Goal: Task Accomplishment & Management: Manage account settings

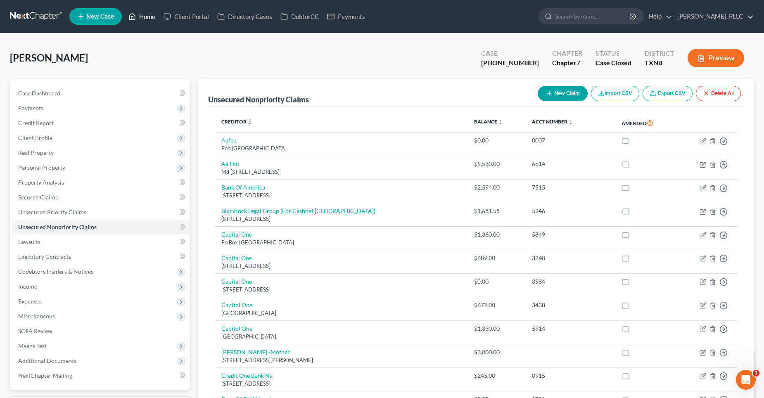
click at [140, 14] on link "Home" at bounding box center [141, 16] width 35 height 15
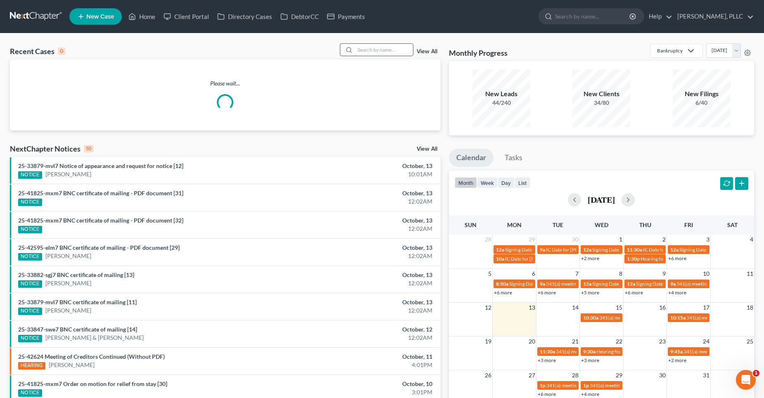
click at [397, 50] on input "search" at bounding box center [384, 50] width 58 height 12
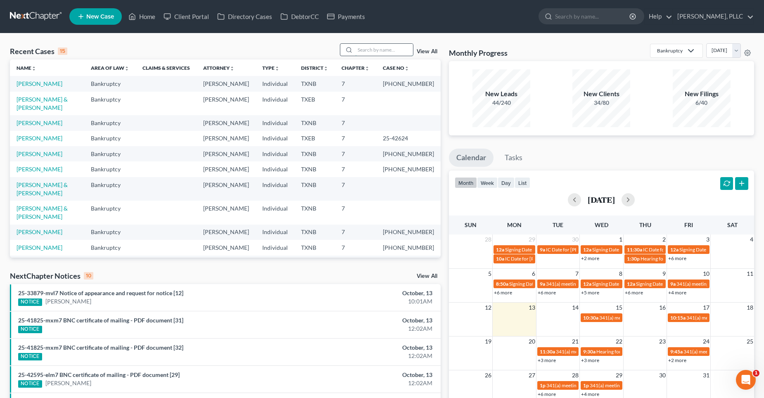
type input "-"
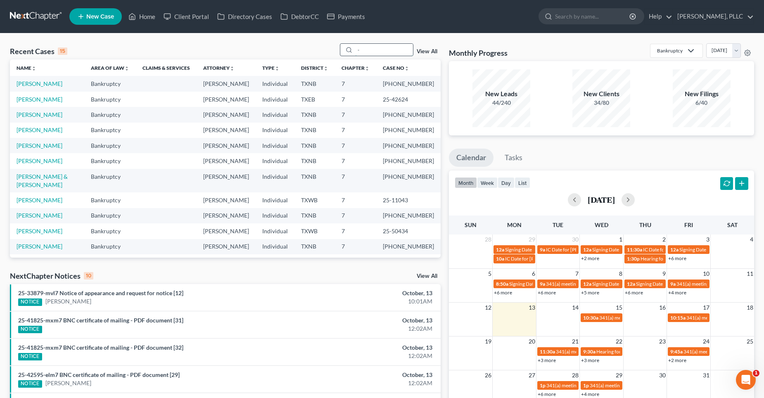
click at [378, 50] on input "-" at bounding box center [384, 50] width 58 height 12
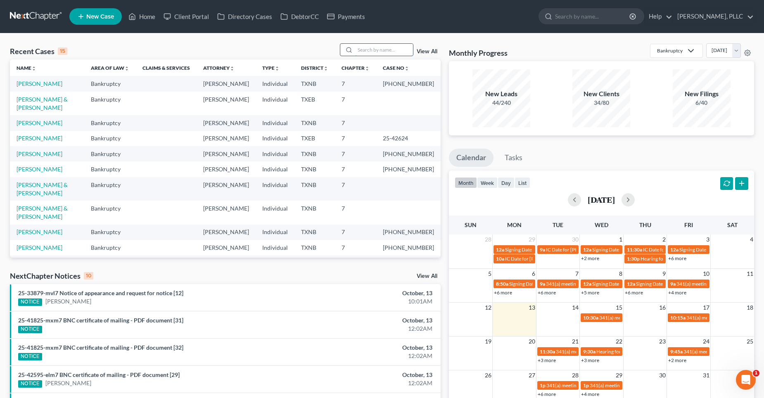
click at [378, 50] on input "search" at bounding box center [384, 50] width 58 height 12
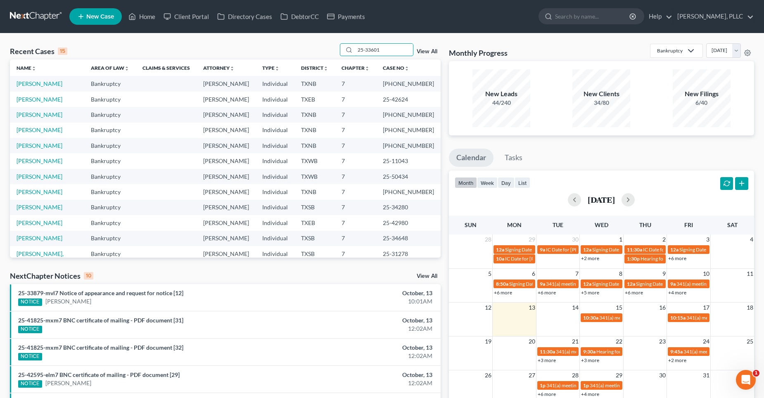
type input "25-33601"
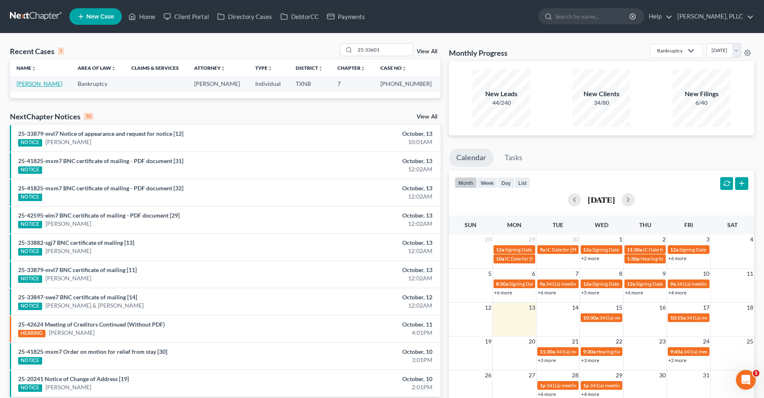
click at [36, 84] on link "[PERSON_NAME]" at bounding box center [40, 83] width 46 height 7
select select "4"
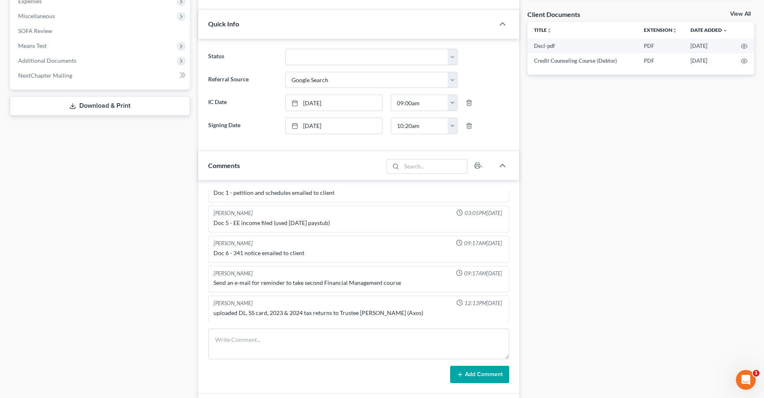
scroll to position [330, 0]
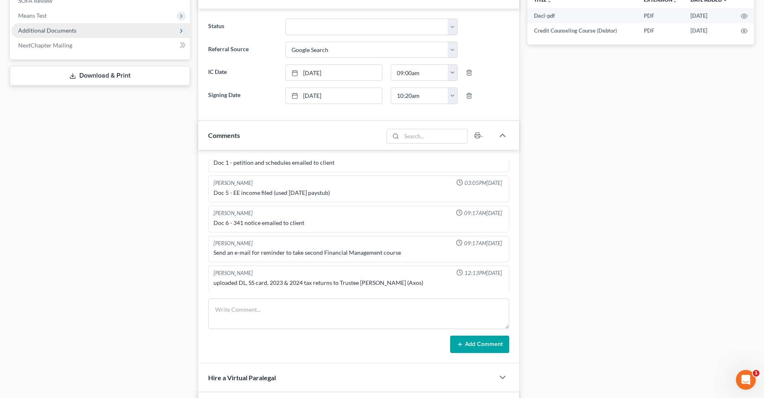
click at [28, 32] on span "Additional Documents" at bounding box center [47, 30] width 58 height 7
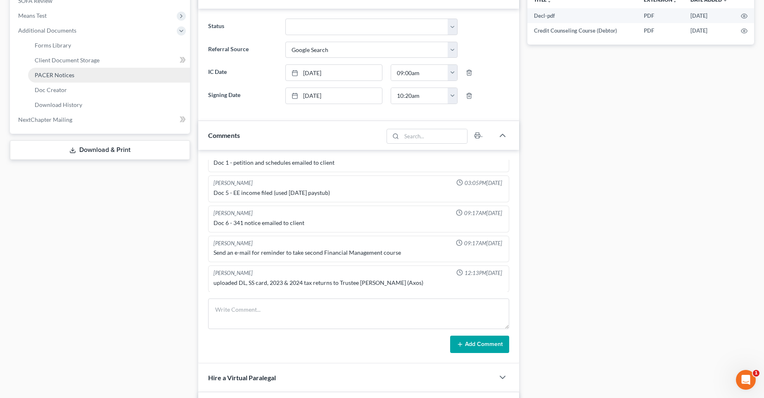
click at [49, 76] on span "PACER Notices" at bounding box center [55, 74] width 40 height 7
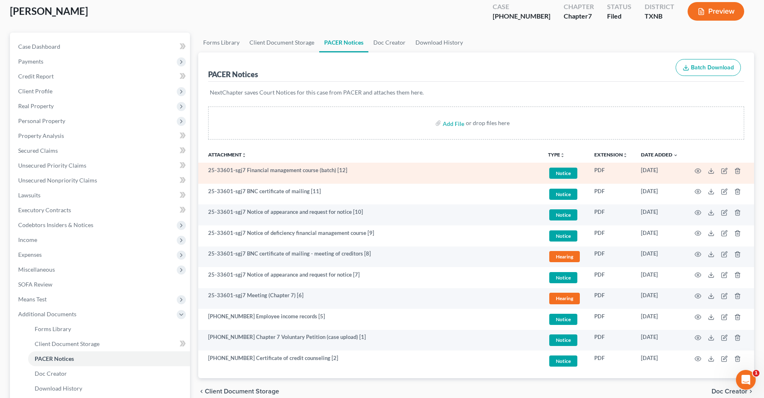
scroll to position [123, 0]
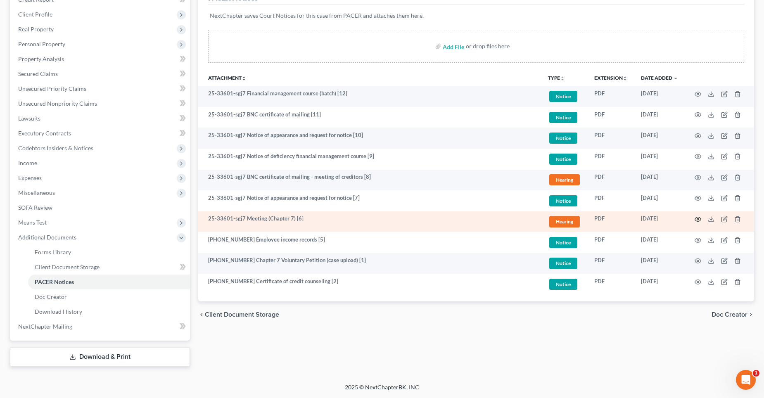
click at [698, 218] on icon "button" at bounding box center [698, 219] width 7 height 7
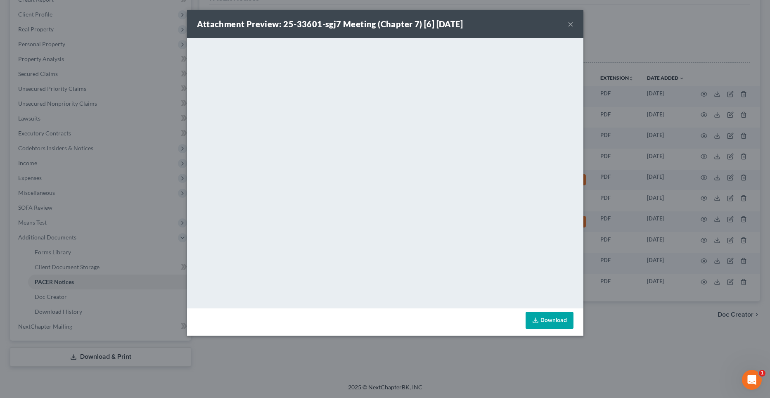
click at [569, 24] on button "×" at bounding box center [571, 24] width 6 height 10
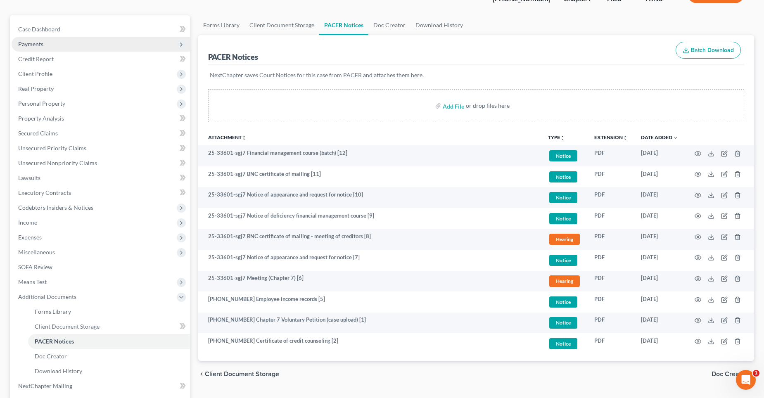
scroll to position [0, 0]
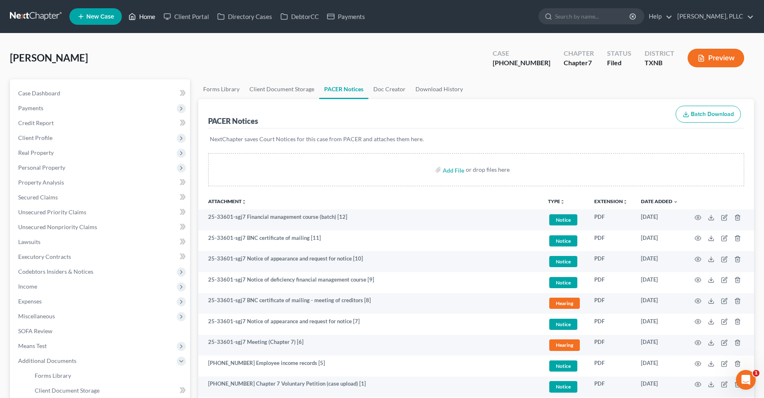
click at [140, 16] on link "Home" at bounding box center [141, 16] width 35 height 15
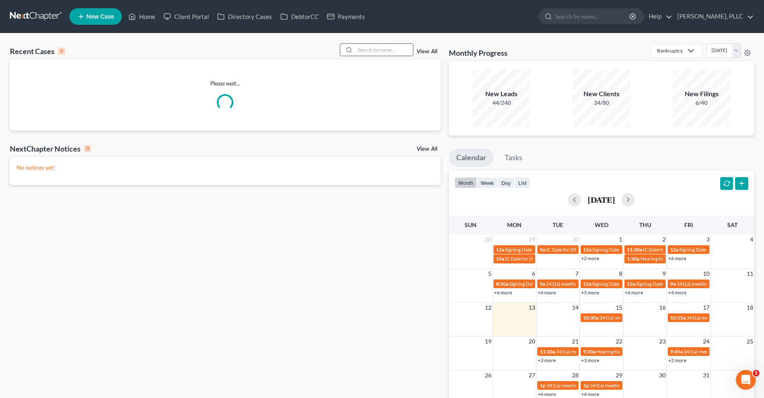
click at [368, 50] on input "search" at bounding box center [384, 50] width 58 height 12
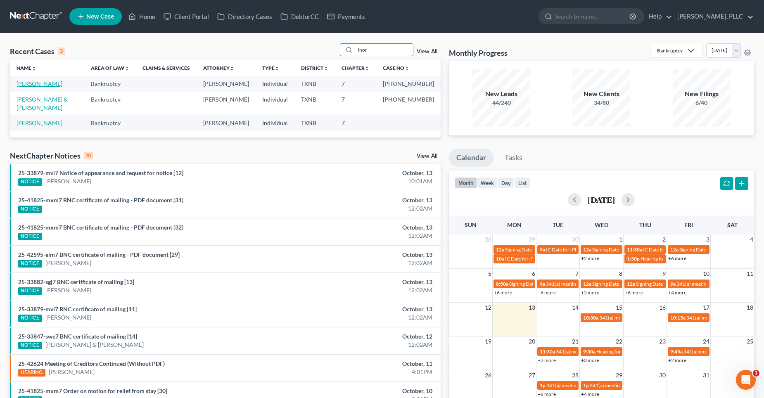
type input "thor"
click at [52, 85] on link "[PERSON_NAME]" at bounding box center [40, 83] width 46 height 7
select select "4"
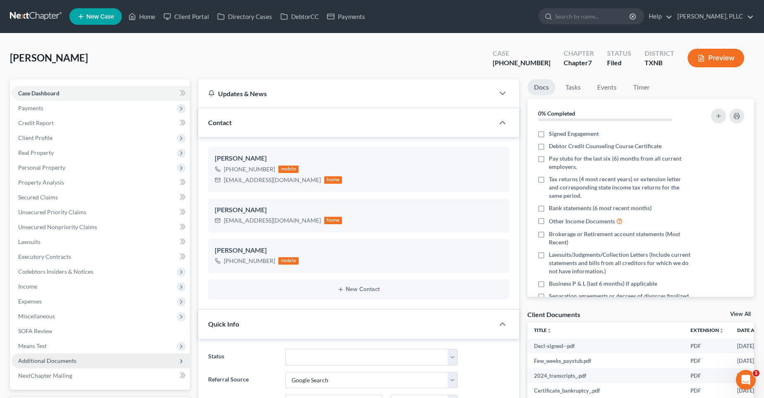
scroll to position [636, 0]
click at [47, 361] on span "Additional Documents" at bounding box center [47, 360] width 58 height 7
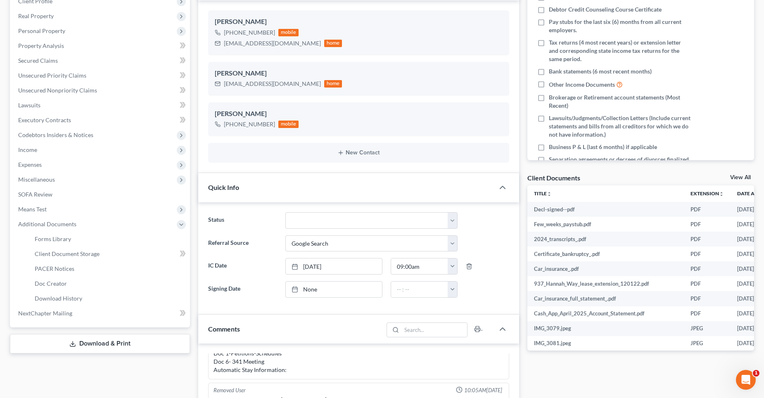
scroll to position [165, 0]
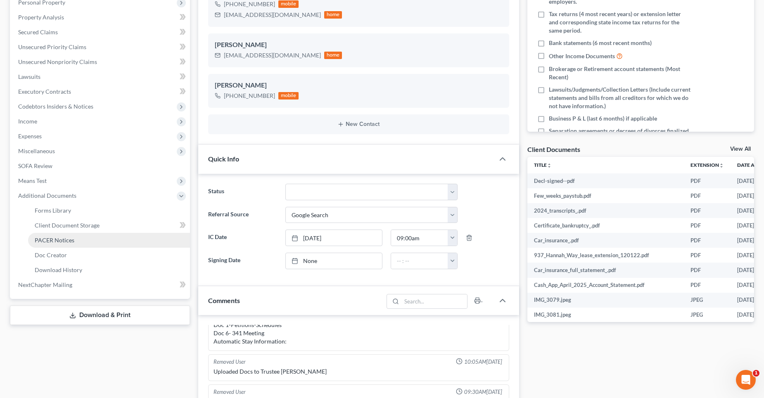
click at [72, 239] on span "PACER Notices" at bounding box center [55, 240] width 40 height 7
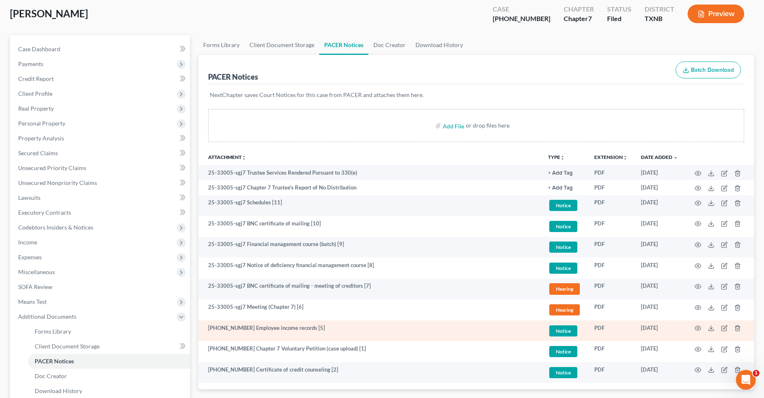
scroll to position [123, 0]
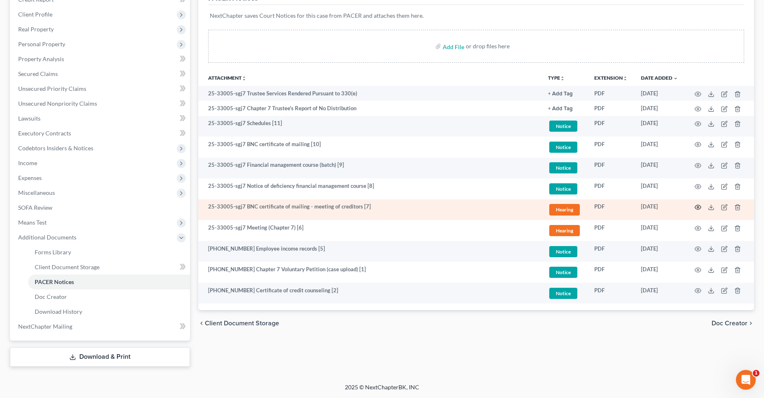
click at [698, 208] on circle "button" at bounding box center [698, 208] width 2 height 2
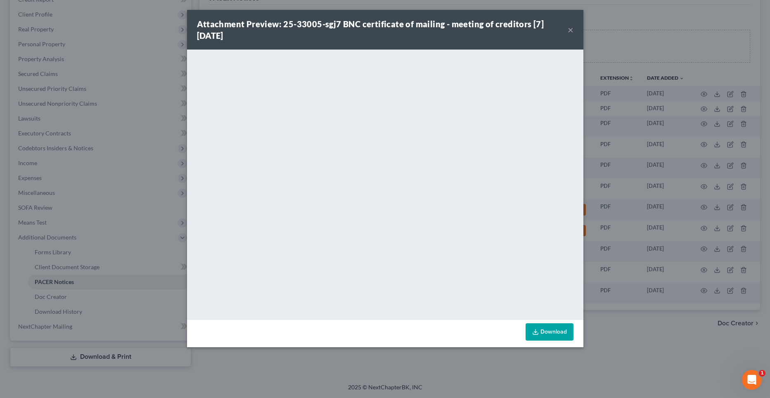
click at [570, 28] on button "×" at bounding box center [571, 30] width 6 height 10
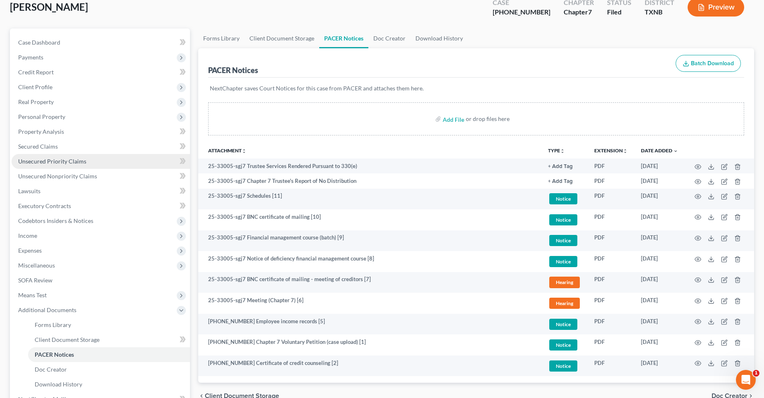
scroll to position [0, 0]
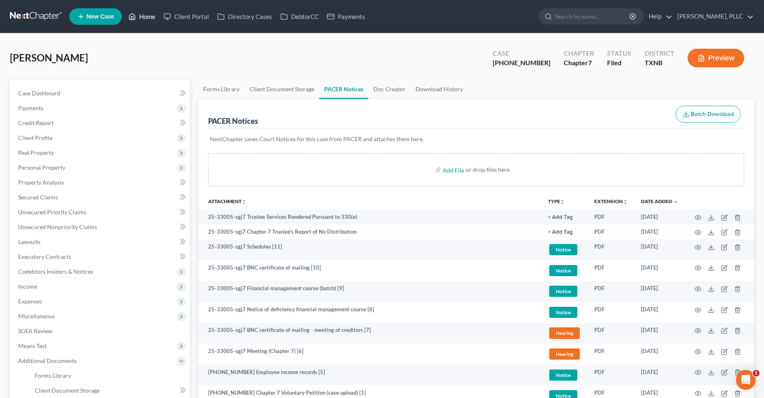
click at [149, 17] on link "Home" at bounding box center [141, 16] width 35 height 15
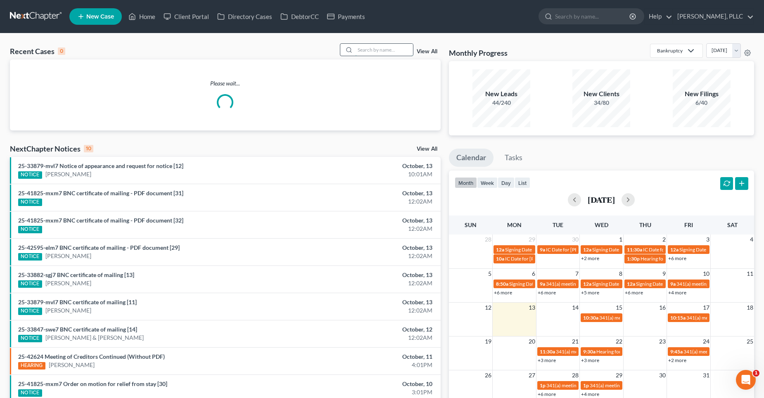
click at [374, 47] on input "search" at bounding box center [384, 50] width 58 height 12
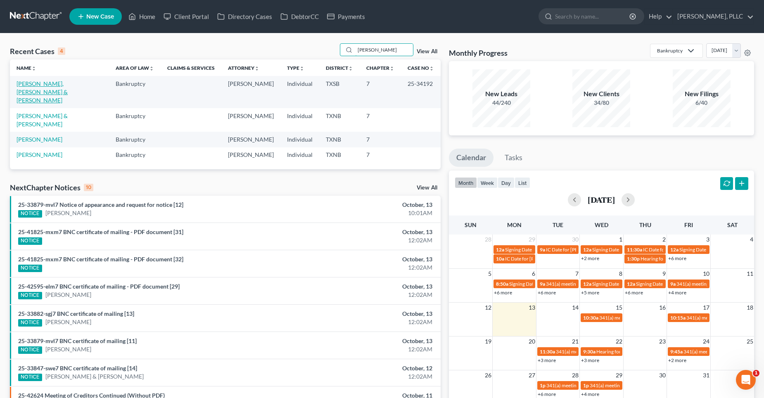
type input "[PERSON_NAME]"
click at [47, 87] on link "[PERSON_NAME], [PERSON_NAME] & [PERSON_NAME]" at bounding box center [42, 92] width 51 height 24
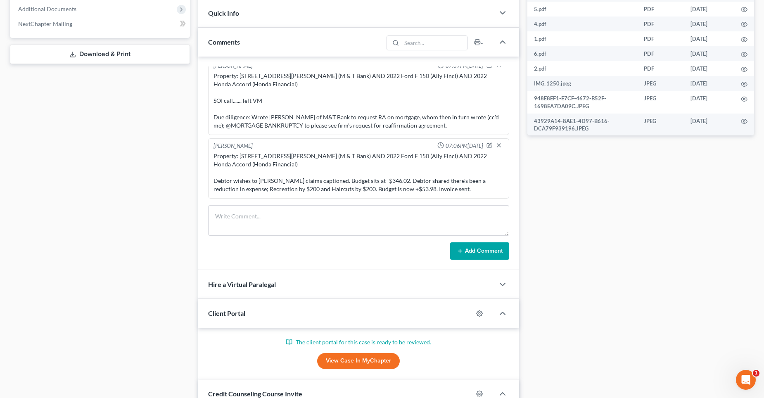
scroll to position [334, 0]
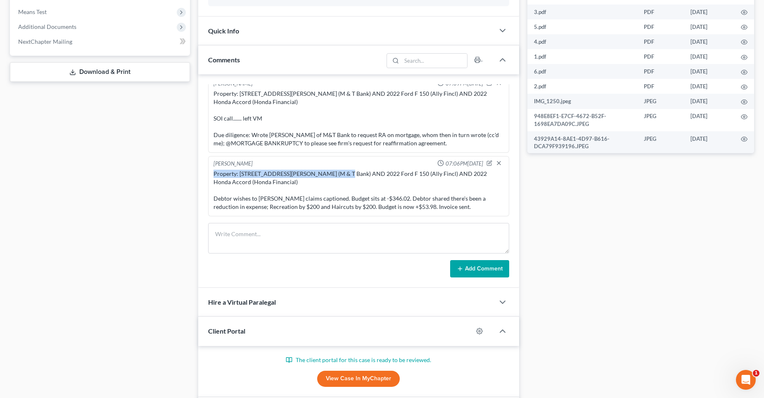
drag, startPoint x: 212, startPoint y: 173, endPoint x: 332, endPoint y: 176, distance: 120.2
click at [332, 176] on div "Property: [STREET_ADDRESS][PERSON_NAME] (M & T Bank) AND 2022 Ford F 150 (Ally …" at bounding box center [359, 190] width 294 height 45
copy div "Property: [STREET_ADDRESS][PERSON_NAME] (M & T Bank)"
click at [275, 230] on textarea at bounding box center [358, 238] width 301 height 31
paste textarea "Property: [STREET_ADDRESS][PERSON_NAME] (M & T Bank)"
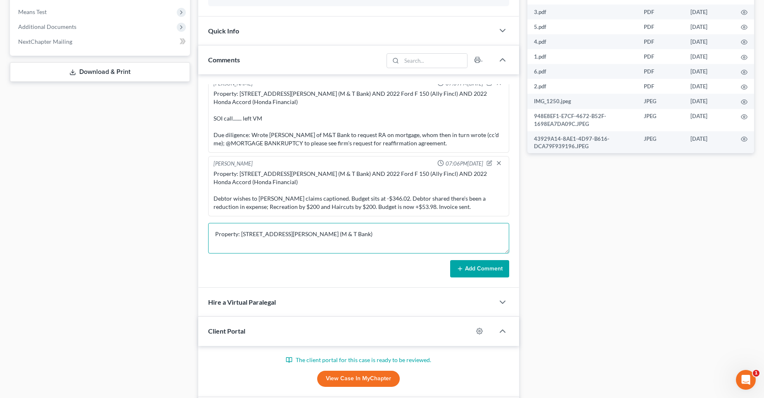
scroll to position [2, 0]
paste textarea "Property: [STREET_ADDRESS][PERSON_NAME] (M & T Bank)"
click at [349, 248] on textarea "Property: [STREET_ADDRESS][PERSON_NAME] (M & T Bank) [PERSON_NAME] with M&T Ban…" at bounding box center [358, 238] width 301 height 31
paste textarea "Hi – I moved it up in the queue so it will go out next week. Thank you [PERSON_…"
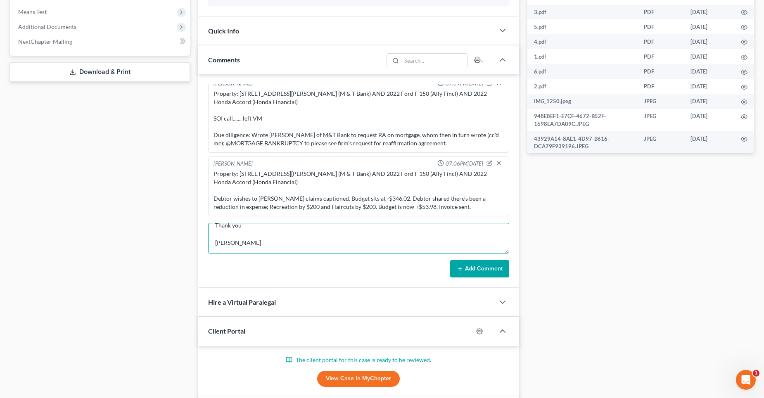
type textarea "Property: [STREET_ADDRESS][PERSON_NAME] (M & T Bank) [PERSON_NAME] with M&T Ban…"
click at [468, 266] on button "Add Comment" at bounding box center [479, 268] width 59 height 17
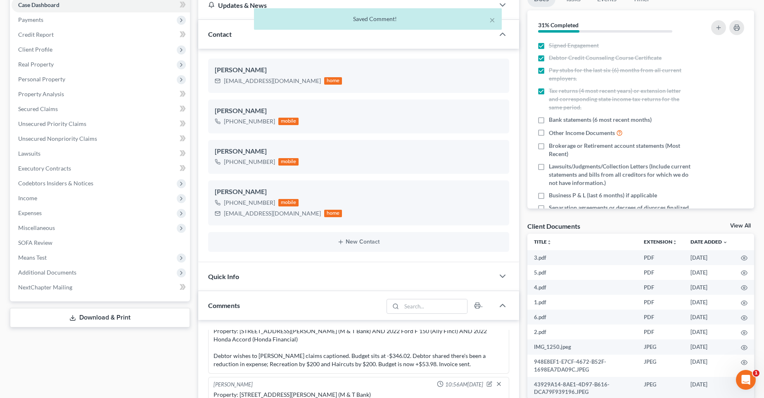
scroll to position [45, 0]
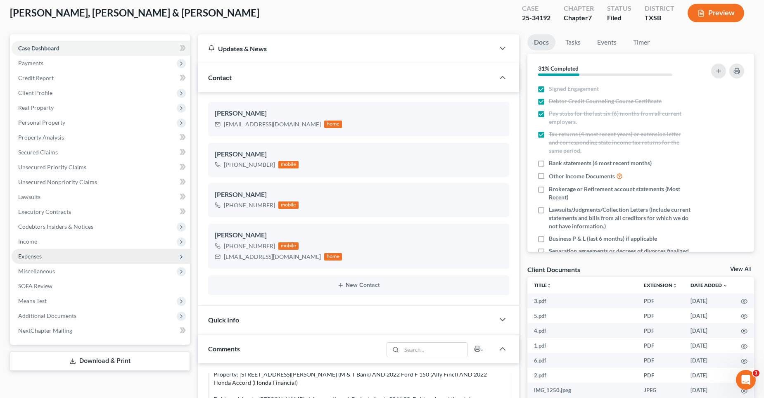
click at [38, 258] on span "Expenses" at bounding box center [30, 256] width 24 height 7
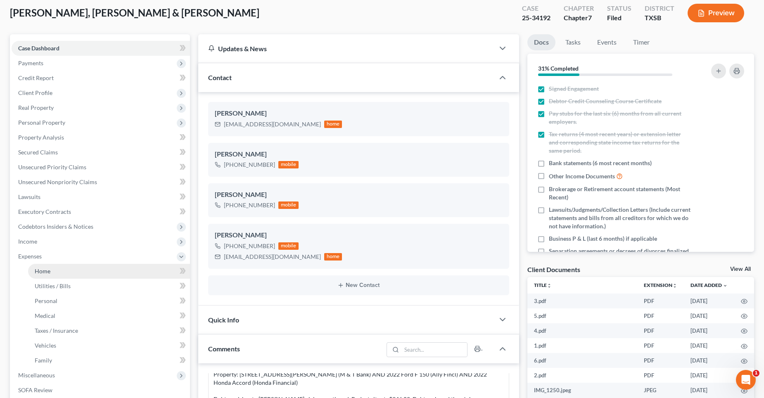
click at [56, 266] on link "Home" at bounding box center [109, 271] width 162 height 15
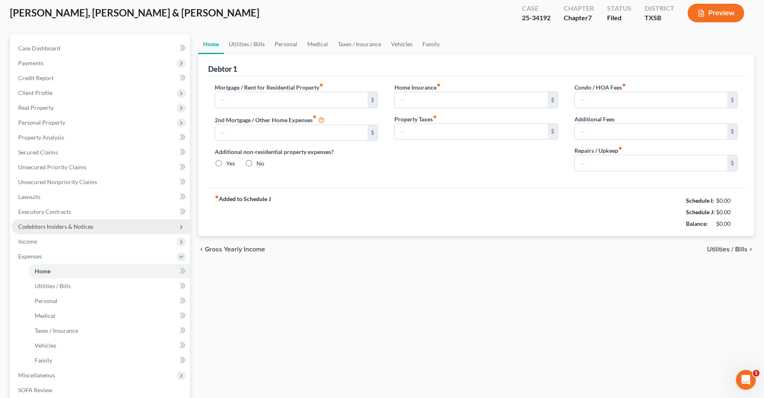
scroll to position [17, 0]
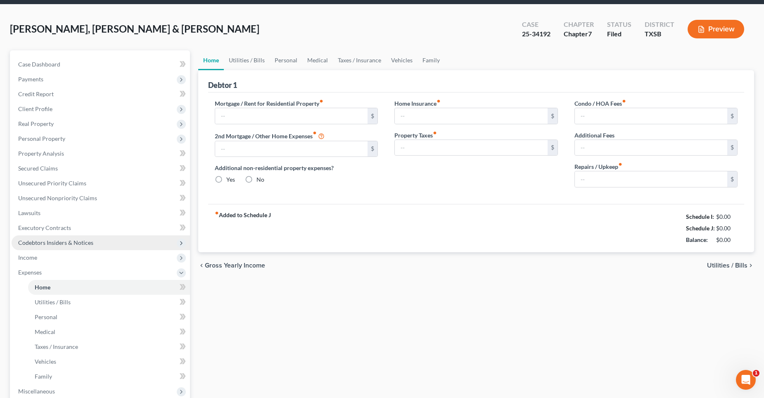
type input "2,681.77"
type input "0.00"
radio input "true"
type input "0.00"
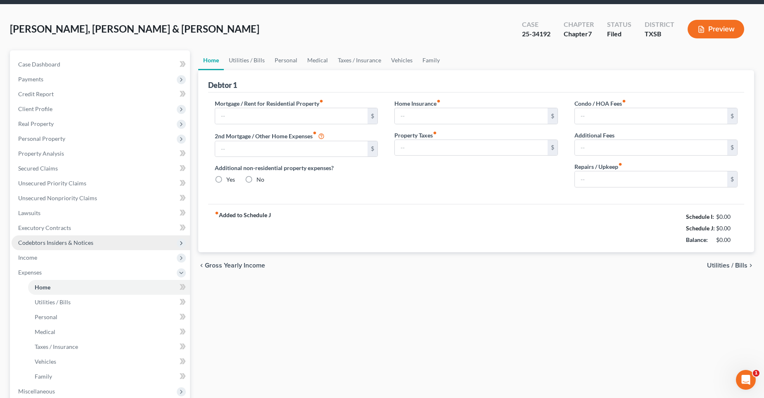
type input "35.00"
type input "0.00"
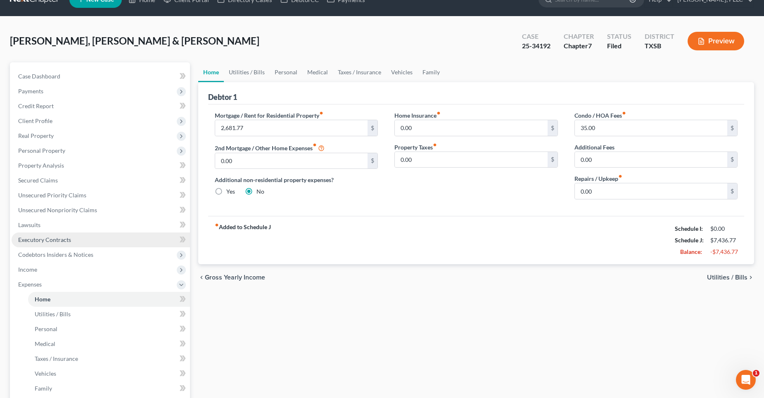
scroll to position [0, 0]
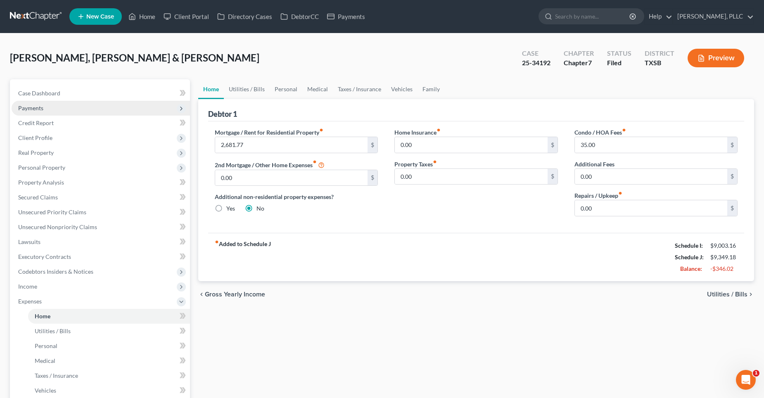
click at [46, 112] on span "Payments" at bounding box center [101, 108] width 178 height 15
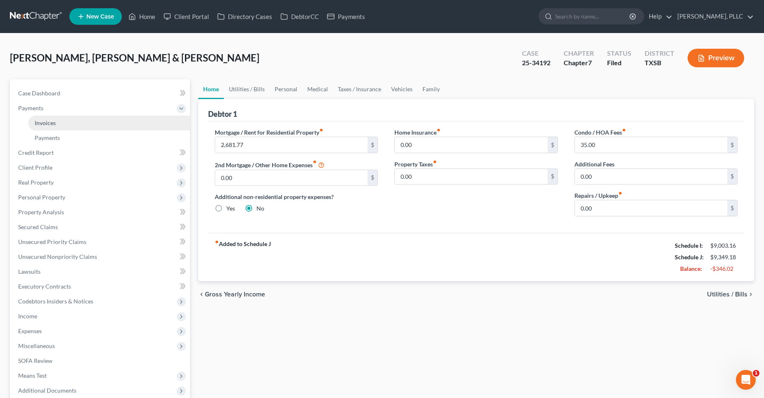
click at [47, 122] on span "Invoices" at bounding box center [45, 122] width 21 height 7
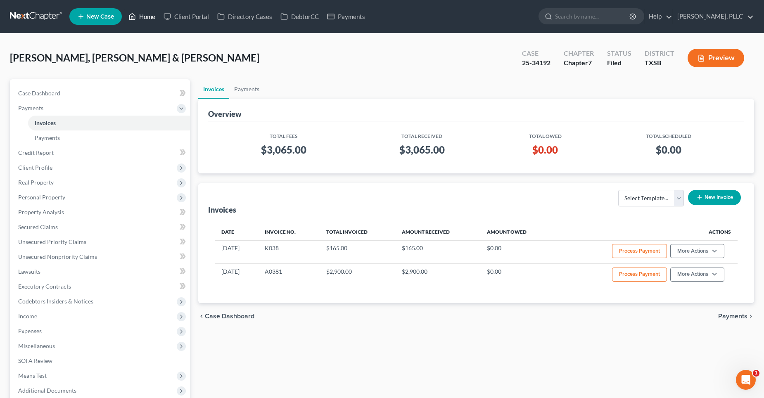
click at [150, 16] on link "Home" at bounding box center [141, 16] width 35 height 15
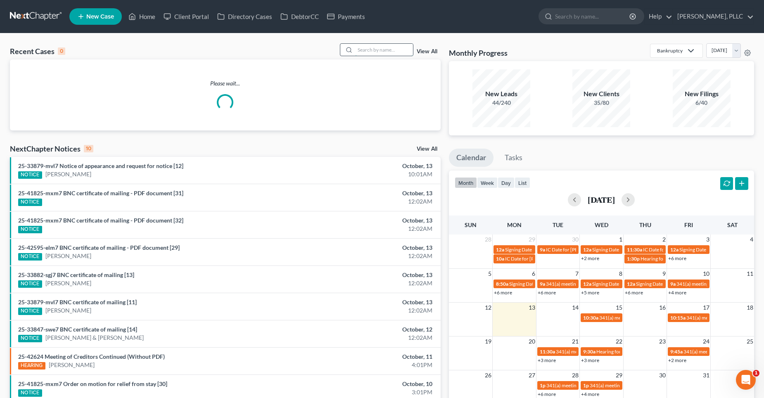
click at [368, 51] on input "search" at bounding box center [384, 50] width 58 height 12
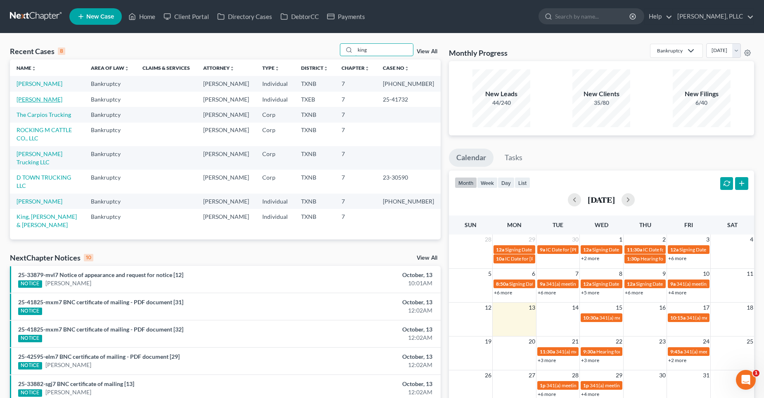
type input "king"
click at [20, 101] on link "[PERSON_NAME]" at bounding box center [40, 99] width 46 height 7
select select "4"
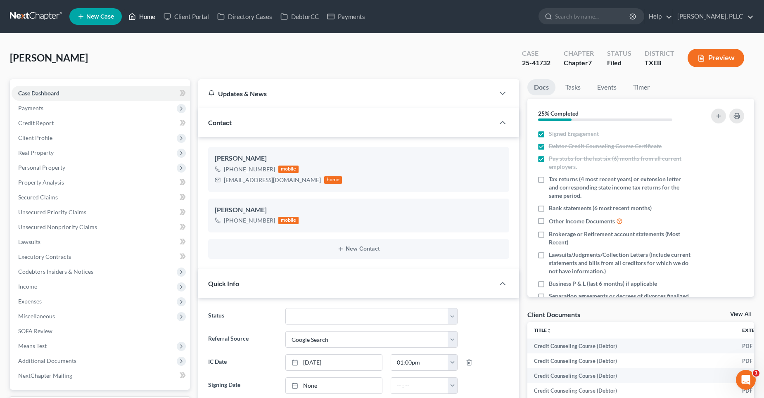
click at [151, 18] on link "Home" at bounding box center [141, 16] width 35 height 15
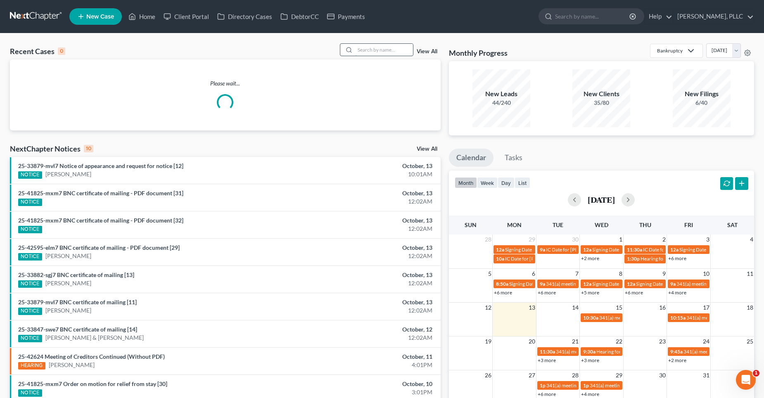
click at [367, 49] on input "search" at bounding box center [384, 50] width 58 height 12
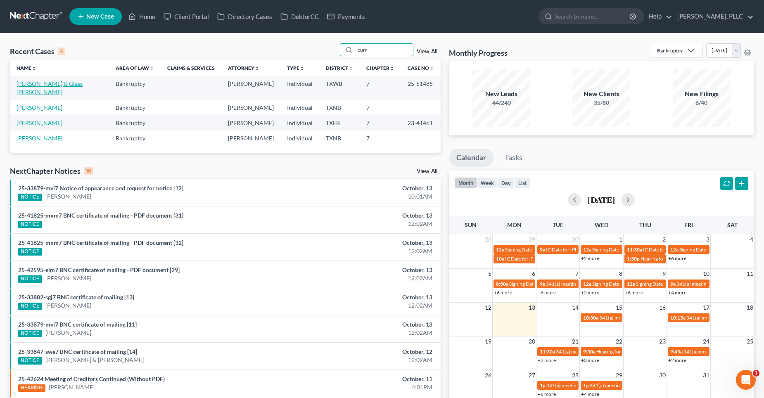
type input "curr"
click at [42, 84] on link "[PERSON_NAME] & Glass [PERSON_NAME]" at bounding box center [50, 87] width 66 height 15
select select "4"
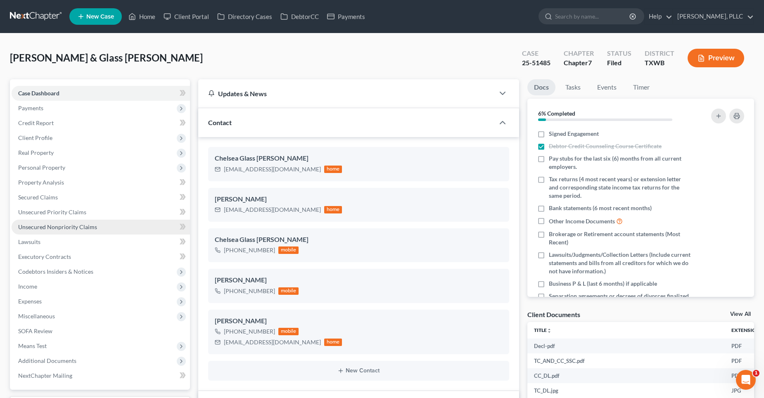
scroll to position [930, 0]
click at [70, 201] on link "Secured Claims" at bounding box center [101, 197] width 178 height 15
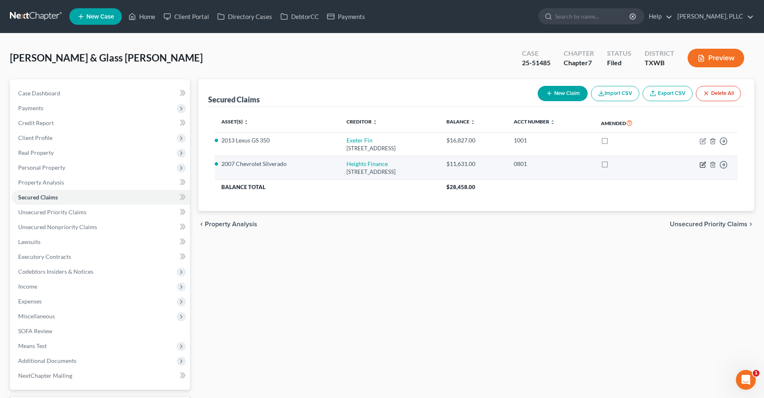
click at [702, 165] on icon "button" at bounding box center [704, 164] width 4 height 4
select select "42"
select select "0"
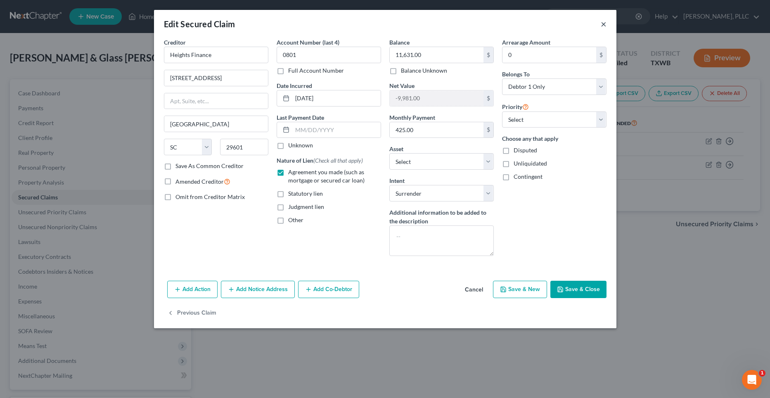
click at [605, 24] on button "×" at bounding box center [604, 24] width 6 height 10
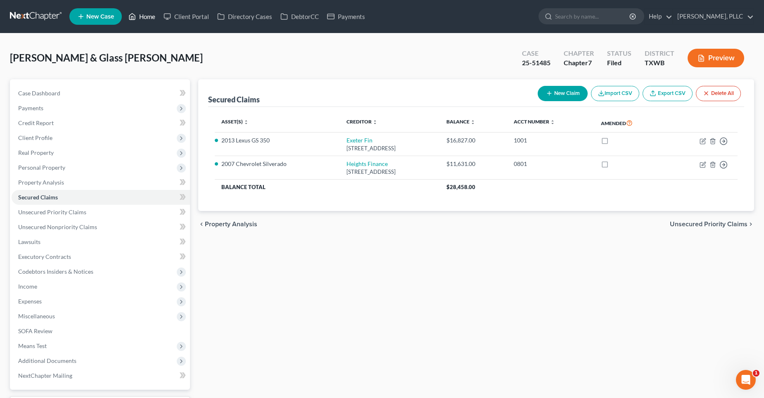
click at [145, 16] on link "Home" at bounding box center [141, 16] width 35 height 15
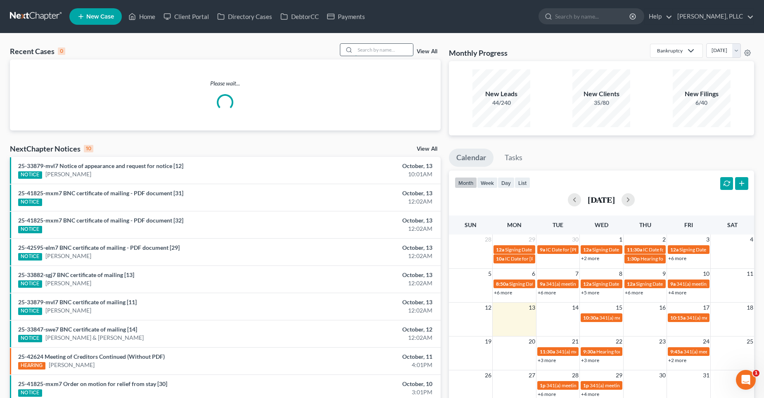
click at [402, 50] on input "search" at bounding box center [384, 50] width 58 height 12
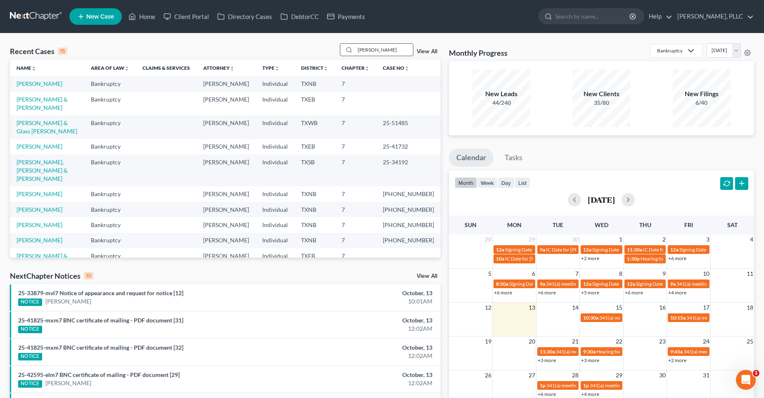
type input "[PERSON_NAME]"
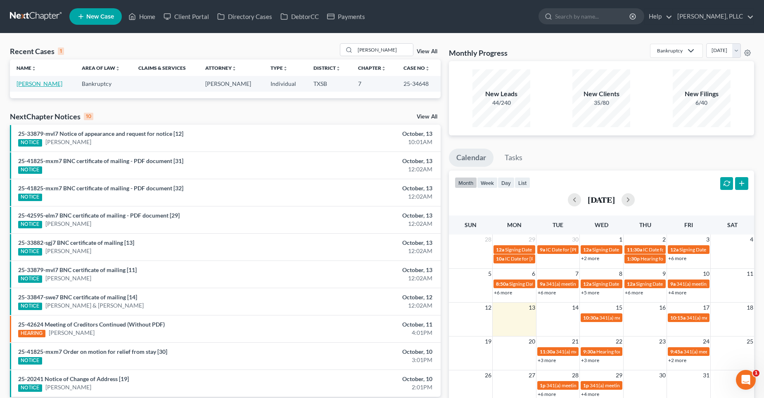
click at [38, 83] on link "[PERSON_NAME]" at bounding box center [40, 83] width 46 height 7
select select "4"
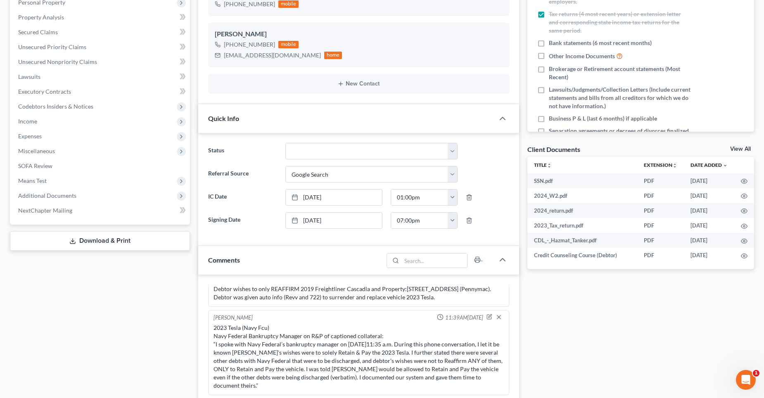
scroll to position [330, 0]
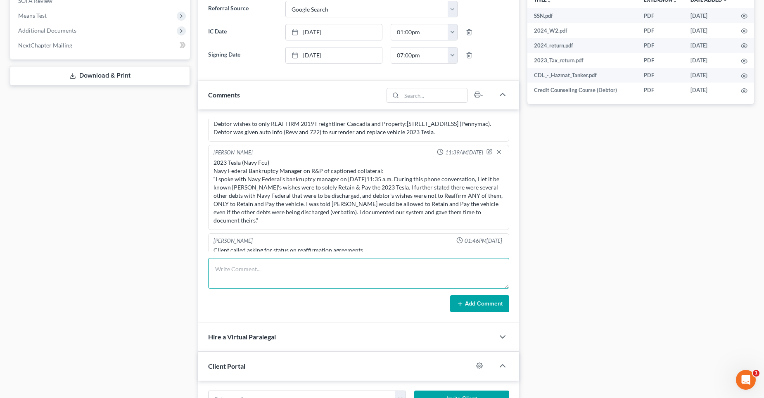
click at [265, 268] on textarea at bounding box center [358, 273] width 301 height 31
paste textarea "Pennymac Phone: [PHONE_NUMBER] Loan - 8206820081"
click at [294, 274] on textarea "Account info. Pennymac Phone: [PHONE_NUMBER] Loan - 8206820081" at bounding box center [358, 273] width 301 height 31
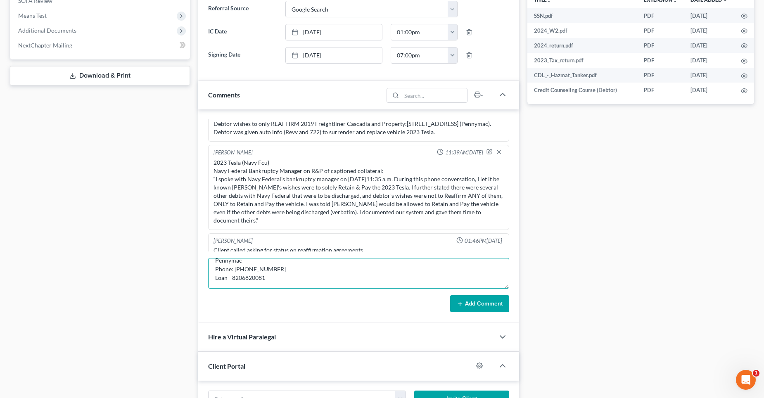
paste textarea "[PERSON_NAME] reaffirmation Afton Transport & Logistics LLC / 369595 / 1198639"
click at [401, 273] on textarea "Account info. Pennymac Phone: [PHONE_NUMBER] Loan - 8206820081 [PERSON_NAME] re…" at bounding box center [358, 273] width 301 height 31
paste textarea "Citizens Bank Acct [FINANCIAL_ID]"
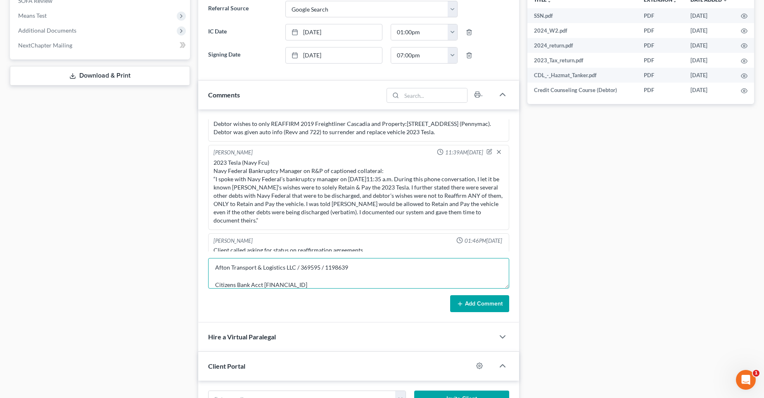
type textarea "Account info. Pennymac Phone: [PHONE_NUMBER] Loan - 8206820081 [PERSON_NAME] re…"
click at [467, 302] on button "Add Comment" at bounding box center [479, 303] width 59 height 17
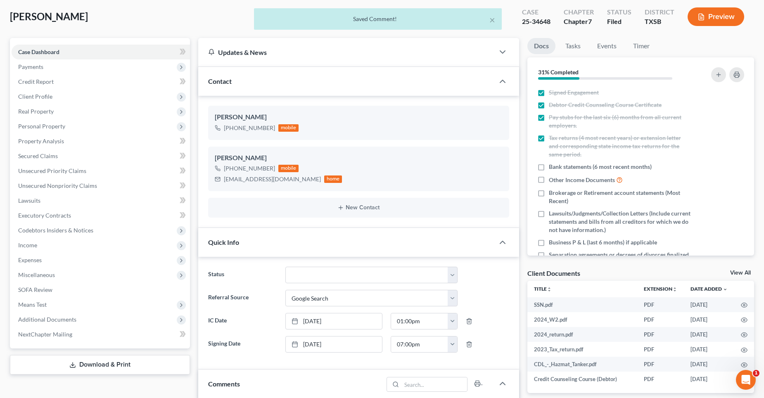
scroll to position [0, 0]
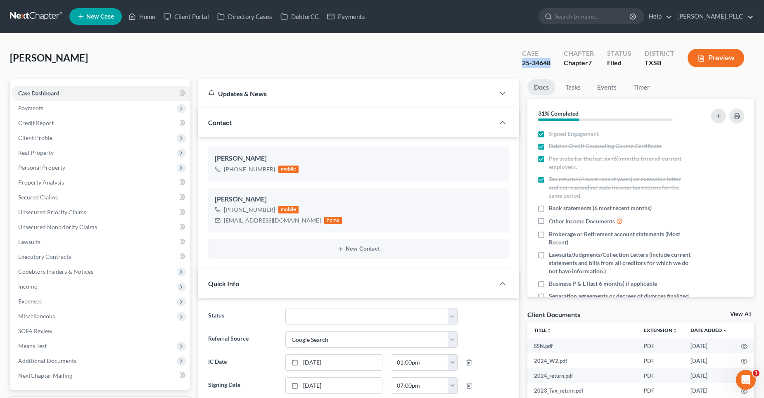
drag, startPoint x: 552, startPoint y: 61, endPoint x: 522, endPoint y: 67, distance: 30.4
click at [522, 67] on div "Case 25-34648" at bounding box center [536, 59] width 42 height 24
copy div "25-34648"
click at [55, 200] on span "Secured Claims" at bounding box center [38, 197] width 40 height 7
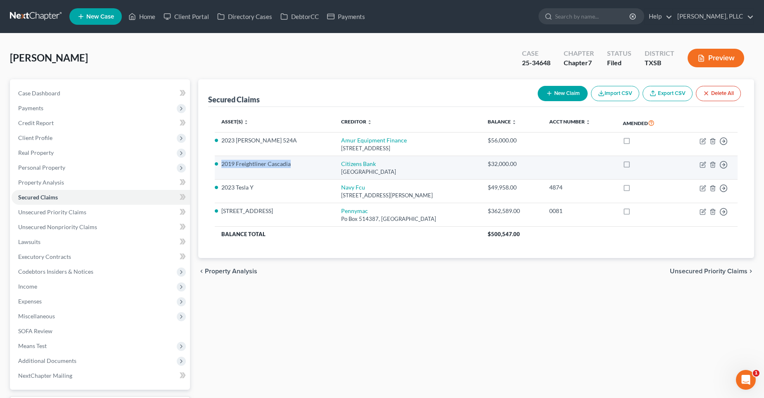
drag, startPoint x: 292, startPoint y: 162, endPoint x: 221, endPoint y: 168, distance: 70.9
click at [221, 168] on li "2019 Freightliner Cascadia" at bounding box center [274, 164] width 107 height 8
copy li "2019 Freightliner Cascadia"
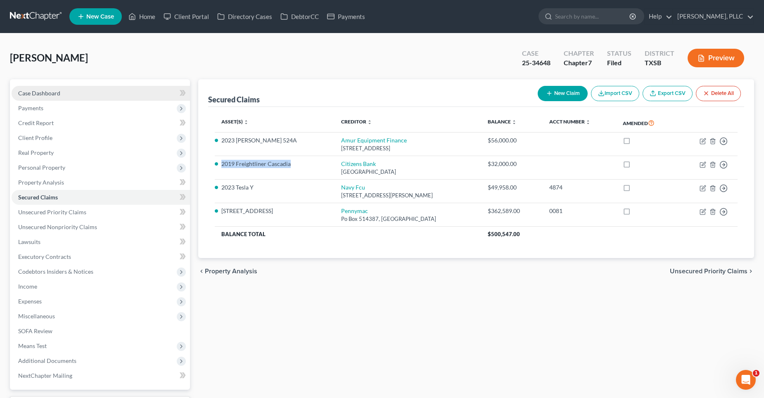
click at [107, 94] on link "Case Dashboard" at bounding box center [101, 93] width 178 height 15
select select "4"
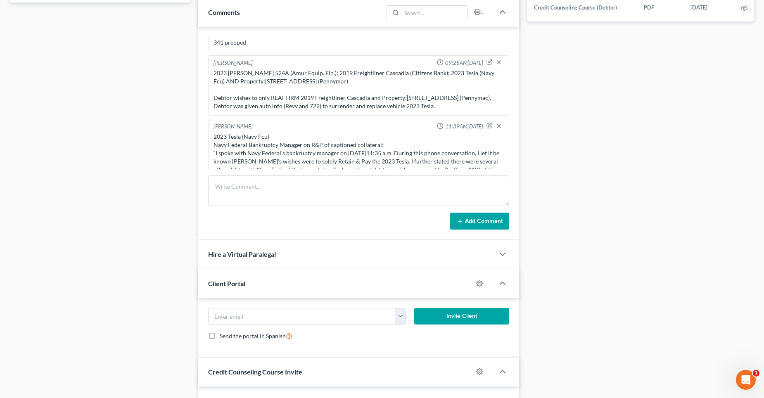
scroll to position [871, 0]
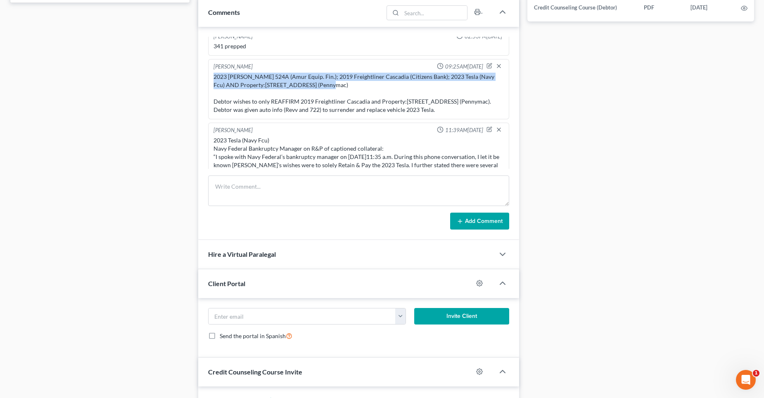
drag, startPoint x: 214, startPoint y: 75, endPoint x: 336, endPoint y: 83, distance: 122.1
click at [336, 83] on div "2023 [PERSON_NAME] 524A (Amur Equip. Fin.); 2019 Freightliner Cascadia (Citizen…" at bounding box center [359, 93] width 294 height 45
copy div "2023 [PERSON_NAME] 524A (Amur Equip. Fin.); 2019 Freightliner Cascadia (Citizen…"
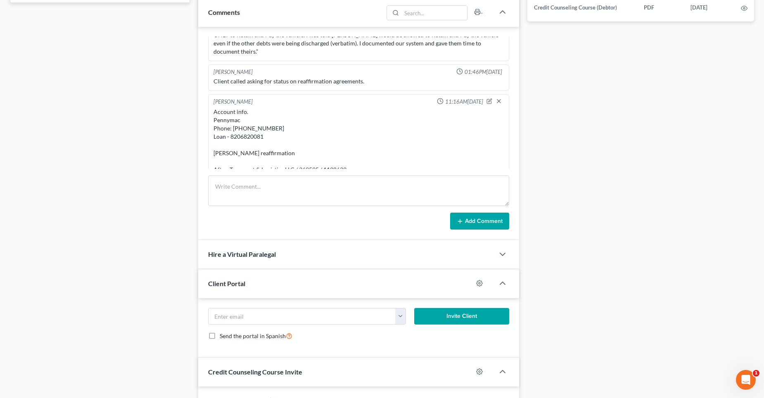
scroll to position [1037, 0]
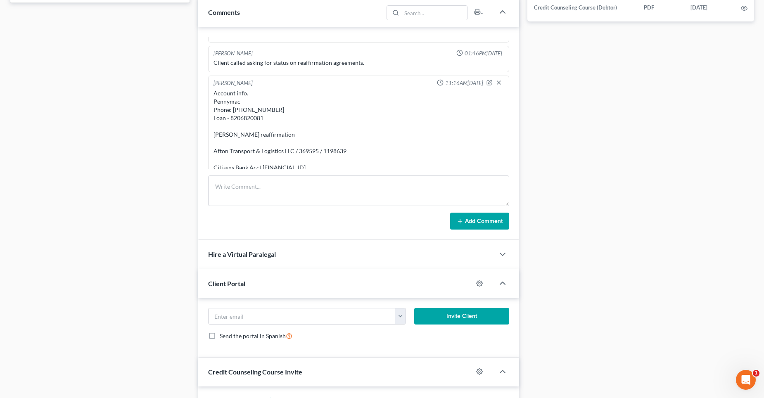
click at [212, 88] on div "Account info. Pennymac Phone: [PHONE_NUMBER] Loan - 8206820081 [PERSON_NAME] re…" at bounding box center [359, 131] width 294 height 86
drag, startPoint x: 484, startPoint y: 74, endPoint x: 433, endPoint y: 81, distance: 51.2
click at [488, 80] on icon "button" at bounding box center [489, 81] width 3 height 3
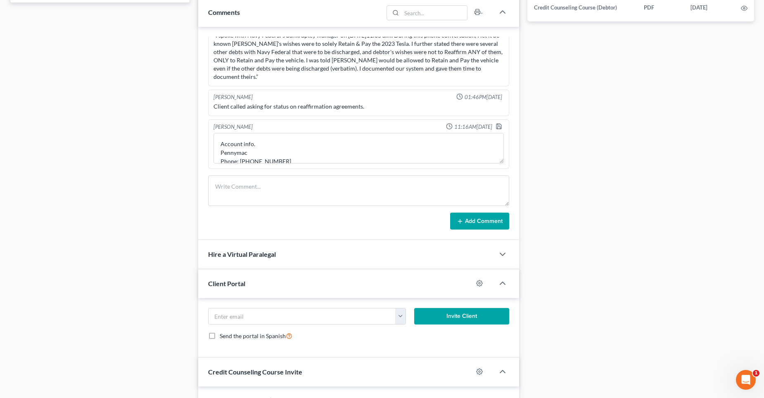
scroll to position [985, 0]
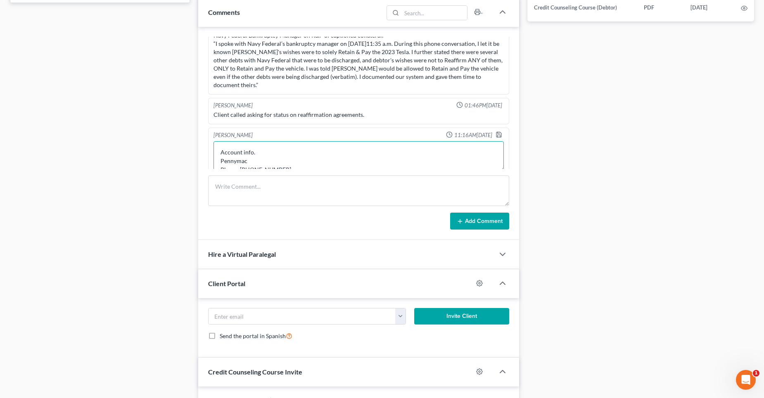
click at [220, 142] on textarea "Account info. Pennymac Phone: [PHONE_NUMBER] Loan - 8206820081 [PERSON_NAME] re…" at bounding box center [359, 156] width 290 height 31
paste textarea "2023 [PERSON_NAME] 524A (Amur Equip. Fin.); 2019 Freightliner Cascadia (Citizen…"
click at [348, 146] on textarea "2023 [PERSON_NAME] 524A (Amur Equip. Fin.); 2019 Freightliner Cascadia (Citizen…" at bounding box center [359, 156] width 290 height 31
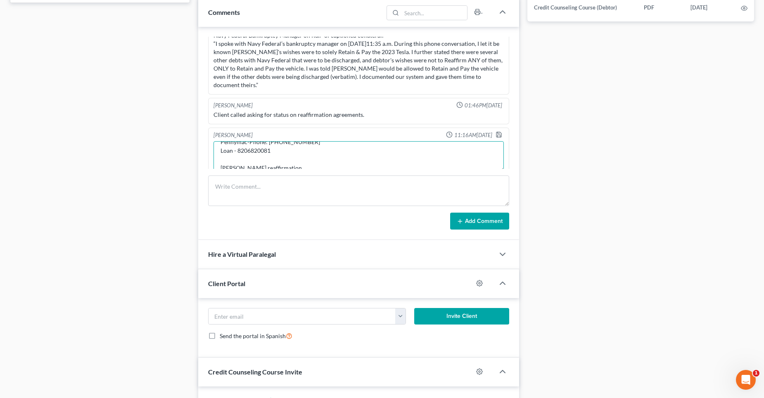
scroll to position [52, 0]
click at [361, 155] on textarea "2023 [PERSON_NAME] 524A (Amur Equip. Fin.); 2019 Freightliner Cascadia (Citizen…" at bounding box center [359, 156] width 290 height 31
click at [391, 151] on textarea "2023 [PERSON_NAME] 524A (Amur Equip. Fin.); 2019 Freightliner Cascadia (Citizen…" at bounding box center [359, 156] width 290 height 31
type textarea "2023 [PERSON_NAME] 524A (Amur Equip. Fin.); 2019 Freightliner Cascadia (Citizen…"
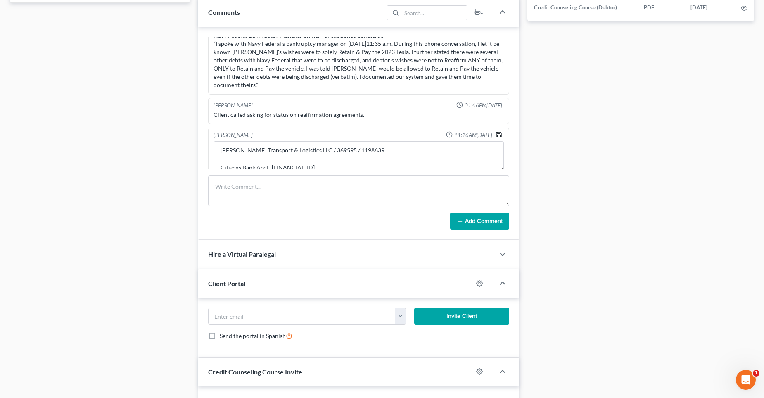
click at [496, 132] on icon "button" at bounding box center [498, 134] width 5 height 5
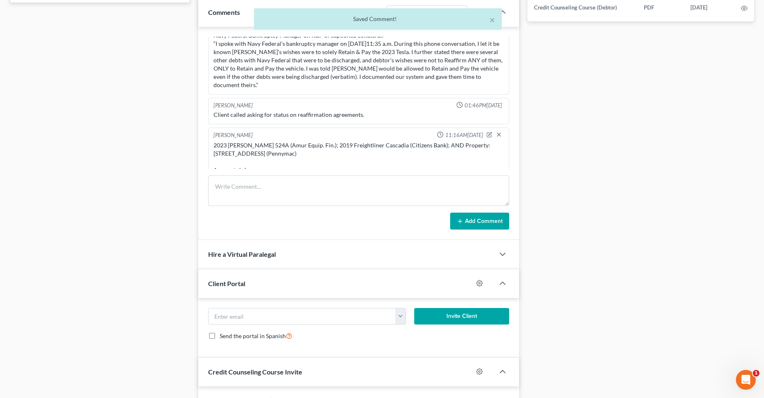
scroll to position [1037, 0]
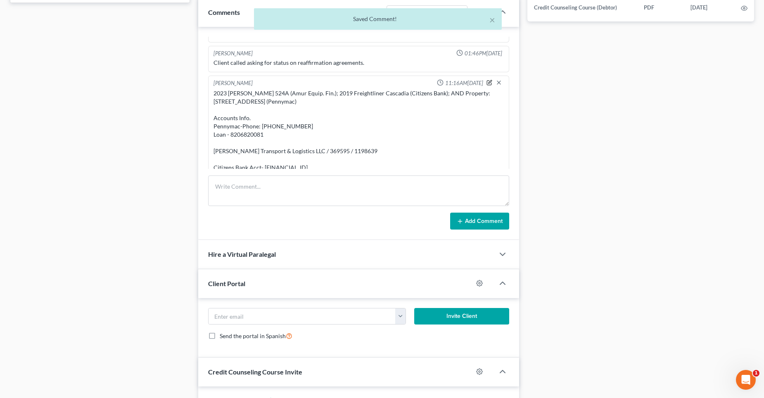
click at [487, 80] on icon "button" at bounding box center [490, 83] width 6 height 6
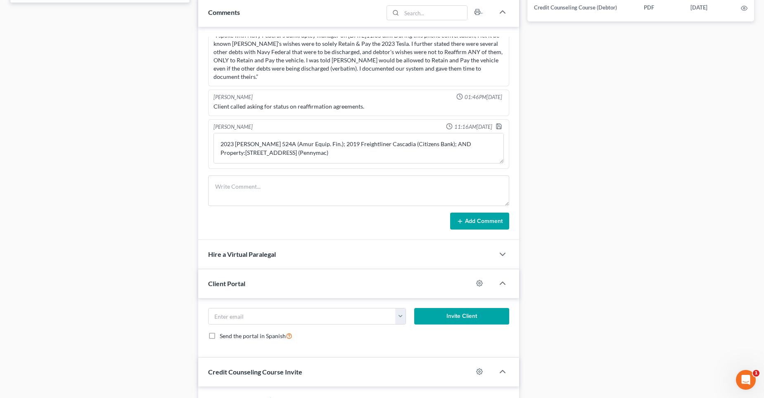
scroll to position [985, 0]
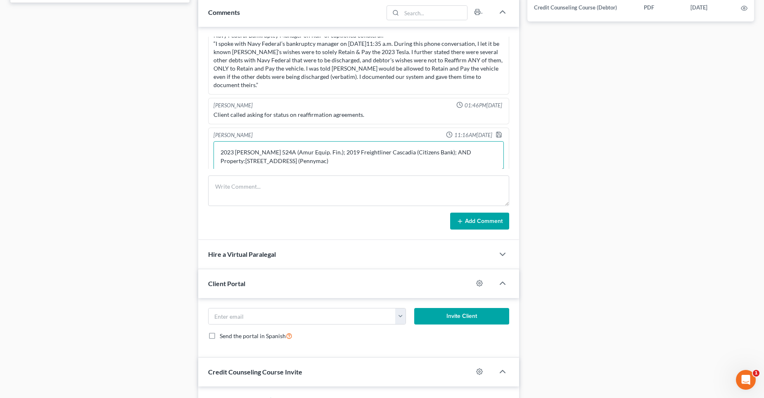
click at [250, 154] on textarea "2023 [PERSON_NAME] 524A (Amur Equip. Fin.); 2019 Freightliner Cascadia (Citizen…" at bounding box center [359, 156] width 290 height 31
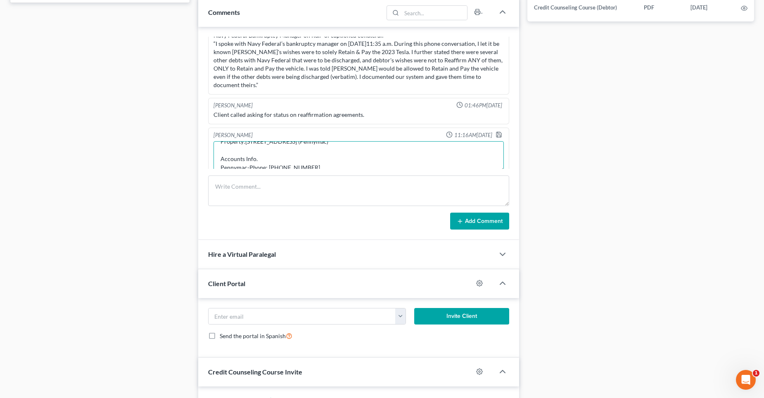
scroll to position [28, 0]
type textarea "2023 [PERSON_NAME] 524A (Amur Equip. Fin.); 2019 Freightliner Cascadia (Citizen…"
click at [496, 131] on icon "button" at bounding box center [499, 134] width 7 height 7
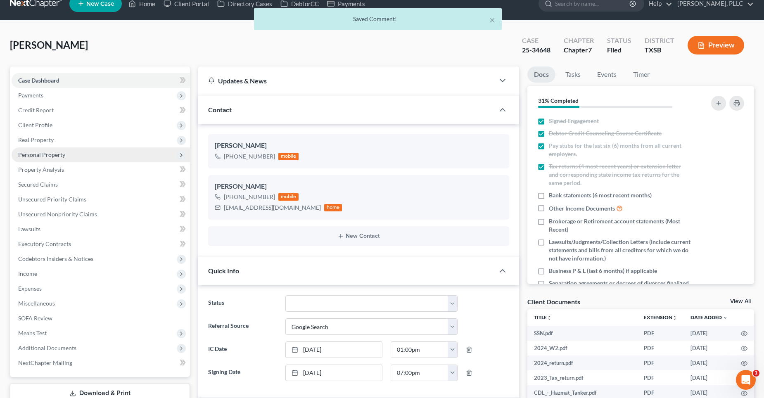
scroll to position [0, 0]
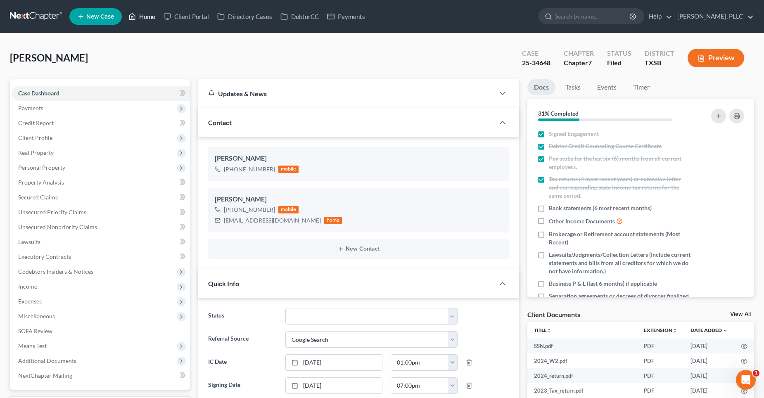
click at [147, 14] on link "Home" at bounding box center [141, 16] width 35 height 15
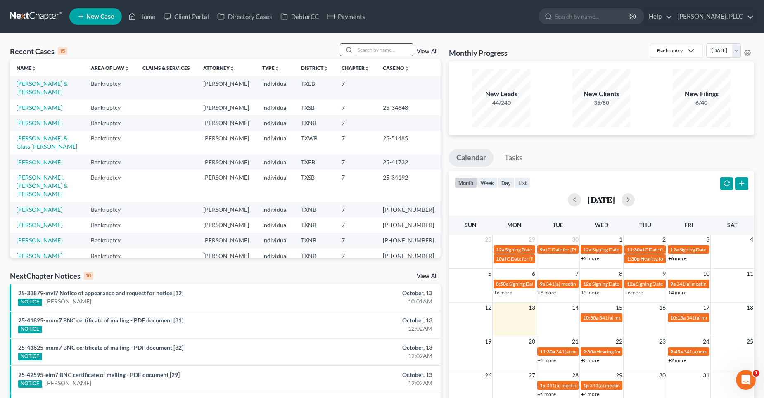
click at [387, 46] on input "search" at bounding box center [384, 50] width 58 height 12
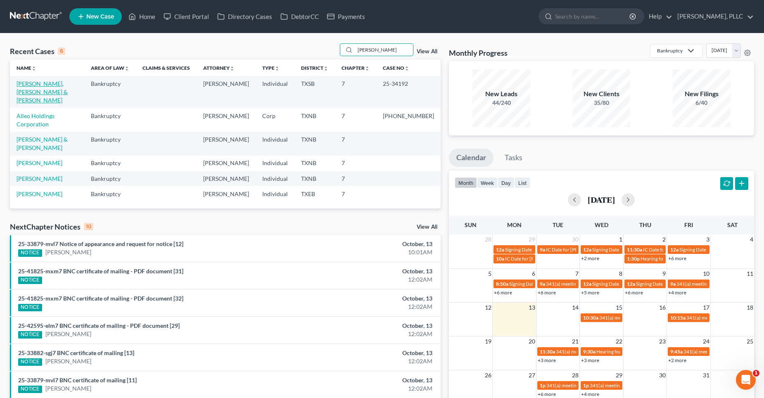
type input "[PERSON_NAME]"
click at [44, 85] on link "[PERSON_NAME], [PERSON_NAME] & [PERSON_NAME]" at bounding box center [42, 92] width 51 height 24
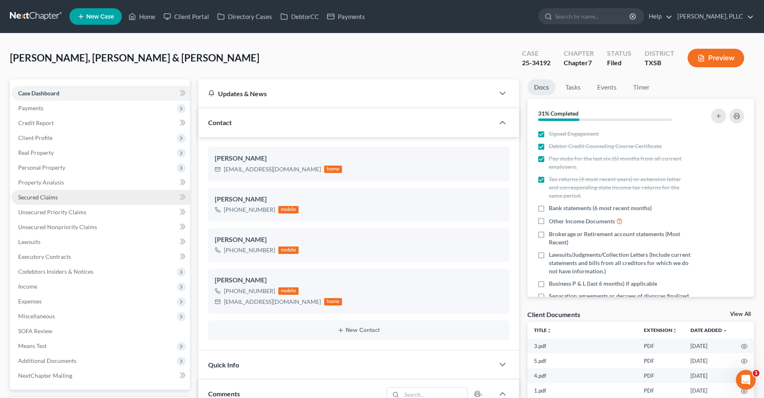
scroll to position [1075, 0]
click at [44, 197] on span "Secured Claims" at bounding box center [38, 197] width 40 height 7
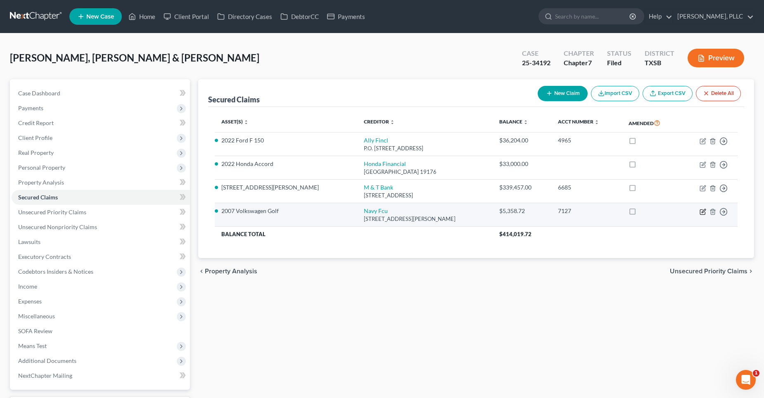
click at [701, 211] on icon "button" at bounding box center [703, 212] width 7 height 7
select select "48"
select select "0"
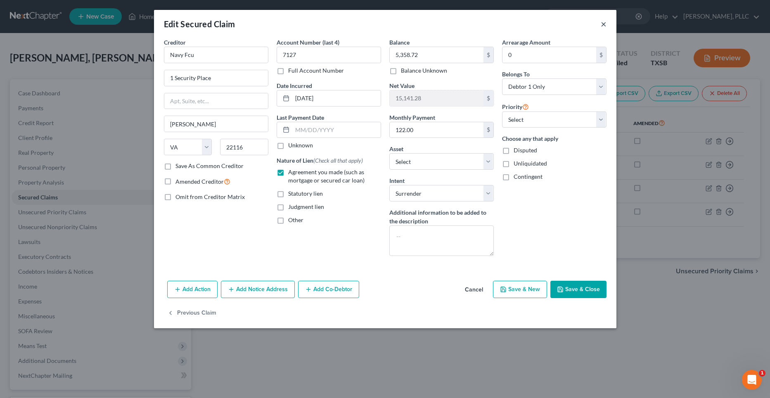
click at [603, 24] on button "×" at bounding box center [604, 24] width 6 height 10
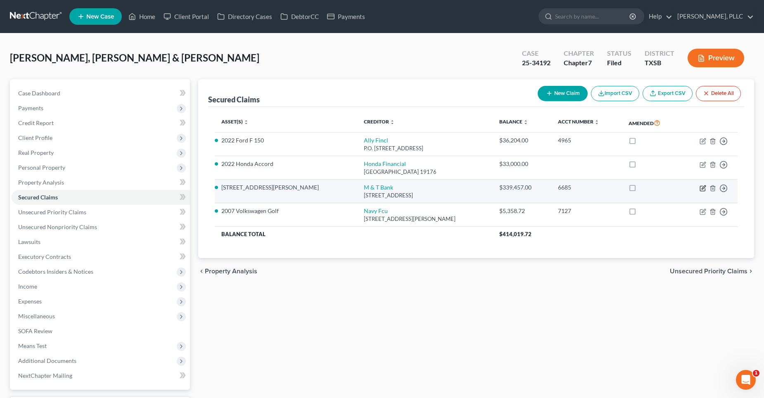
click at [702, 189] on icon "button" at bounding box center [704, 187] width 4 height 4
select select "35"
select select "2"
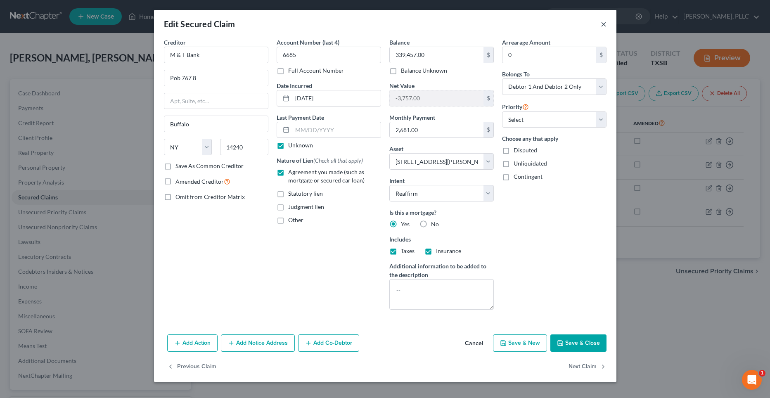
click at [603, 24] on button "×" at bounding box center [604, 24] width 6 height 10
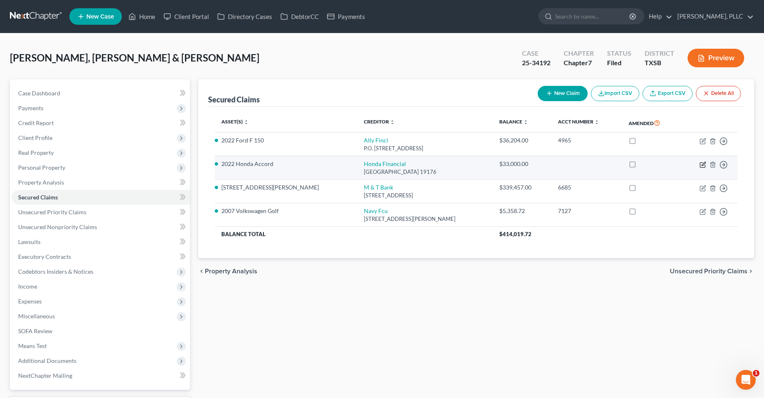
click at [702, 162] on icon "button" at bounding box center [702, 164] width 5 height 5
select select "39"
select select "10"
select select "2"
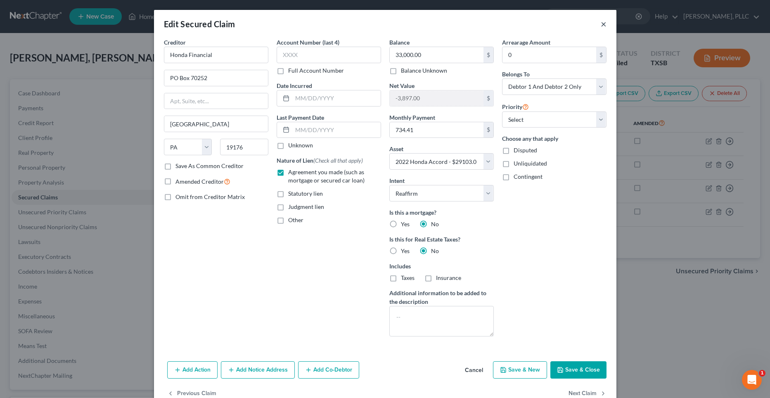
click at [601, 24] on button "×" at bounding box center [604, 24] width 6 height 10
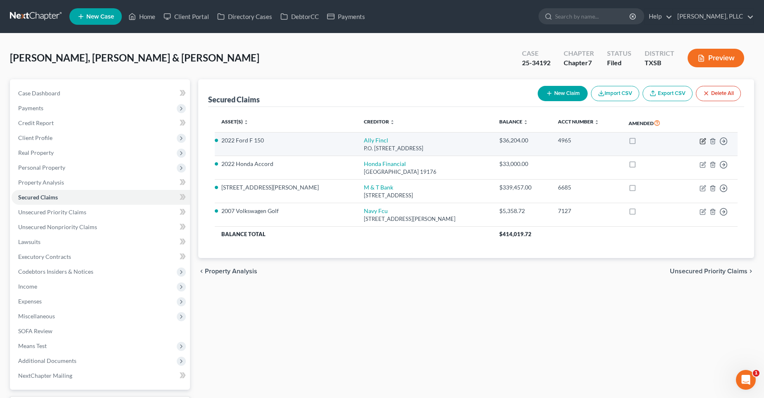
click at [702, 141] on icon "button" at bounding box center [703, 141] width 7 height 7
select select "24"
select select "9"
select select "2"
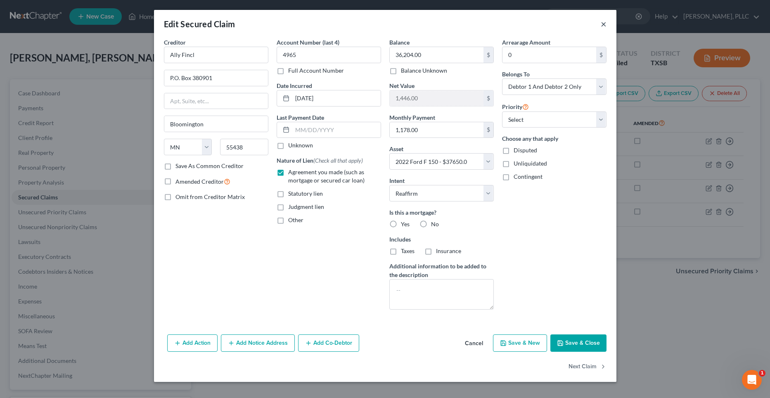
click at [603, 24] on button "×" at bounding box center [604, 24] width 6 height 10
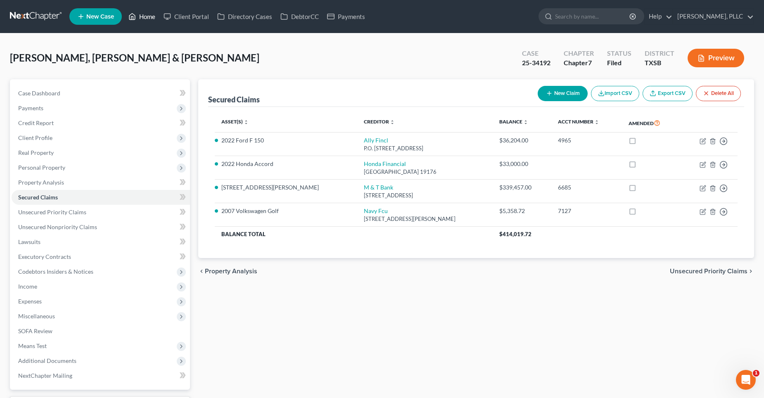
click at [153, 18] on link "Home" at bounding box center [141, 16] width 35 height 15
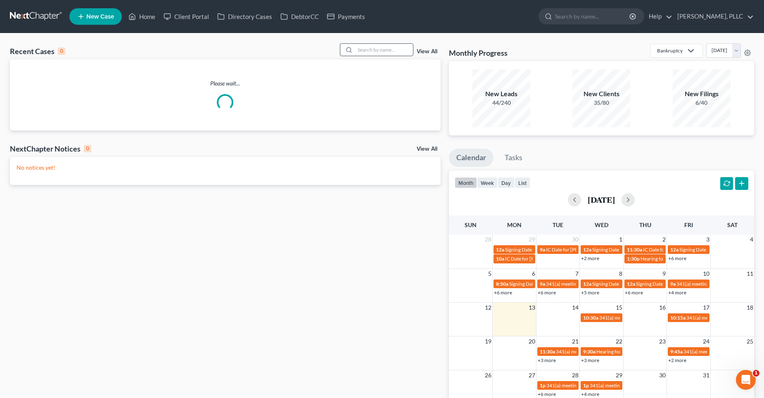
click at [398, 50] on input "search" at bounding box center [384, 50] width 58 height 12
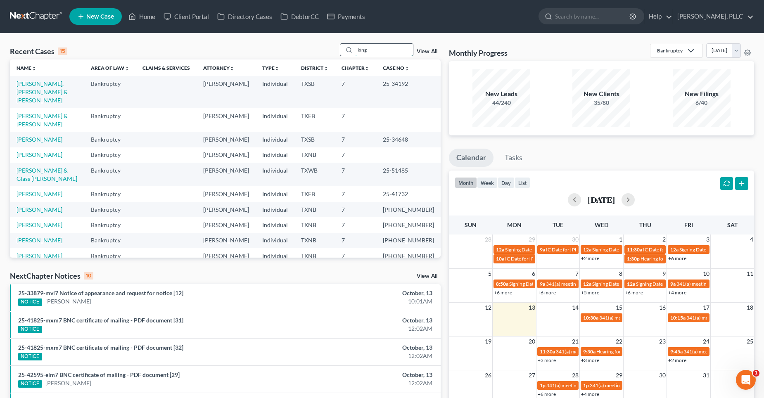
type input "king"
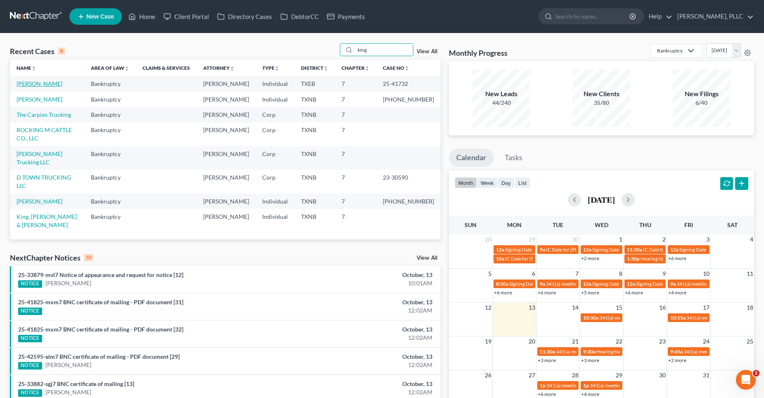
click at [44, 84] on link "[PERSON_NAME]" at bounding box center [40, 83] width 46 height 7
select select "4"
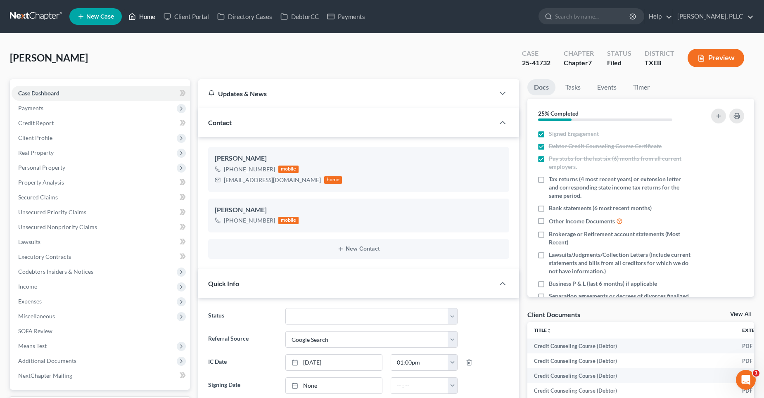
click at [154, 14] on link "Home" at bounding box center [141, 16] width 35 height 15
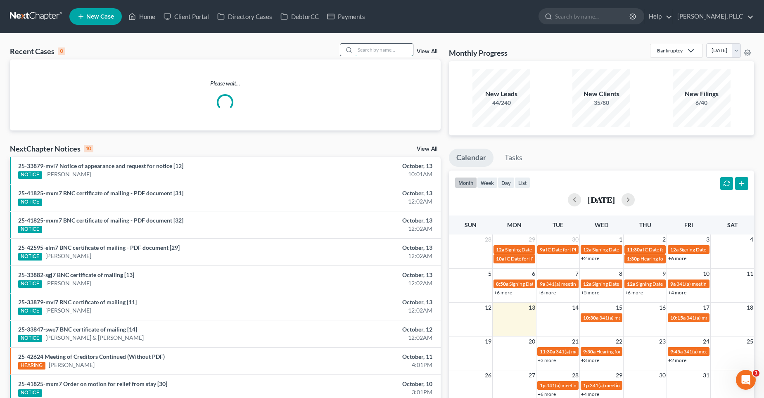
click at [387, 53] on input "search" at bounding box center [384, 50] width 58 height 12
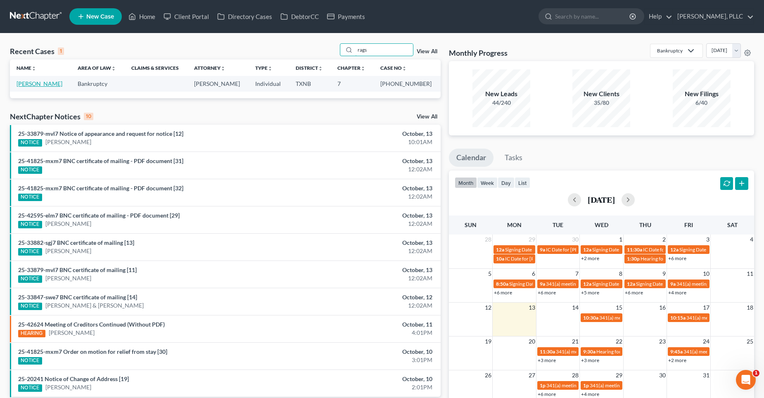
type input "rags"
click at [38, 83] on link "[PERSON_NAME]" at bounding box center [40, 83] width 46 height 7
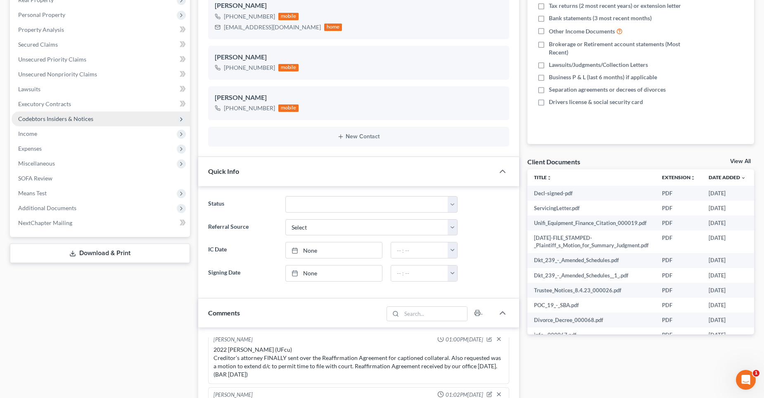
scroll to position [207, 0]
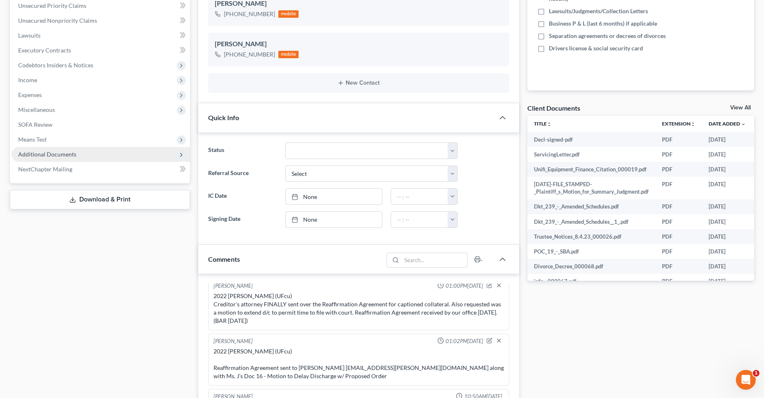
click at [64, 151] on span "Additional Documents" at bounding box center [47, 154] width 58 height 7
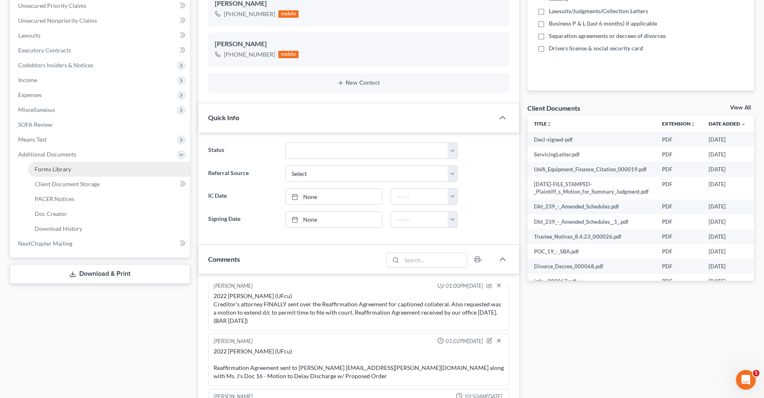
click at [70, 170] on link "Forms Library" at bounding box center [109, 169] width 162 height 15
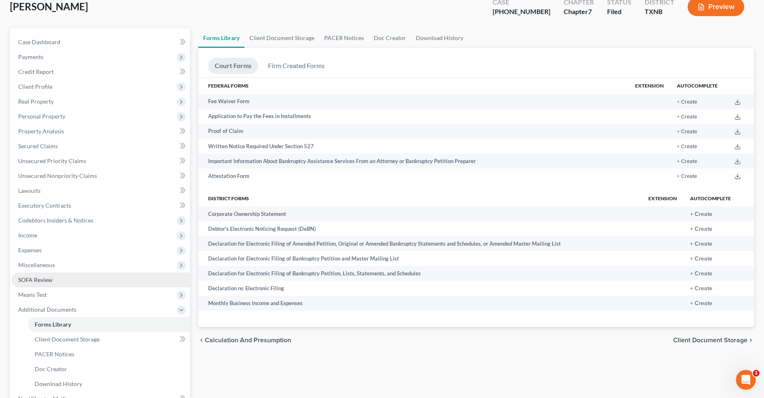
scroll to position [123, 0]
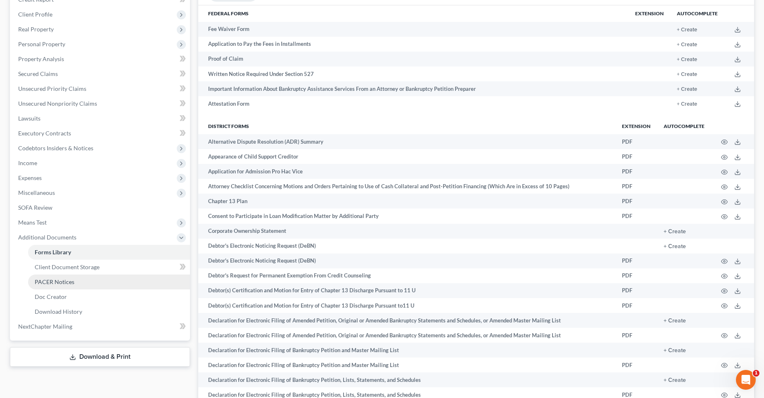
click at [62, 285] on link "PACER Notices" at bounding box center [109, 282] width 162 height 15
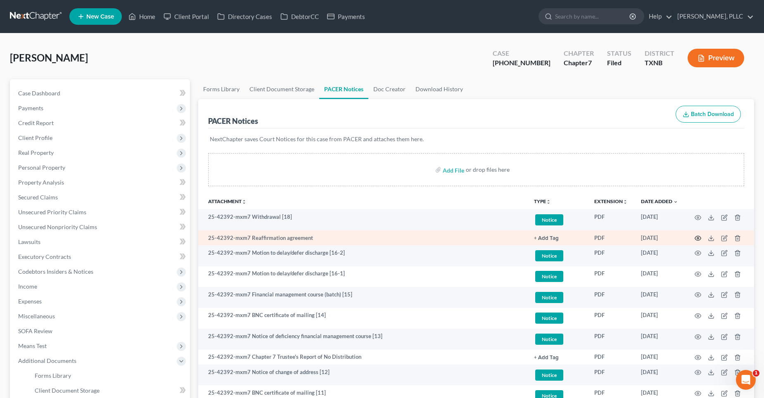
click at [697, 238] on icon "button" at bounding box center [698, 238] width 7 height 7
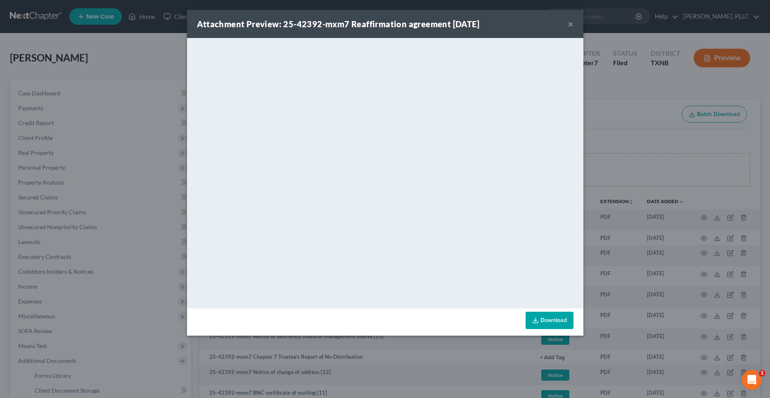
click at [570, 24] on button "×" at bounding box center [571, 24] width 6 height 10
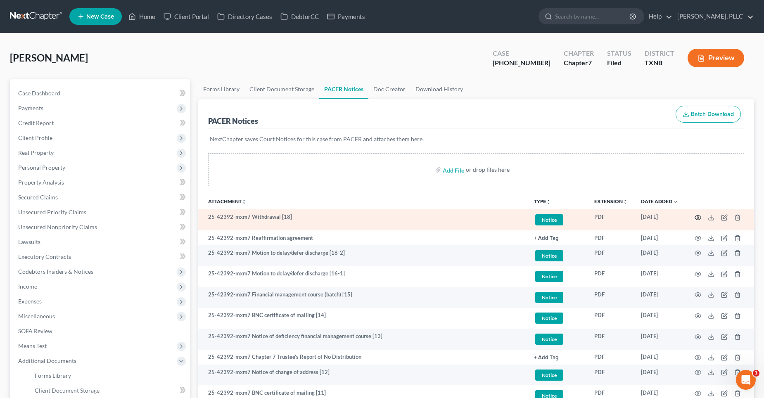
click at [697, 217] on circle "button" at bounding box center [698, 218] width 2 height 2
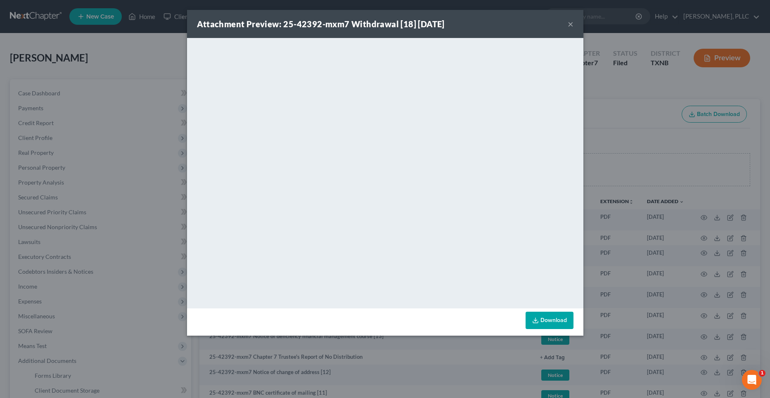
click at [569, 22] on button "×" at bounding box center [571, 24] width 6 height 10
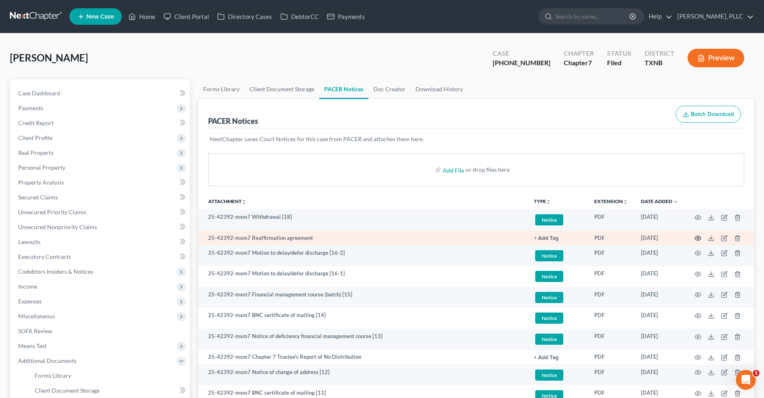
click at [697, 238] on icon "button" at bounding box center [698, 238] width 7 height 7
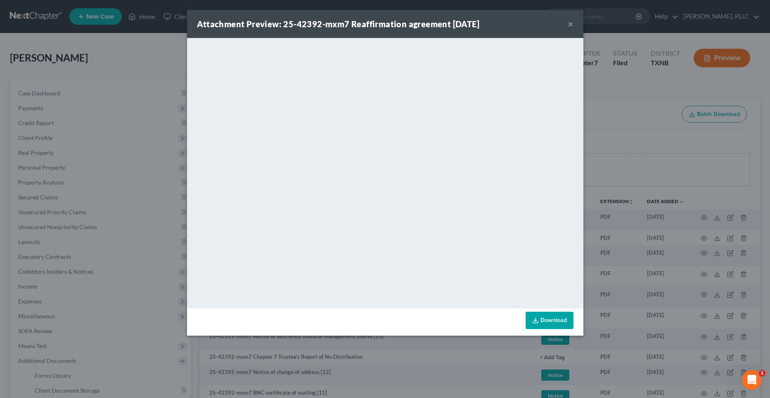
click at [569, 25] on button "×" at bounding box center [571, 24] width 6 height 10
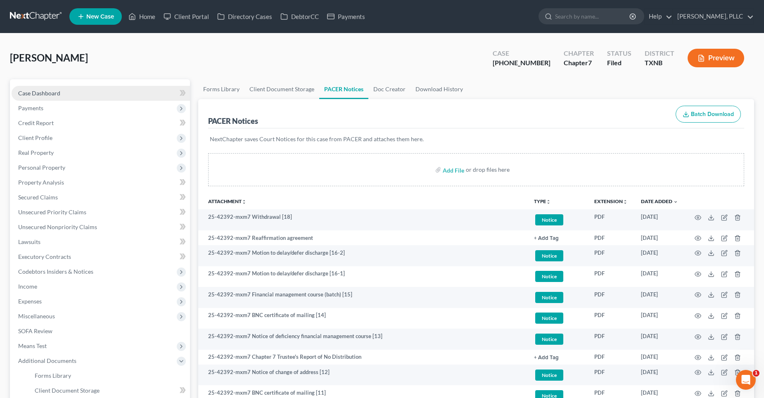
drag, startPoint x: 52, startPoint y: 92, endPoint x: 60, endPoint y: 98, distance: 10.3
click at [52, 92] on span "Case Dashboard" at bounding box center [39, 93] width 42 height 7
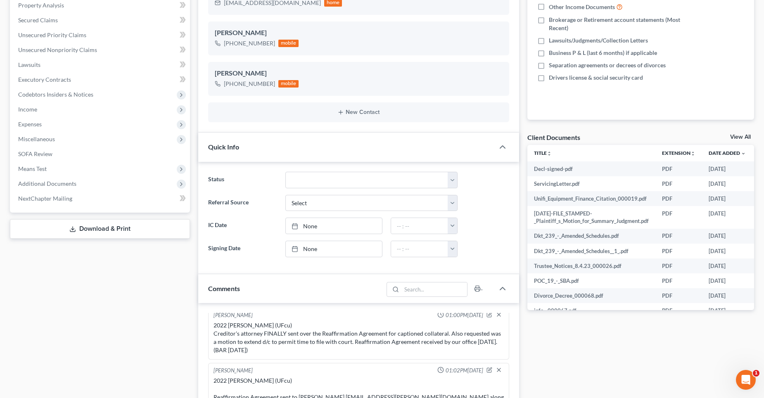
scroll to position [165, 0]
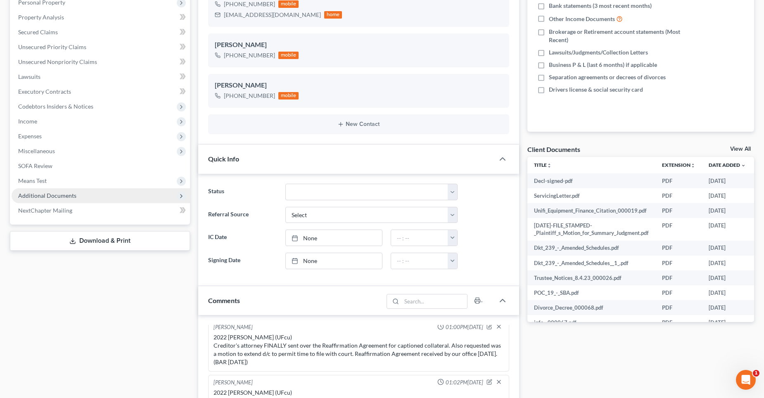
click at [80, 194] on span "Additional Documents" at bounding box center [101, 195] width 178 height 15
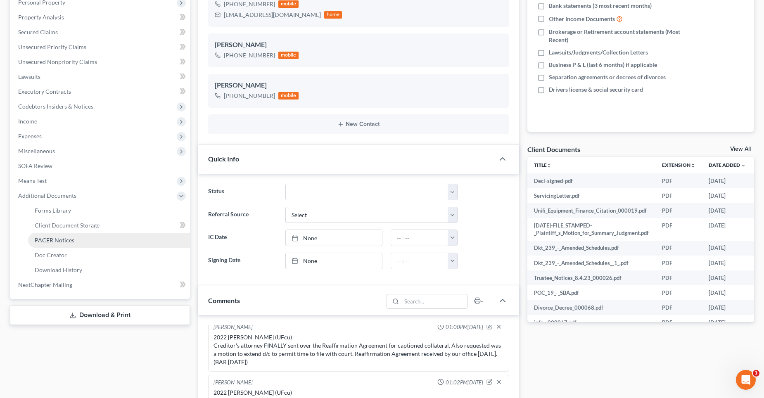
click at [77, 241] on link "PACER Notices" at bounding box center [109, 240] width 162 height 15
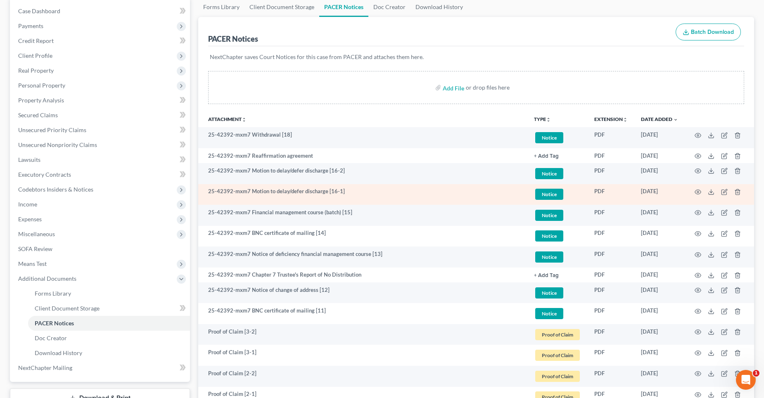
scroll to position [83, 0]
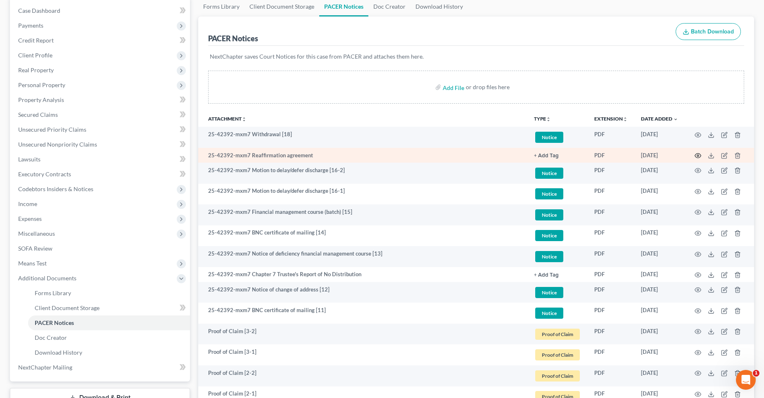
click at [696, 154] on icon "button" at bounding box center [698, 156] width 6 height 5
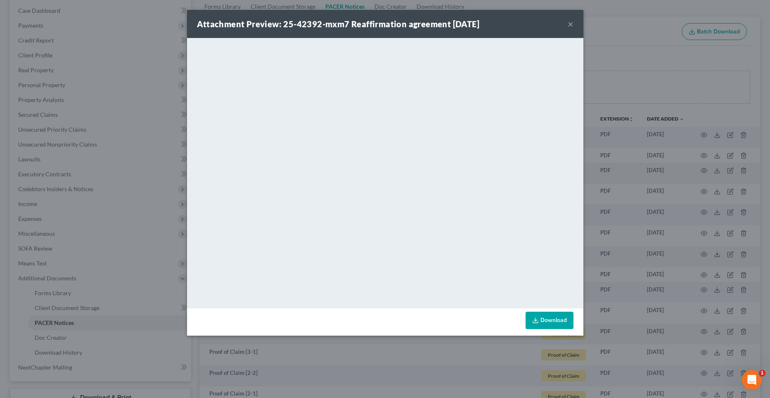
click at [568, 24] on button "×" at bounding box center [571, 24] width 6 height 10
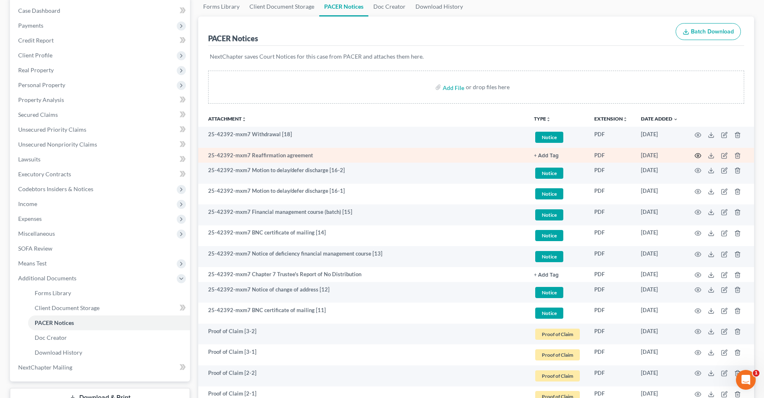
click at [697, 154] on icon "button" at bounding box center [698, 155] width 7 height 7
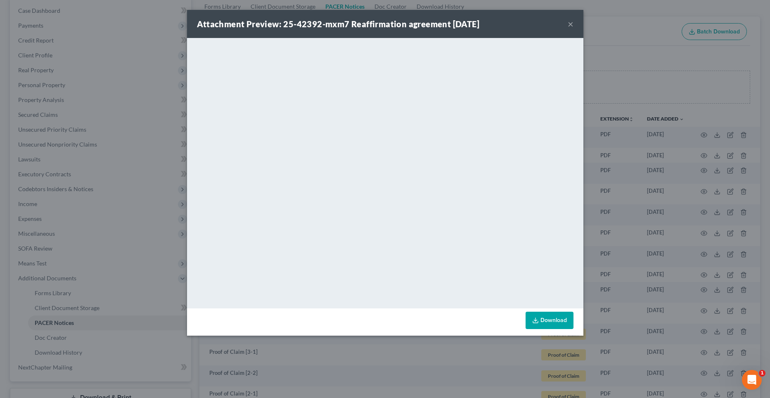
click at [570, 24] on button "×" at bounding box center [571, 24] width 6 height 10
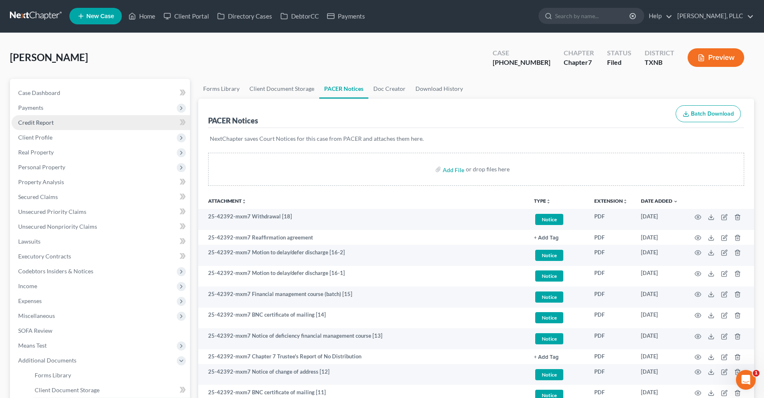
scroll to position [0, 0]
click at [151, 14] on link "Home" at bounding box center [141, 16] width 35 height 15
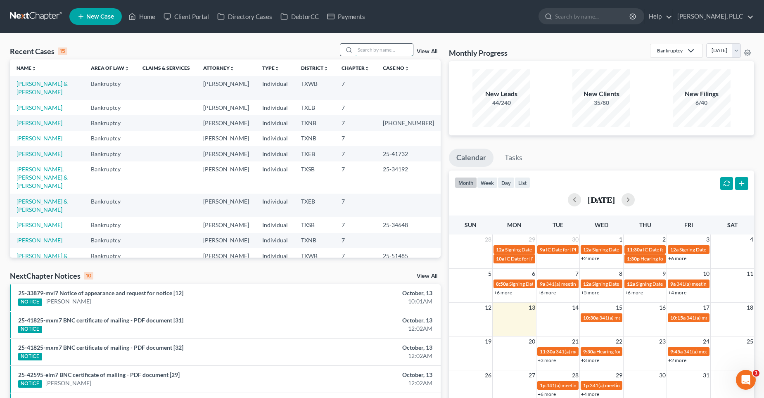
click at [370, 54] on input "search" at bounding box center [384, 50] width 58 height 12
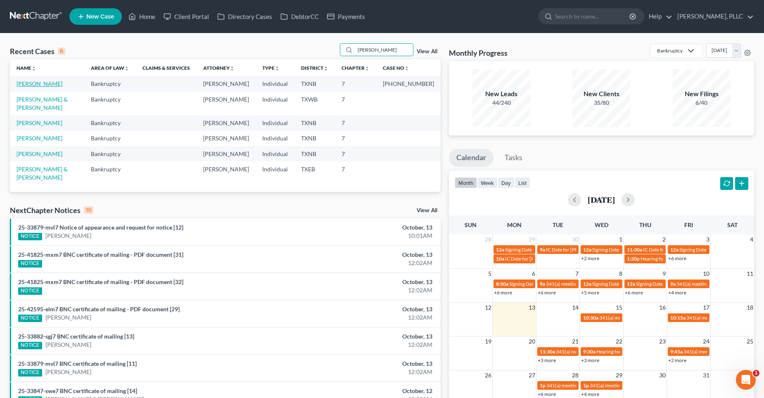
type input "[PERSON_NAME]"
click at [34, 85] on link "[PERSON_NAME]" at bounding box center [40, 83] width 46 height 7
select select "1"
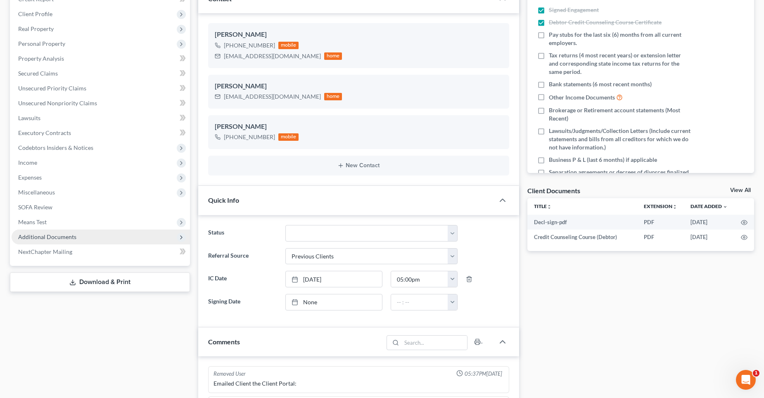
scroll to position [3538, 0]
click at [47, 233] on span "Additional Documents" at bounding box center [47, 236] width 58 height 7
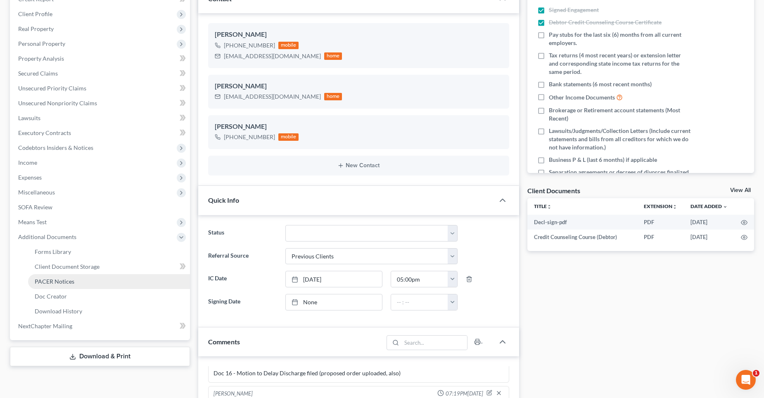
click at [70, 279] on span "PACER Notices" at bounding box center [55, 281] width 40 height 7
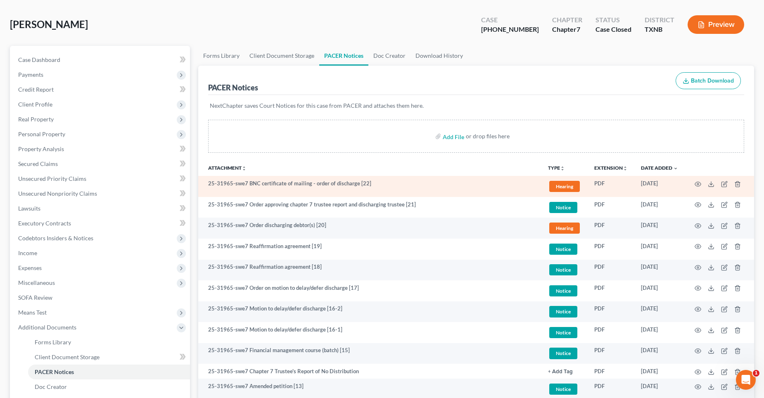
scroll to position [83, 0]
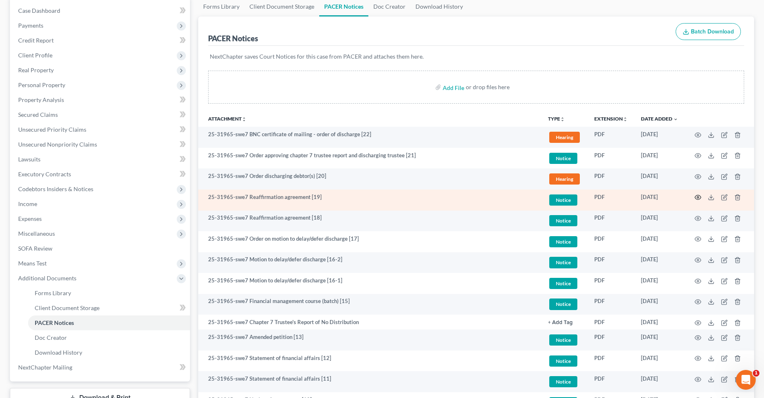
click at [698, 196] on icon "button" at bounding box center [698, 197] width 7 height 7
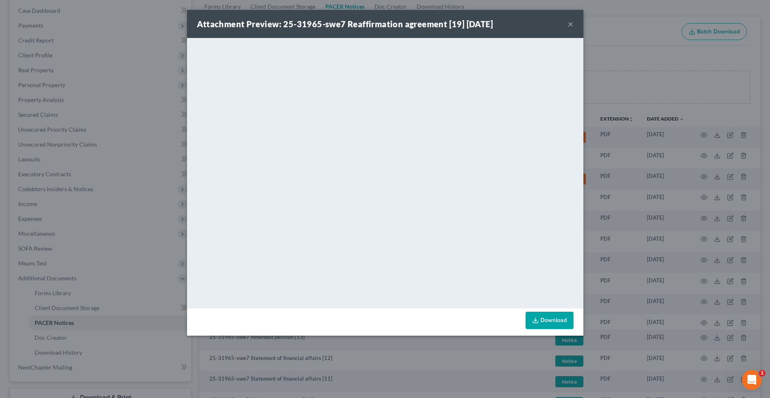
click at [570, 25] on button "×" at bounding box center [571, 24] width 6 height 10
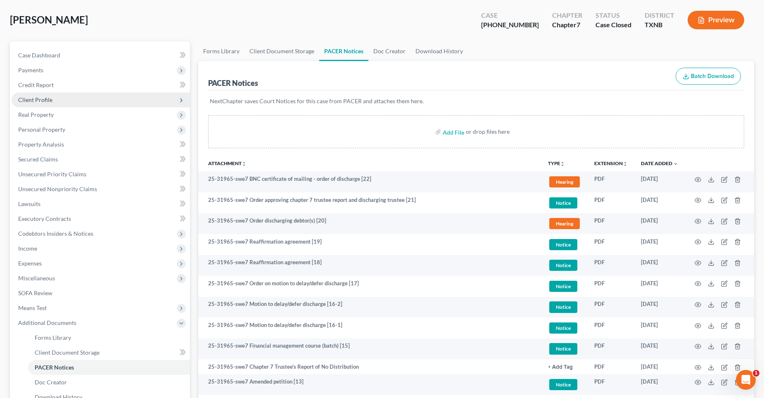
scroll to position [0, 0]
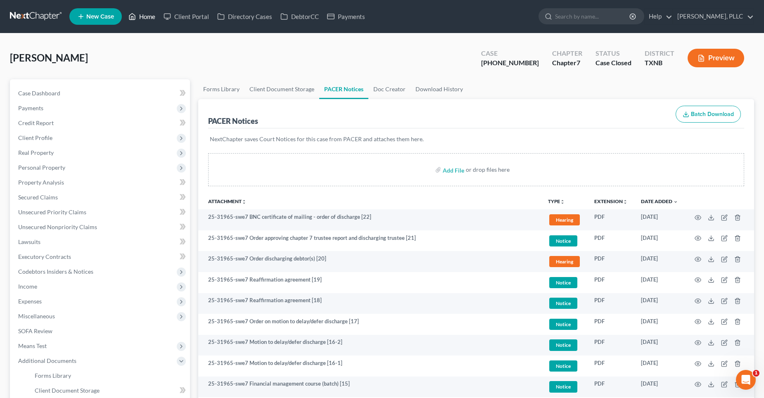
click at [148, 15] on link "Home" at bounding box center [141, 16] width 35 height 15
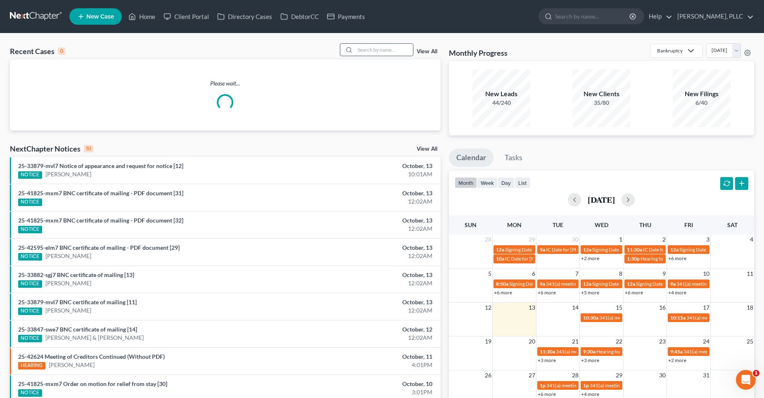
click at [395, 48] on input "search" at bounding box center [384, 50] width 58 height 12
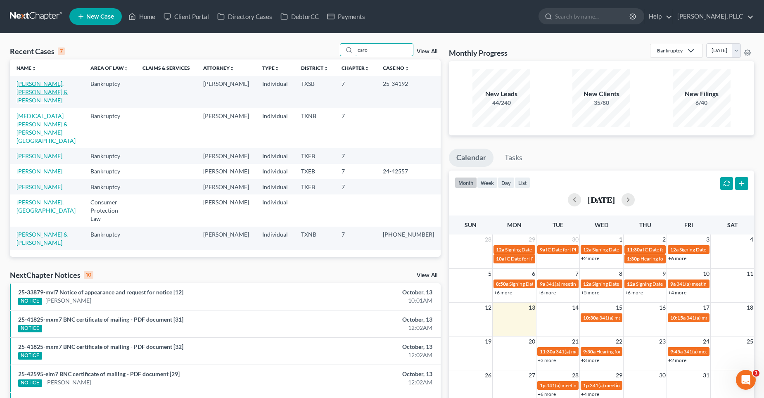
type input "caro"
click at [40, 85] on link "[PERSON_NAME], [PERSON_NAME] & [PERSON_NAME]" at bounding box center [42, 92] width 51 height 24
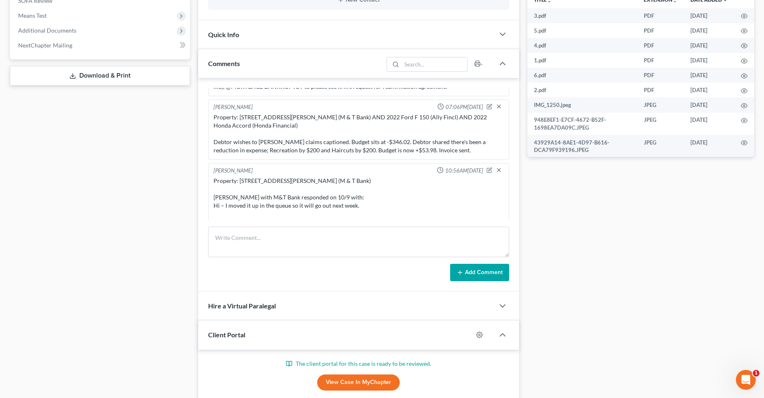
scroll to position [1034, 0]
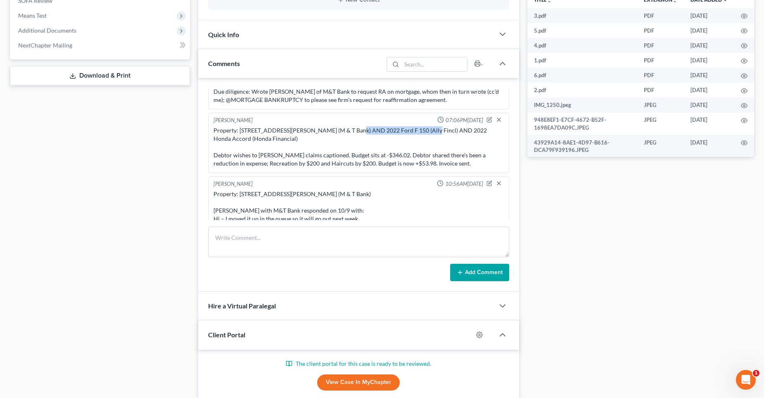
drag, startPoint x: 346, startPoint y: 130, endPoint x: 415, endPoint y: 133, distance: 69.5
click at [415, 133] on div "Property: [STREET_ADDRESS][PERSON_NAME] (M & T Bank) AND 2022 Ford F 150 (Ally …" at bounding box center [359, 146] width 290 height 41
copy div "2022 Ford F 150 (Ally Fincl)"
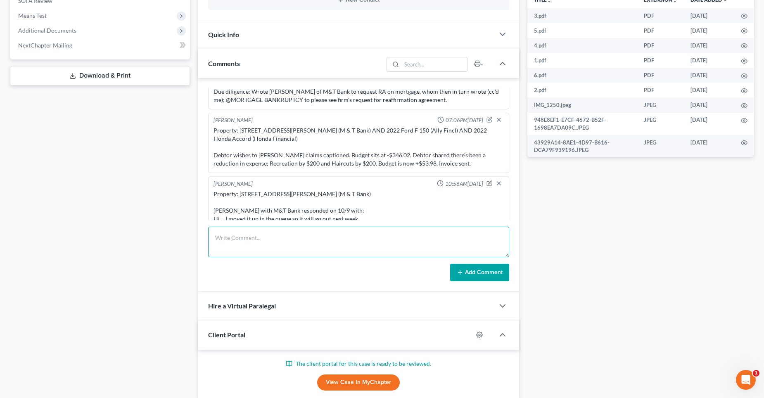
click at [302, 233] on textarea at bounding box center [358, 242] width 301 height 31
paste textarea "2022 Ford F 150 (Ally Fincl)"
click at [240, 252] on textarea "2022 Ford F 150 (Ally Fincl)" at bounding box center [358, 242] width 301 height 31
paste textarea "[EMAIL_ADDRESS][DOMAIN_NAME]"
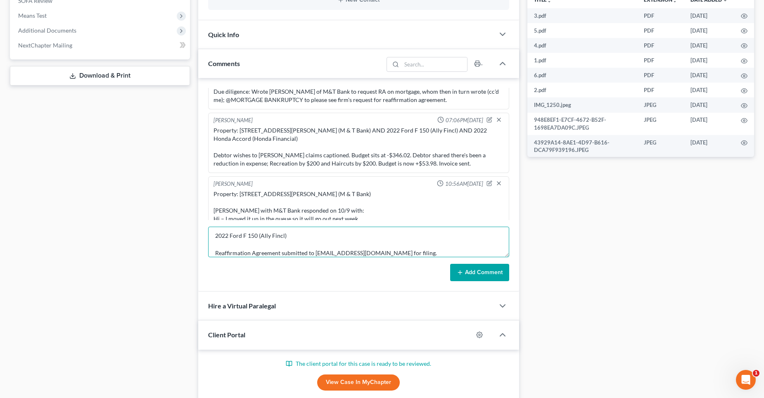
type textarea "2022 Ford F 150 (Ally Fincl) Reaffirmation Agreement submitted to [EMAIL_ADDRES…"
drag, startPoint x: 462, startPoint y: 272, endPoint x: 280, endPoint y: 245, distance: 183.6
click at [462, 271] on icon at bounding box center [460, 272] width 7 height 7
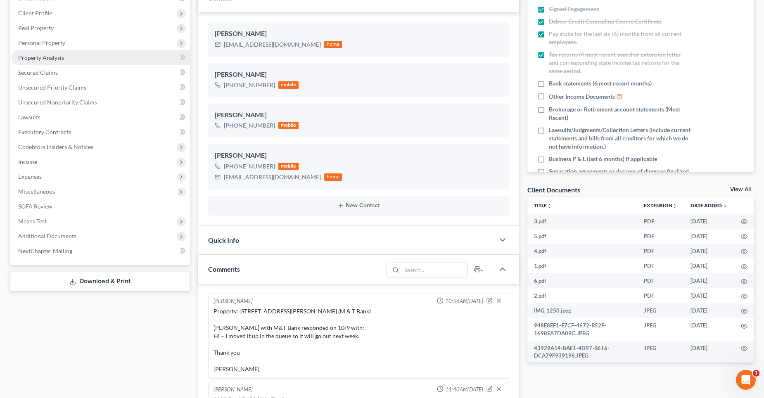
scroll to position [83, 0]
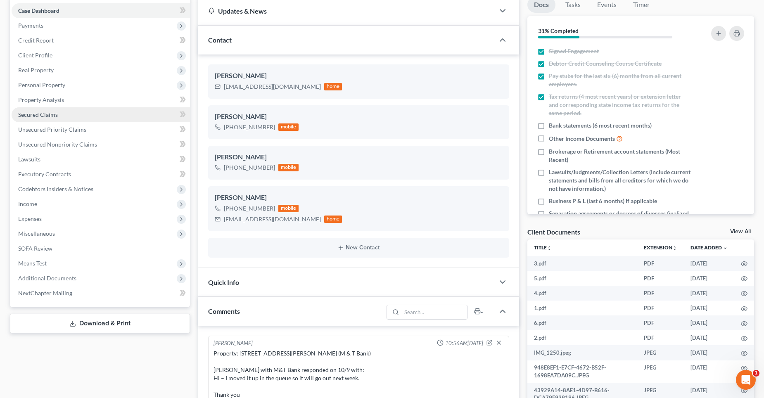
click at [50, 115] on span "Secured Claims" at bounding box center [38, 114] width 40 height 7
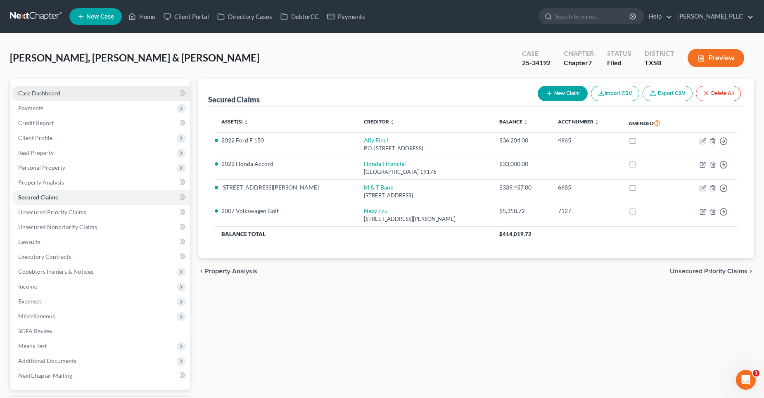
click at [49, 92] on span "Case Dashboard" at bounding box center [39, 93] width 42 height 7
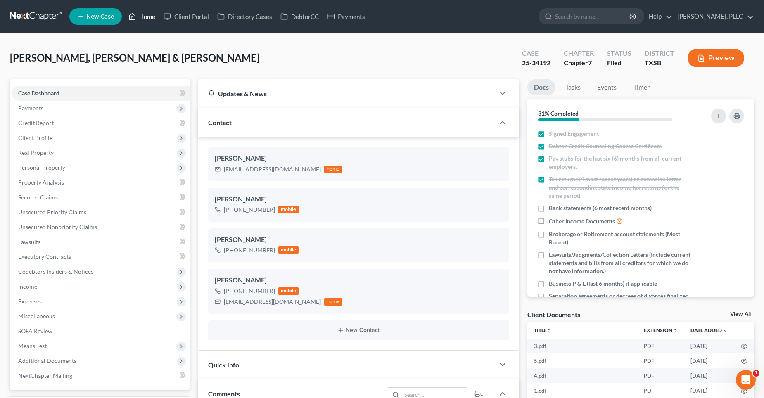
drag, startPoint x: 138, startPoint y: 17, endPoint x: 145, endPoint y: 55, distance: 38.6
click at [138, 16] on link "Home" at bounding box center [141, 16] width 35 height 15
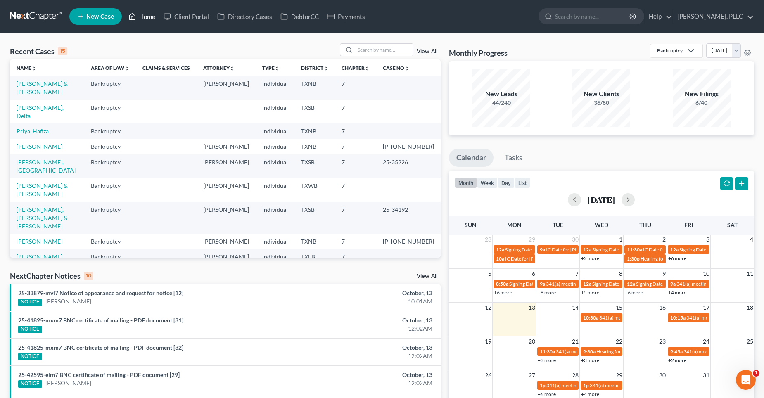
click at [150, 18] on link "Home" at bounding box center [141, 16] width 35 height 15
click at [373, 51] on input "search" at bounding box center [384, 50] width 58 height 12
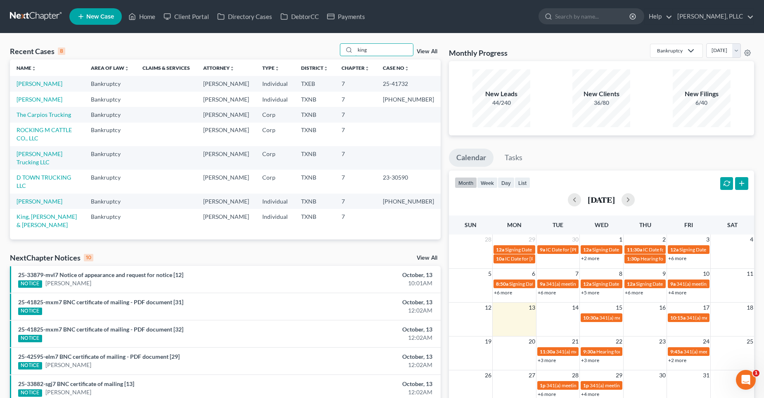
type input "king"
click at [47, 84] on link "[PERSON_NAME]" at bounding box center [40, 83] width 46 height 7
select select "4"
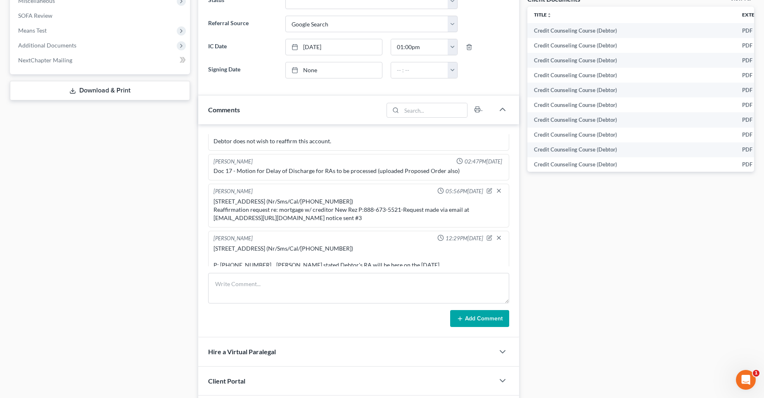
scroll to position [330, 0]
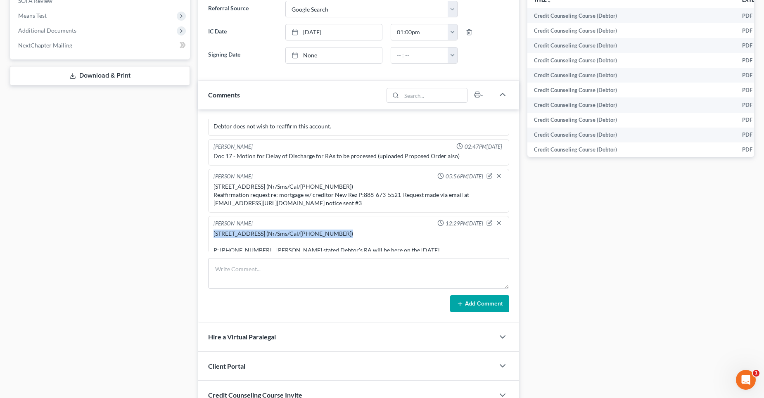
drag, startPoint x: 342, startPoint y: 224, endPoint x: 214, endPoint y: 226, distance: 128.1
click at [214, 230] on div "[STREET_ADDRESS] (Nr/Sms/Cal/[PHONE_NUMBER]) P: [PHONE_NUMBER]... [PERSON_NAME]…" at bounding box center [359, 242] width 290 height 25
copy div "[STREET_ADDRESS] (Nr/Sms/Cal/[PHONE_NUMBER])"
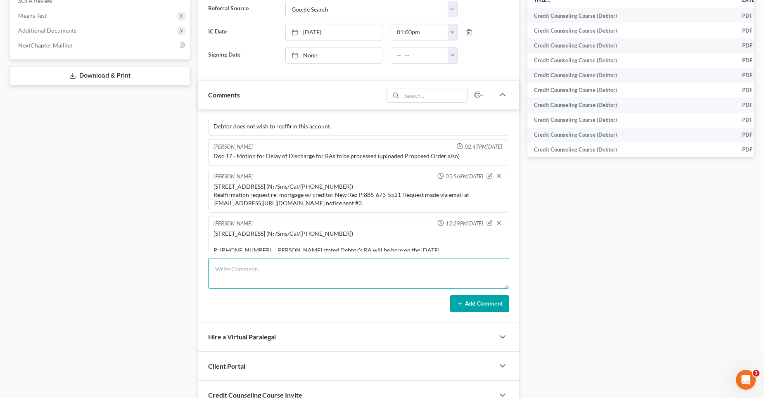
click at [255, 266] on textarea at bounding box center [358, 273] width 301 height 31
paste textarea "[STREET_ADDRESS] (Nr/Sms/Cal/[PHONE_NUMBER])"
drag, startPoint x: 403, startPoint y: 284, endPoint x: 217, endPoint y: 284, distance: 185.9
click at [217, 284] on textarea "[STREET_ADDRESS] (Nr/Sms/Cal/[PHONE_NUMBER]) Creditor's rep stated: Reaffirmati…" at bounding box center [358, 273] width 301 height 31
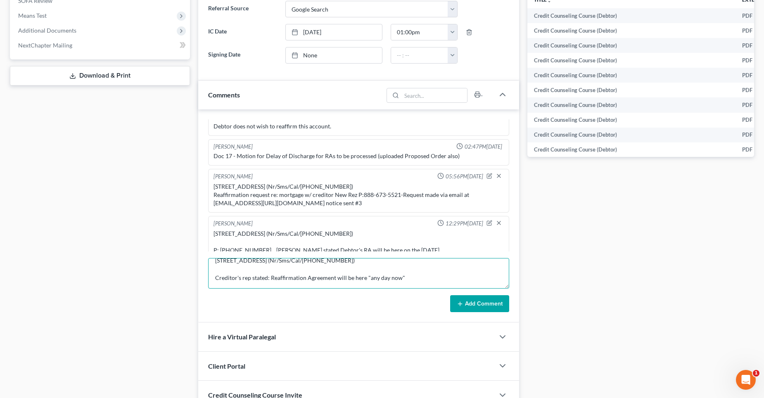
click at [434, 276] on textarea "[STREET_ADDRESS] (Nr/Sms/Cal/[PHONE_NUMBER]) Creditor's rep stated: Reaffirmati…" at bounding box center [358, 273] width 301 height 31
click at [415, 281] on textarea "[STREET_ADDRESS] (Nr/Sms/Cal/[PHONE_NUMBER]) Creditor's rep stated: Reaffirmati…" at bounding box center [358, 273] width 301 height 31
type textarea "[STREET_ADDRESS] (Nr/Sms/Cal/[PHONE_NUMBER]) Creditor's rep stated: Reaffirmati…"
click at [480, 305] on button "Add Comment" at bounding box center [479, 303] width 59 height 17
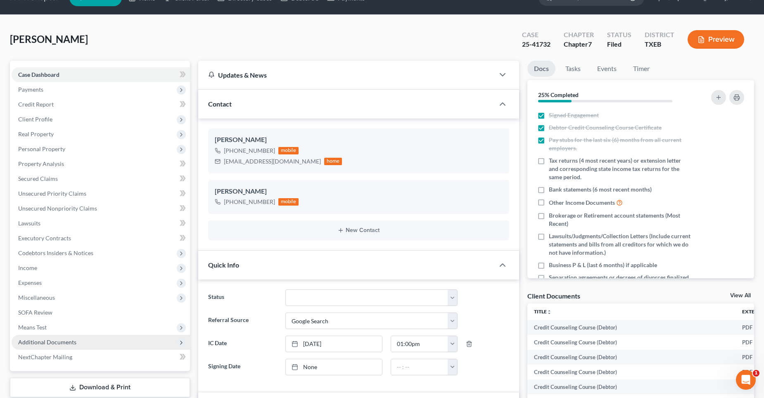
scroll to position [0, 0]
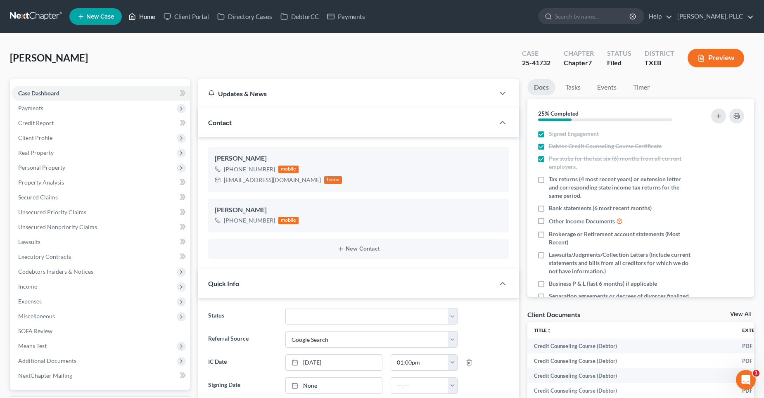
click at [149, 18] on link "Home" at bounding box center [141, 16] width 35 height 15
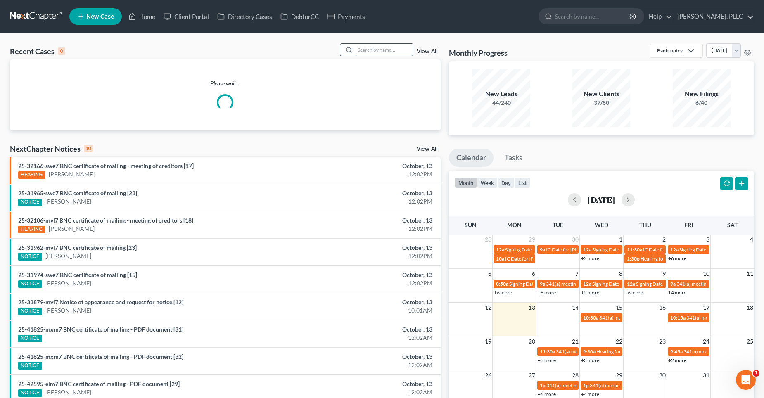
click at [393, 47] on input "search" at bounding box center [384, 50] width 58 height 12
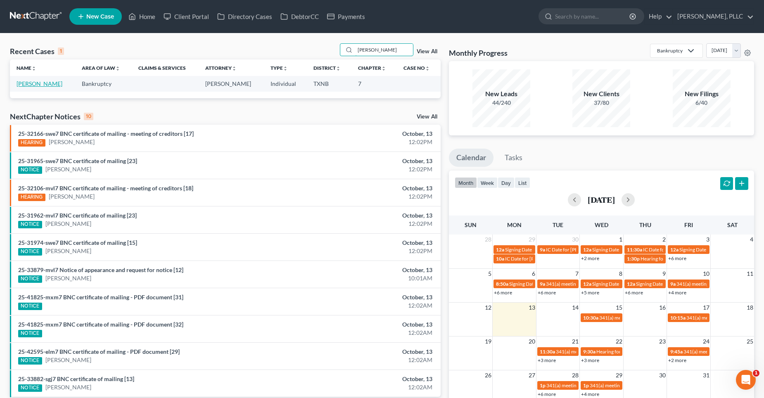
type input "[PERSON_NAME]"
click at [43, 87] on link "[PERSON_NAME]" at bounding box center [40, 83] width 46 height 7
select select "1"
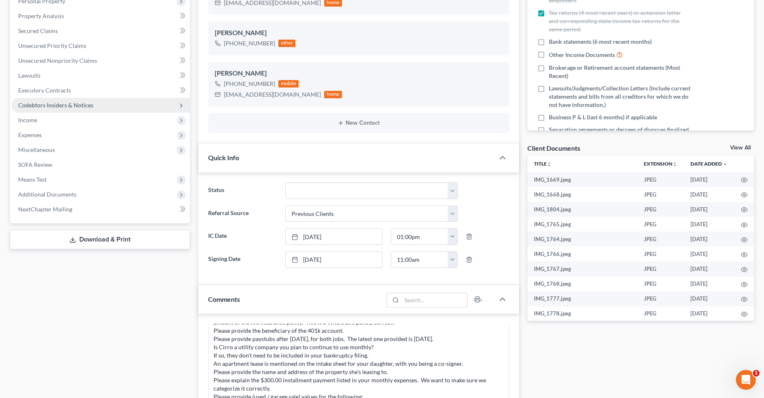
scroll to position [113, 0]
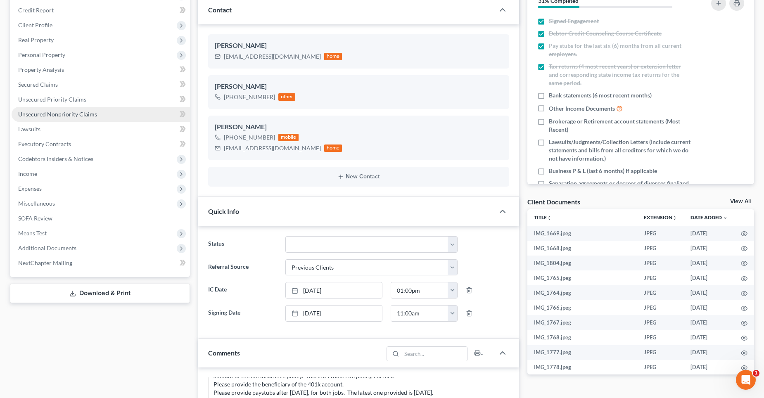
click at [46, 112] on span "Unsecured Nonpriority Claims" at bounding box center [57, 114] width 79 height 7
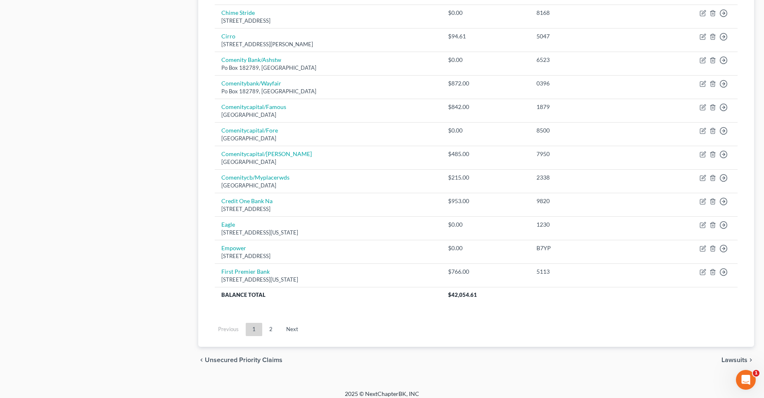
scroll to position [556, 0]
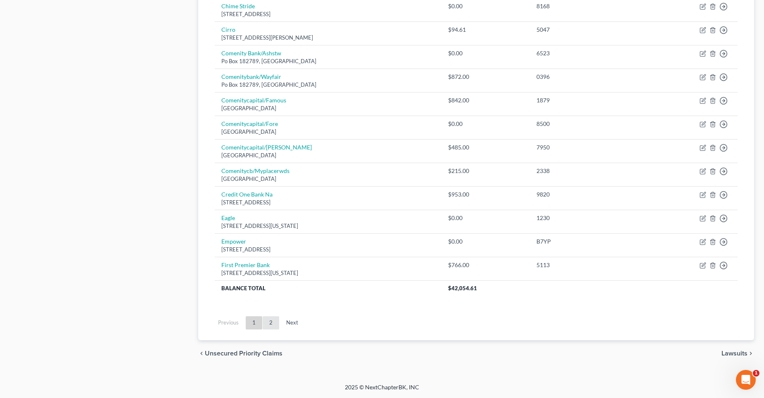
click at [268, 323] on link "2" at bounding box center [271, 322] width 17 height 13
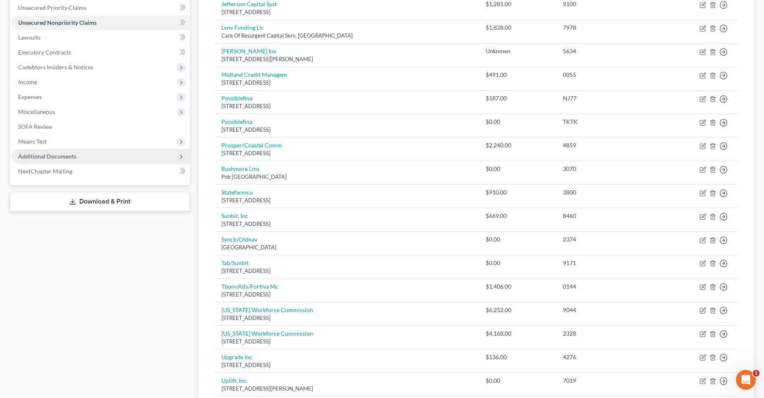
scroll to position [124, 0]
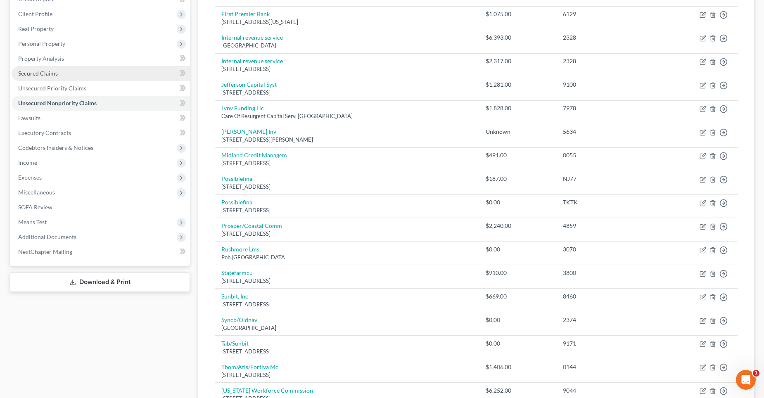
click at [44, 78] on link "Secured Claims" at bounding box center [101, 73] width 178 height 15
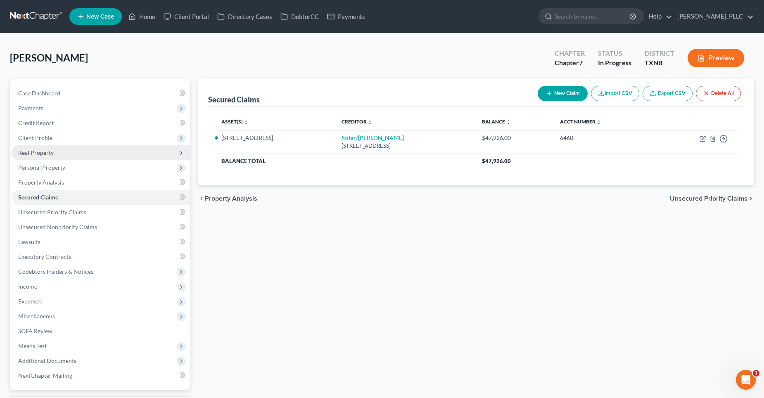
click at [46, 154] on span "Real Property" at bounding box center [36, 152] width 36 height 7
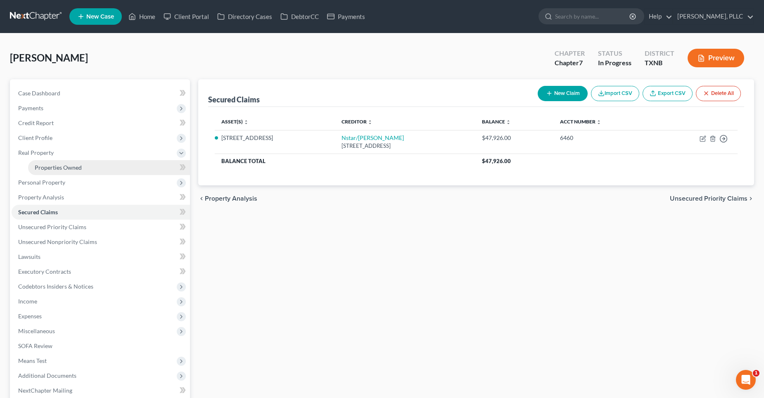
click at [54, 169] on span "Properties Owned" at bounding box center [58, 167] width 47 height 7
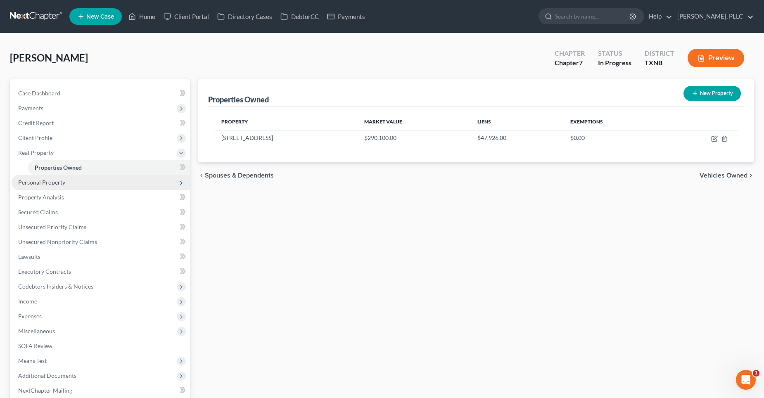
click at [54, 182] on span "Personal Property" at bounding box center [41, 182] width 47 height 7
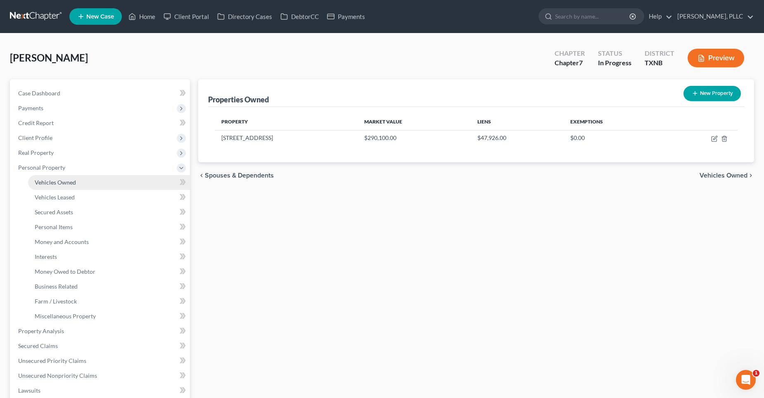
click at [66, 181] on span "Vehicles Owned" at bounding box center [55, 182] width 41 height 7
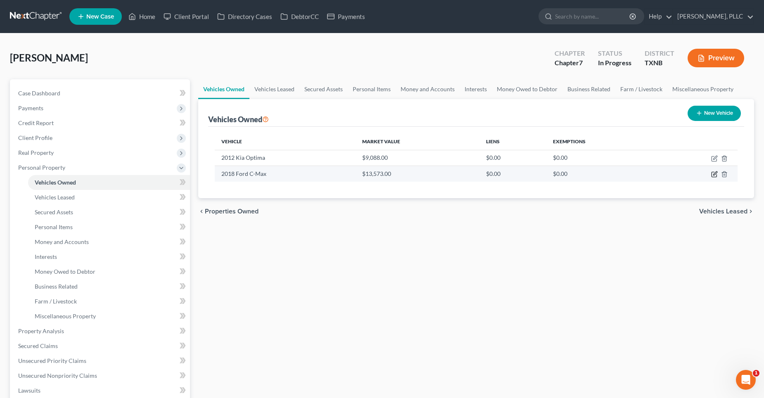
click at [714, 174] on icon "button" at bounding box center [715, 174] width 4 height 4
select select "0"
select select "8"
select select "3"
select select "0"
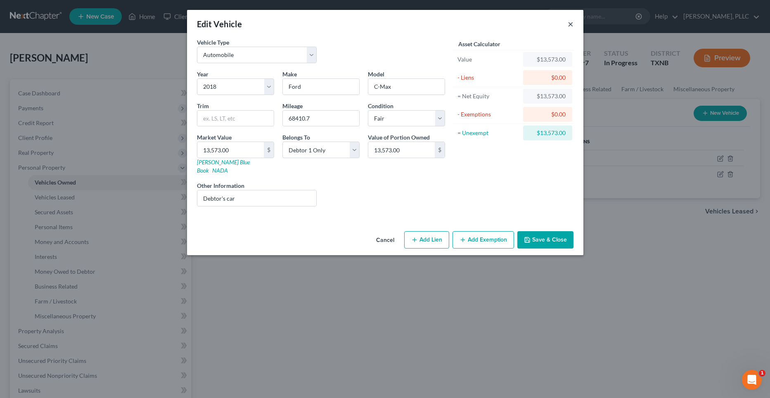
click at [570, 24] on button "×" at bounding box center [571, 24] width 6 height 10
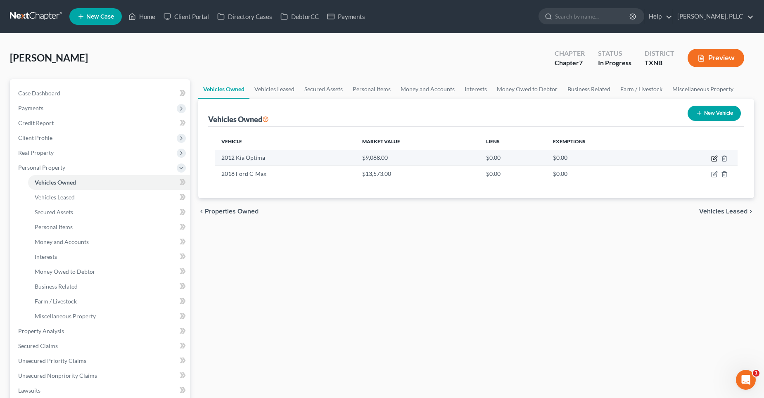
click at [714, 159] on icon "button" at bounding box center [715, 158] width 4 height 4
select select "0"
select select "14"
select select "4"
select select "0"
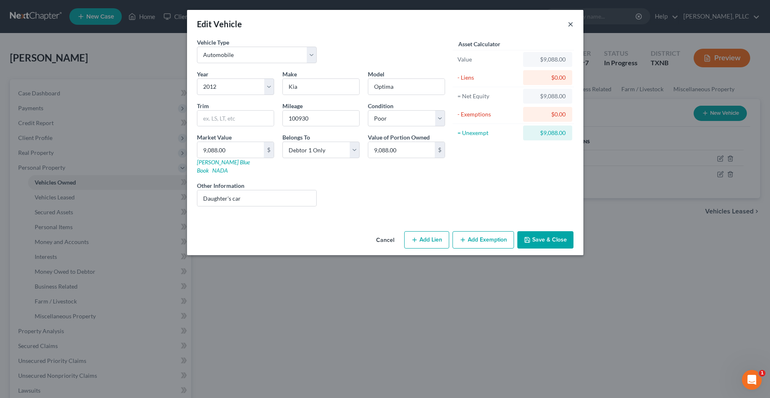
click at [569, 24] on button "×" at bounding box center [571, 24] width 6 height 10
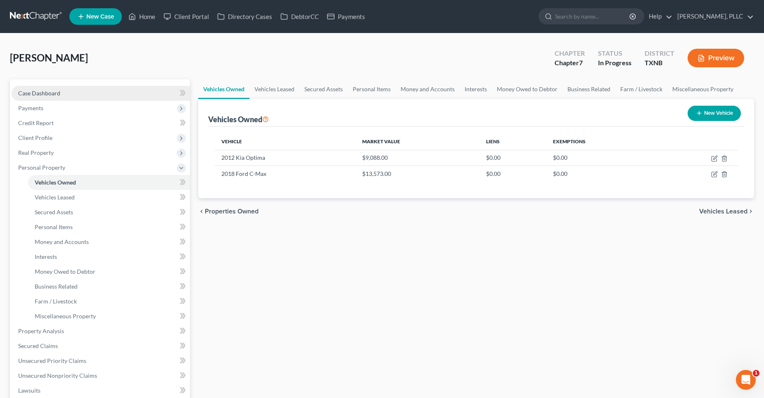
click at [99, 92] on link "Case Dashboard" at bounding box center [101, 93] width 178 height 15
select select "1"
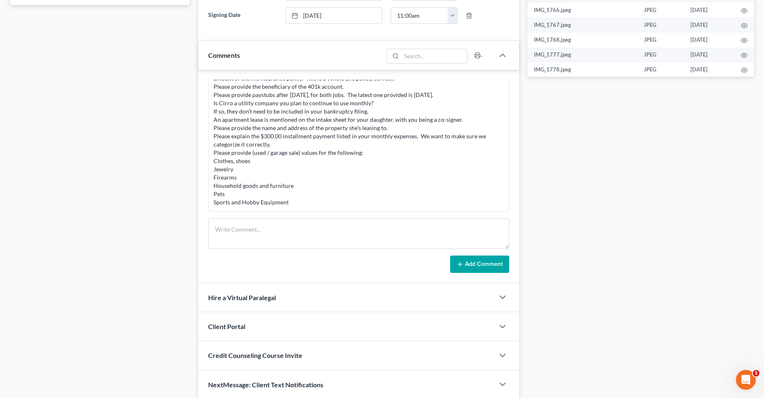
scroll to position [413, 0]
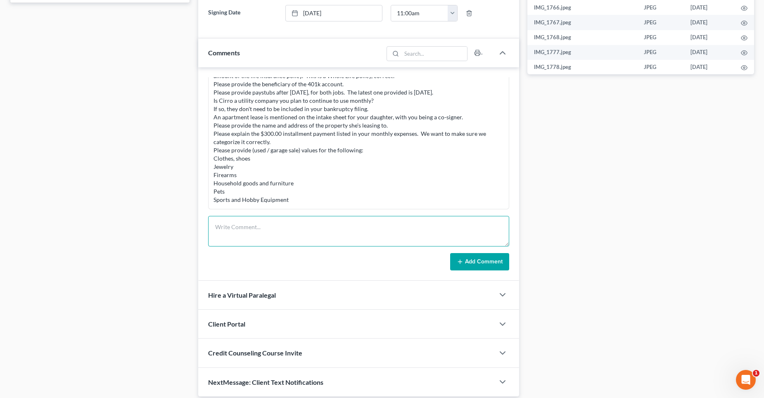
click at [254, 223] on textarea at bounding box center [358, 231] width 301 height 31
type textarea "D"
type textarea "C"
click at [234, 224] on textarea "Debtor stated she does not "check email often"... She kindly requested a call w…" at bounding box center [358, 231] width 301 height 31
type textarea "Debtor phoned to check case status: she was updated.... [PERSON_NAME] then stat…"
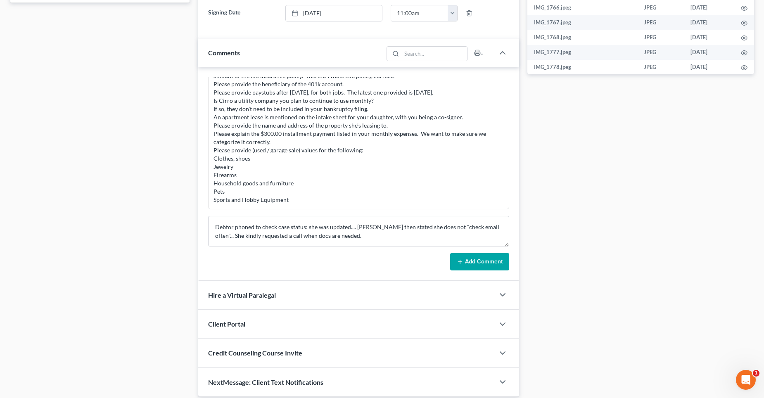
click at [466, 259] on button "Add Comment" at bounding box center [479, 261] width 59 height 17
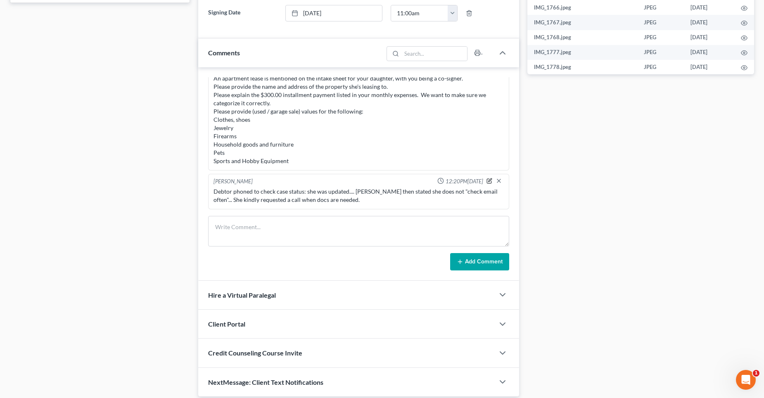
click at [487, 181] on icon "button" at bounding box center [490, 181] width 6 height 6
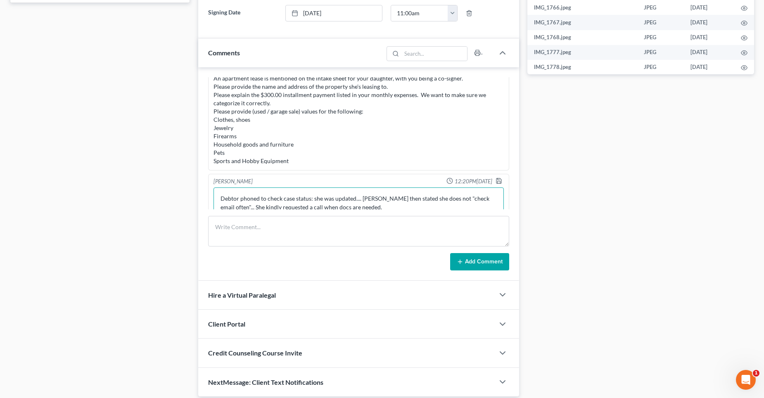
click at [316, 197] on textarea "Debtor phoned to check case status: she was updated.... [PERSON_NAME] then stat…" at bounding box center [359, 203] width 290 height 31
type textarea "Debtor phoned to check case status; she was updated.... [PERSON_NAME] then stat…"
click at [496, 180] on icon "button" at bounding box center [499, 181] width 7 height 7
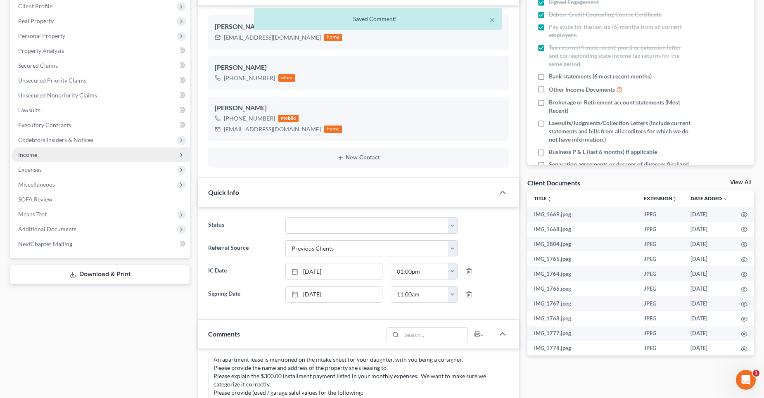
scroll to position [0, 0]
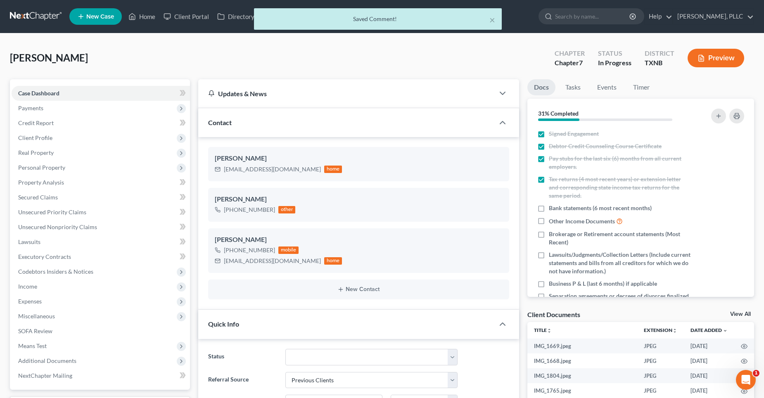
drag, startPoint x: 149, startPoint y: 17, endPoint x: 150, endPoint y: 28, distance: 10.8
click at [149, 17] on div "× Saved Comment!" at bounding box center [378, 21] width 764 height 26
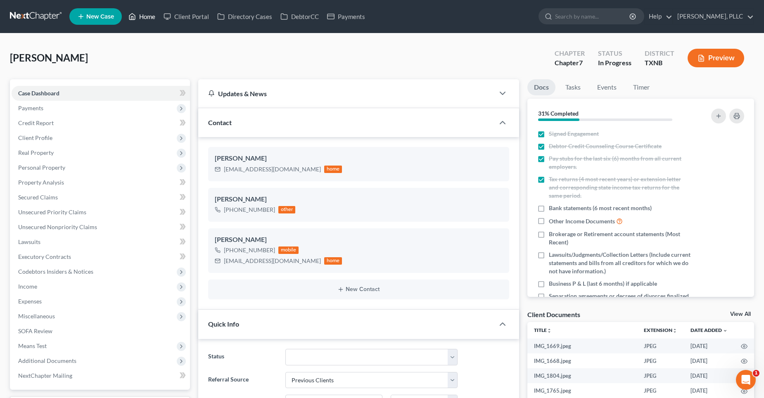
click at [151, 18] on link "Home" at bounding box center [141, 16] width 35 height 15
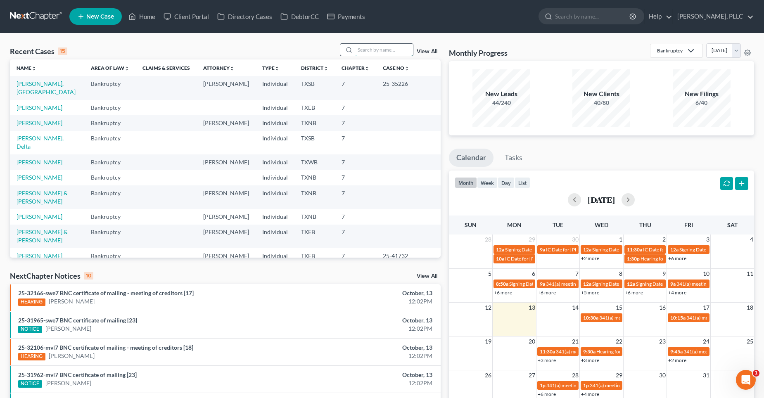
click at [380, 51] on input "search" at bounding box center [384, 50] width 58 height 12
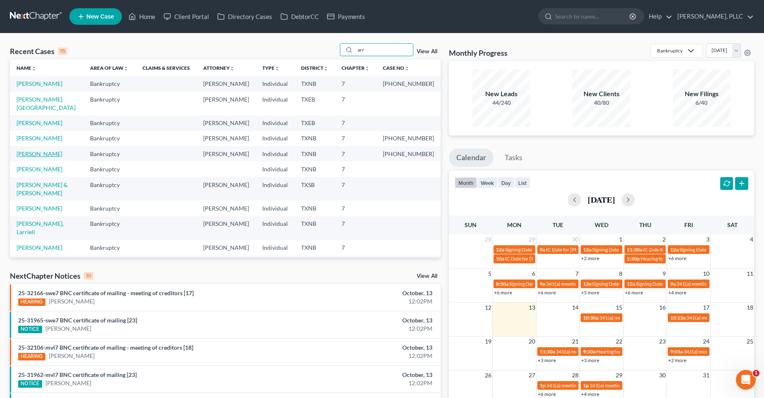
type input "arr"
click at [42, 157] on link "[PERSON_NAME]" at bounding box center [40, 153] width 46 height 7
select select "4"
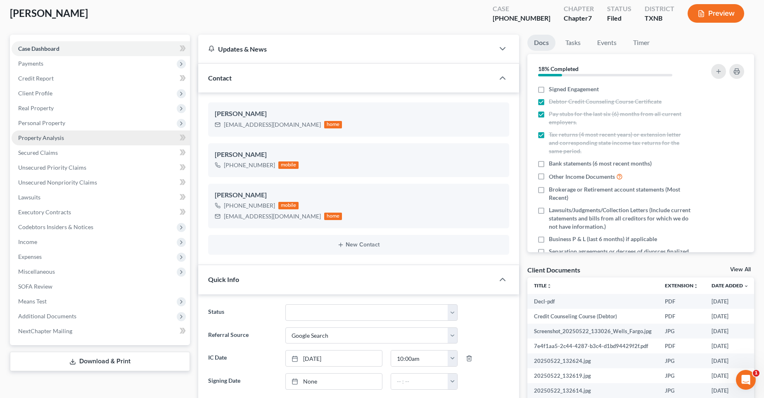
scroll to position [41, 0]
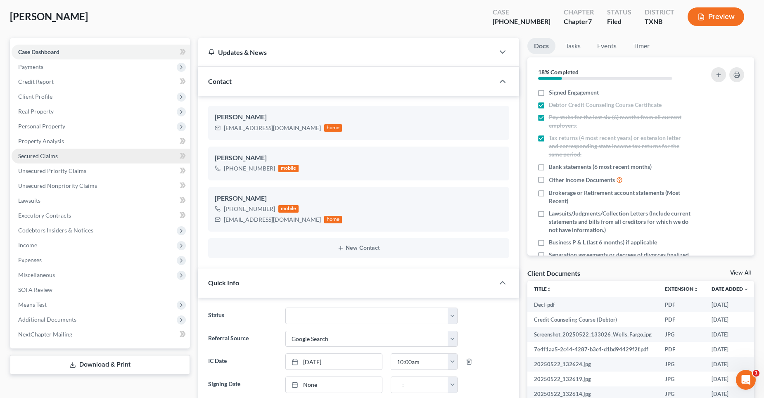
click at [59, 155] on link "Secured Claims" at bounding box center [101, 156] width 178 height 15
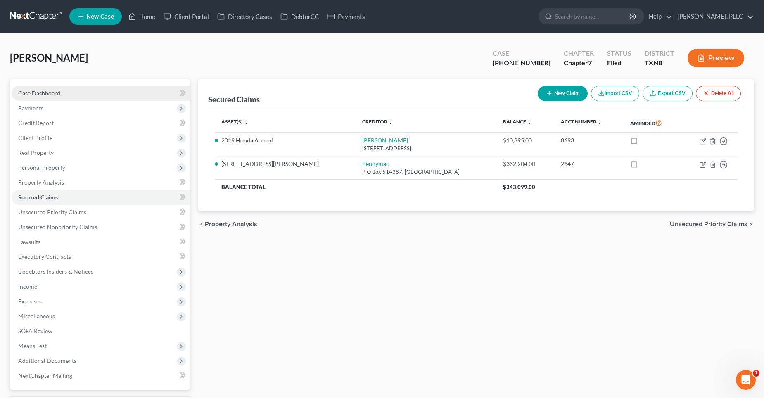
click at [59, 91] on span "Case Dashboard" at bounding box center [39, 93] width 42 height 7
select select "4"
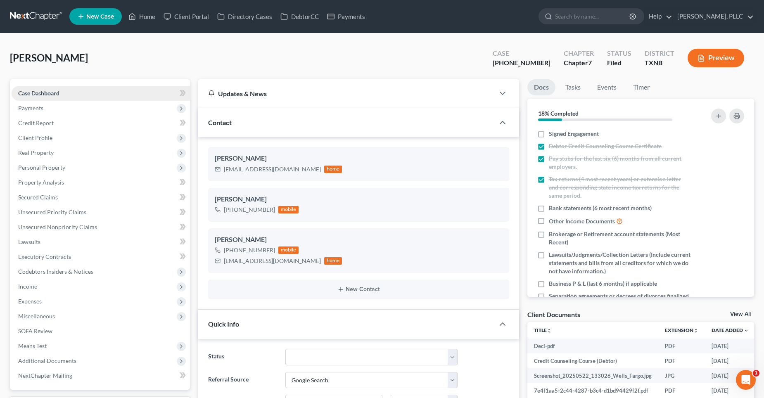
scroll to position [1178, 0]
click at [86, 195] on link "Secured Claims" at bounding box center [101, 197] width 178 height 15
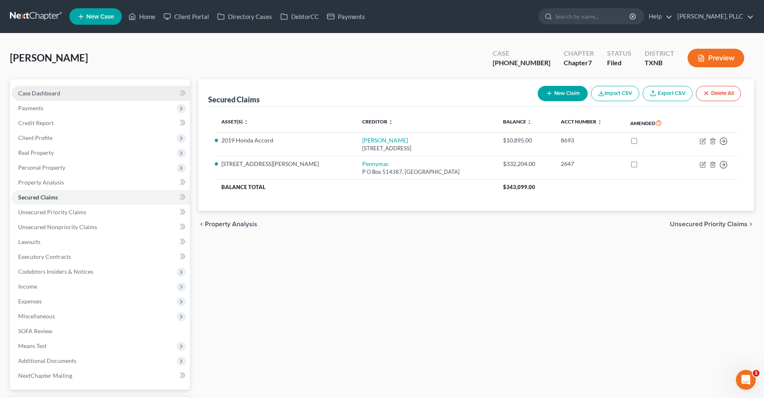
drag, startPoint x: 43, startPoint y: 91, endPoint x: 100, endPoint y: 95, distance: 57.5
click at [43, 91] on span "Case Dashboard" at bounding box center [39, 93] width 42 height 7
select select "4"
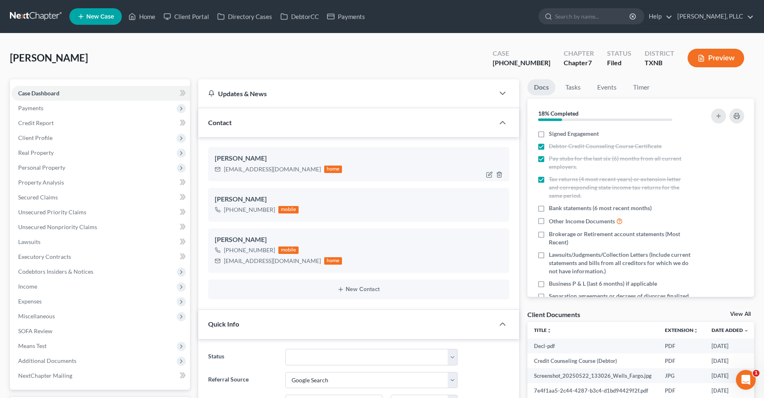
scroll to position [1178, 0]
drag, startPoint x: 276, startPoint y: 171, endPoint x: 225, endPoint y: 173, distance: 51.2
click at [225, 173] on div "[EMAIL_ADDRESS][DOMAIN_NAME] home" at bounding box center [279, 169] width 128 height 11
copy div "[EMAIL_ADDRESS][DOMAIN_NAME]"
click at [50, 109] on span "Payments" at bounding box center [101, 108] width 178 height 15
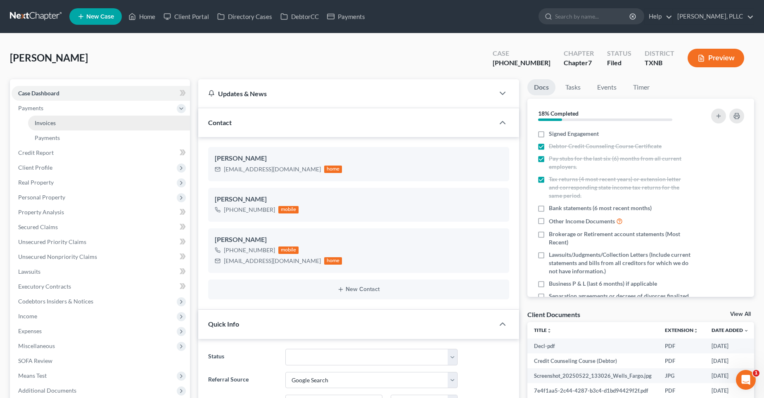
click at [56, 119] on link "Invoices" at bounding box center [109, 123] width 162 height 15
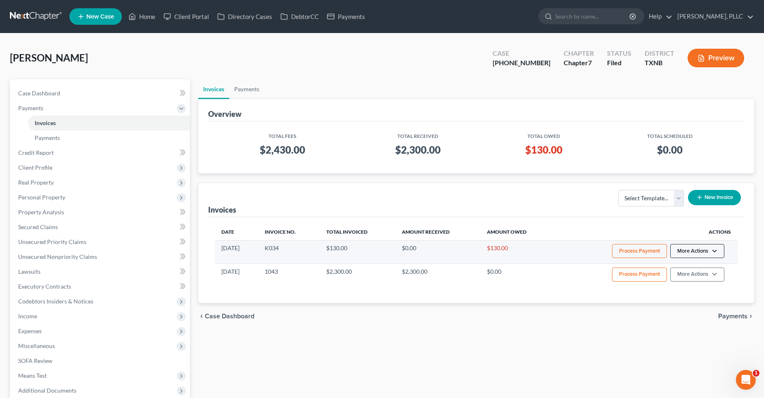
click at [710, 252] on button "More Actions" at bounding box center [697, 251] width 54 height 14
click at [693, 266] on link "View/Edit" at bounding box center [709, 268] width 97 height 14
select select "1"
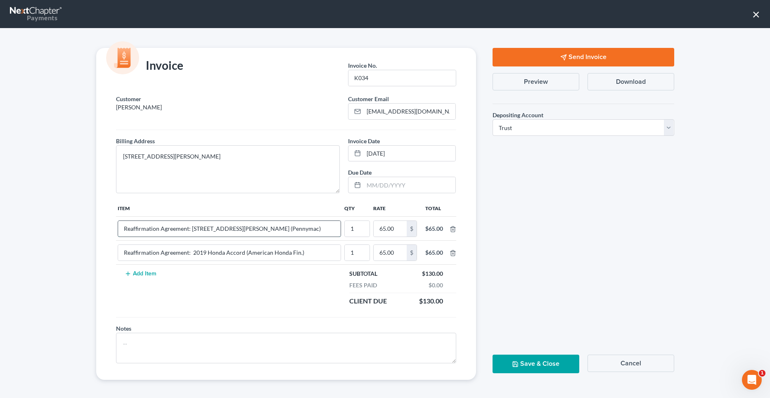
drag, startPoint x: 276, startPoint y: 230, endPoint x: 121, endPoint y: 233, distance: 154.9
click at [121, 233] on input "Reaffirmation Agreement: [STREET_ADDRESS][PERSON_NAME] (Pennymac)" at bounding box center [229, 229] width 223 height 16
drag, startPoint x: 302, startPoint y: 252, endPoint x: 120, endPoint y: 257, distance: 182.6
click at [120, 257] on input "Reaffirmation Agreement: 2019 Honda Accord (American Honda Fin.)" at bounding box center [229, 253] width 223 height 16
click at [260, 175] on textarea "[STREET_ADDRESS][PERSON_NAME]" at bounding box center [228, 169] width 224 height 48
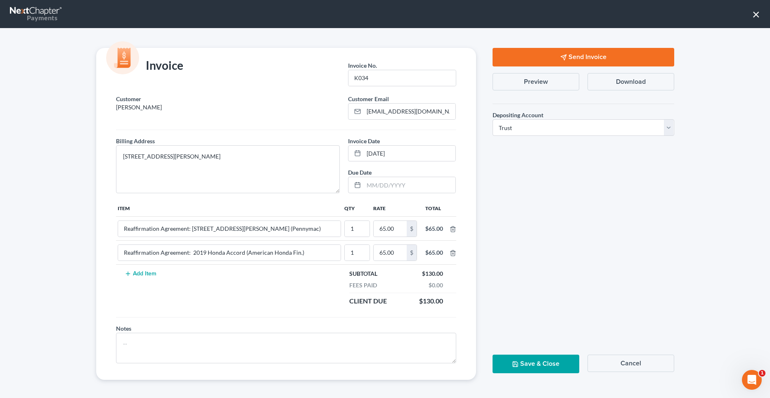
click at [562, 59] on polygon "button" at bounding box center [563, 57] width 5 height 5
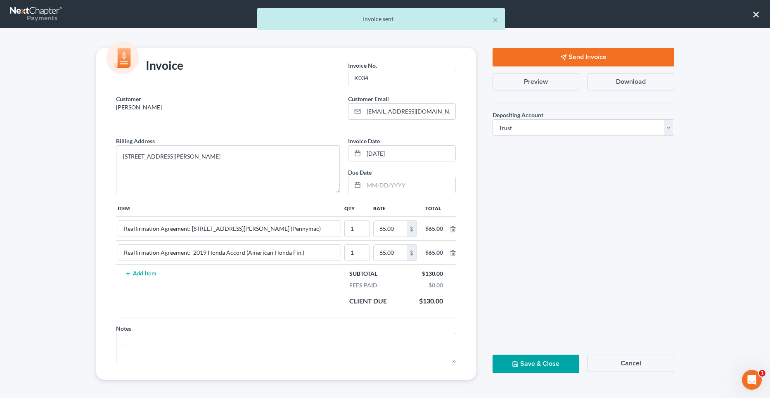
click at [536, 360] on button "Save & Close" at bounding box center [536, 364] width 87 height 19
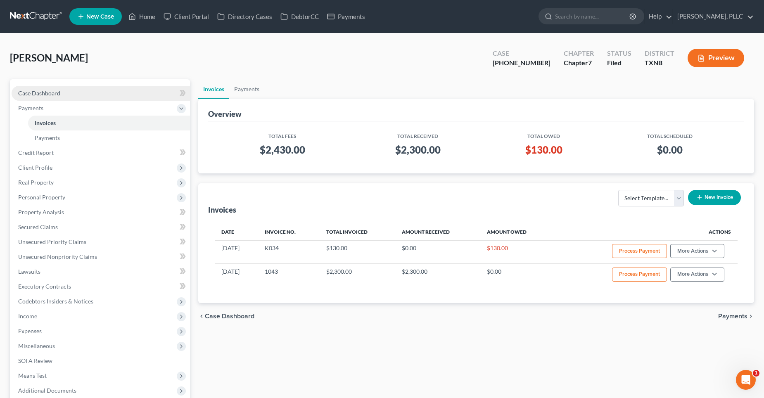
click at [58, 92] on span "Case Dashboard" at bounding box center [39, 93] width 42 height 7
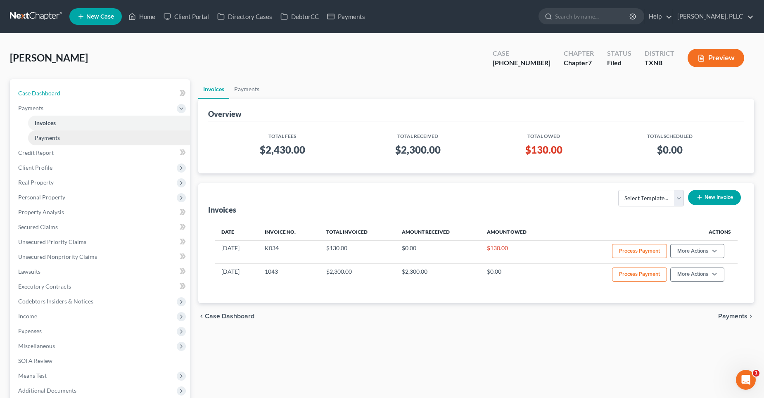
select select "4"
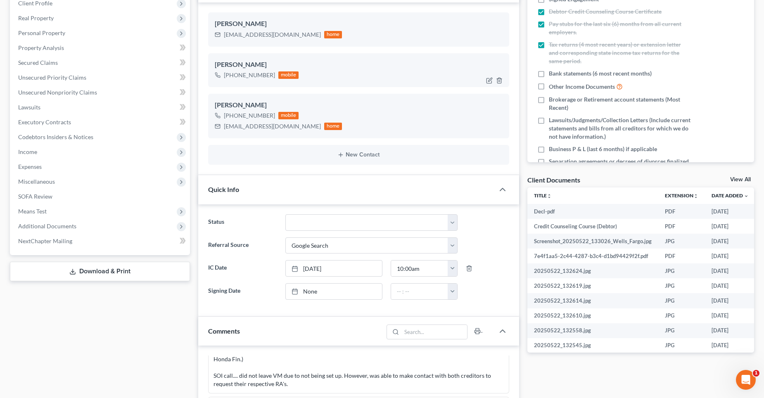
scroll to position [83, 0]
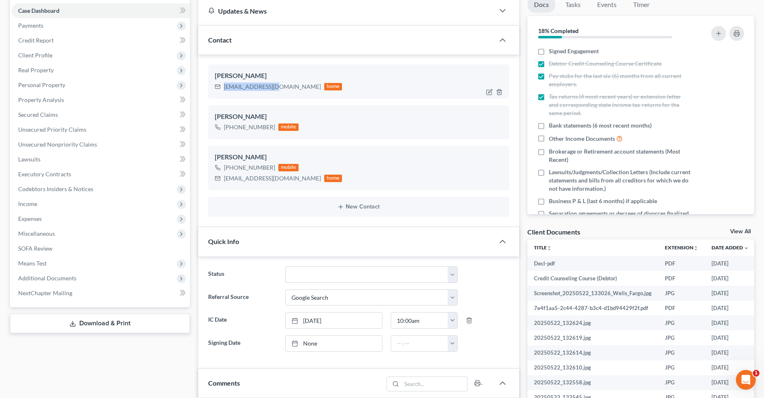
drag, startPoint x: 224, startPoint y: 85, endPoint x: 275, endPoint y: 86, distance: 50.8
click at [275, 86] on div "[EMAIL_ADDRESS][DOMAIN_NAME]" at bounding box center [272, 87] width 97 height 8
copy div "[EMAIL_ADDRESS][DOMAIN_NAME]"
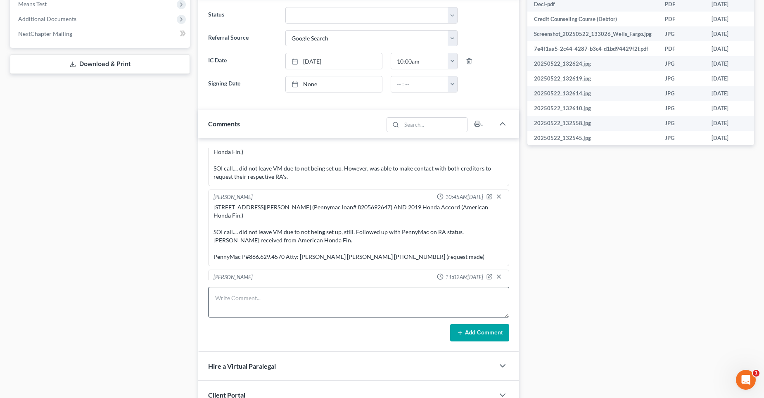
scroll to position [413, 0]
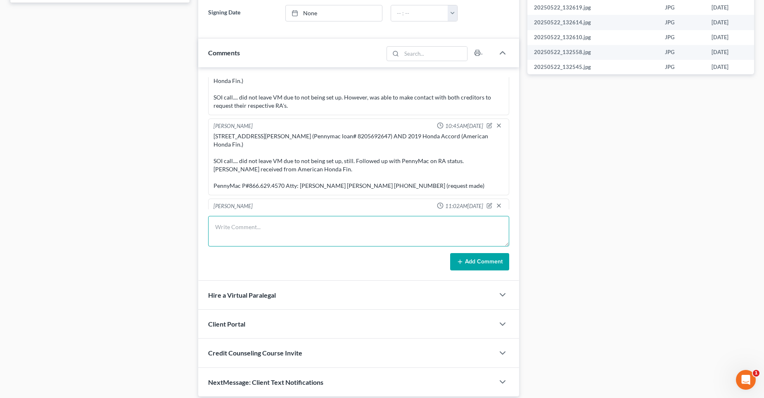
click at [230, 231] on textarea at bounding box center [358, 231] width 301 height 31
paste textarea "[PERSON_NAME], Your Reaffirmation Agreement on property: [STREET_ADDRESS][PERSO…"
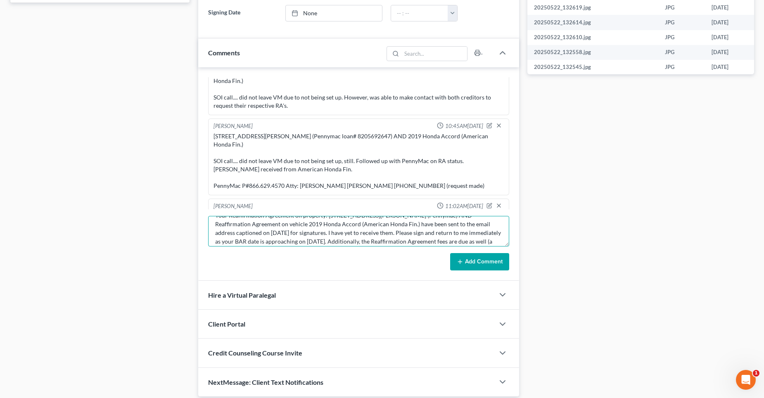
scroll to position [0, 0]
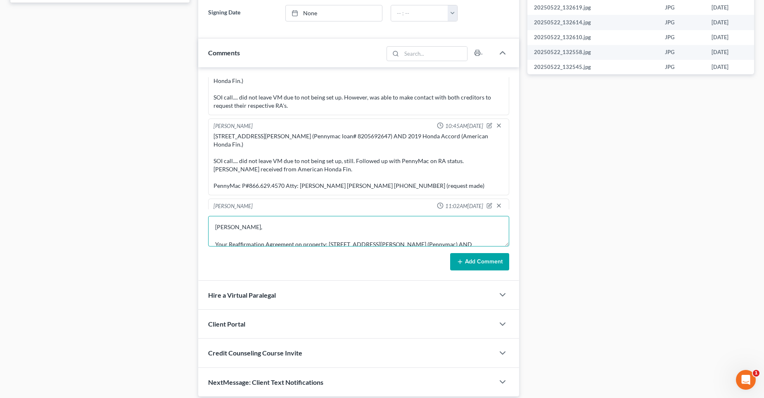
click at [215, 224] on textarea "[PERSON_NAME], Your Reaffirmation Agreement on property: [STREET_ADDRESS][PERSO…" at bounding box center [358, 231] width 301 height 31
click at [375, 226] on textarea "Reaffirmation Agreements- NOT RECEIVED FROM DEBTOR [PERSON_NAME], Your Reaffirm…" at bounding box center [358, 231] width 301 height 31
type textarea "Reaffirmation Agreements- DEBTOR HAS YET TO SIGN.... email sent. [PERSON_NAME],…"
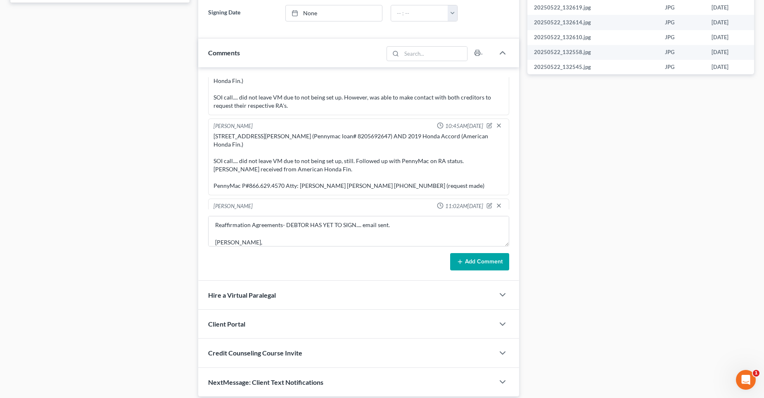
click at [465, 259] on button "Add Comment" at bounding box center [479, 261] width 59 height 17
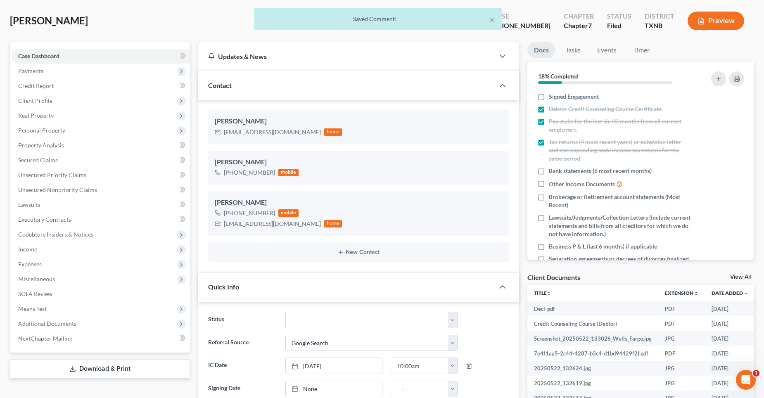
scroll to position [0, 0]
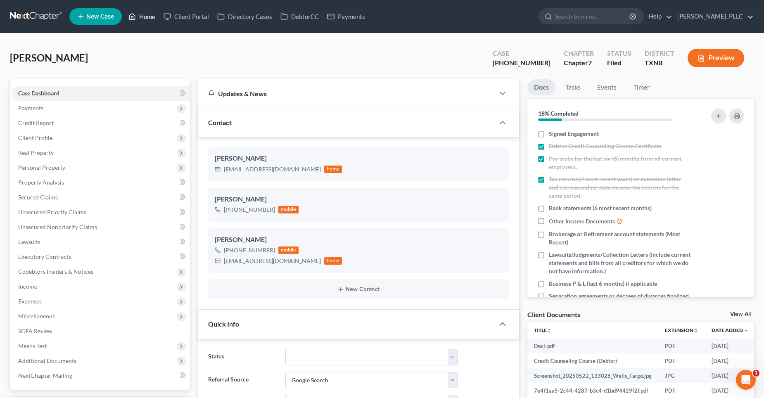
click at [150, 17] on link "Home" at bounding box center [141, 16] width 35 height 15
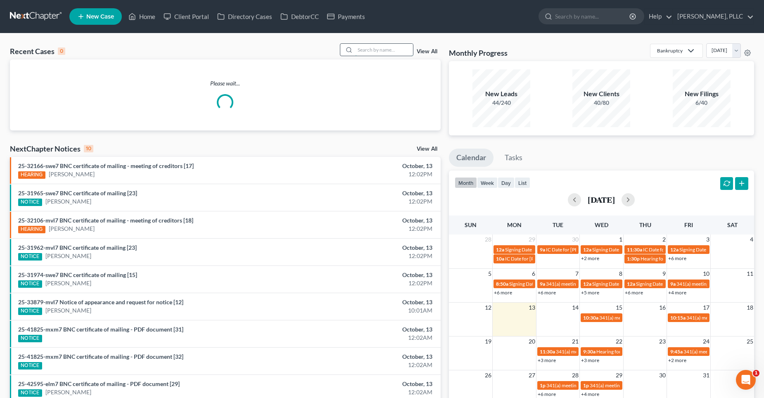
click at [375, 49] on input "search" at bounding box center [384, 50] width 58 height 12
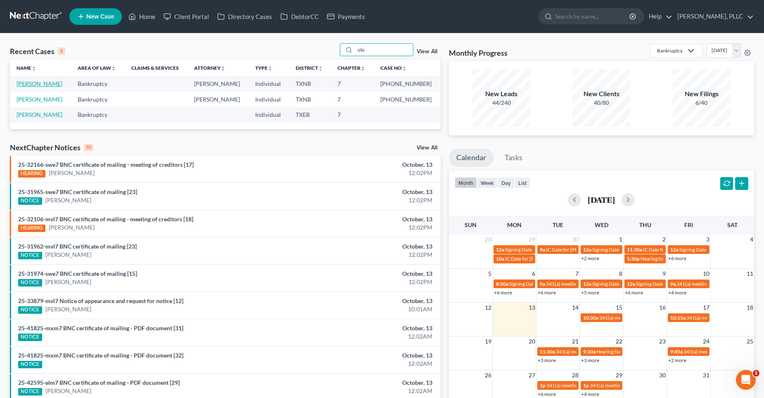
type input "olo"
click at [45, 80] on link "[PERSON_NAME]" at bounding box center [40, 83] width 46 height 7
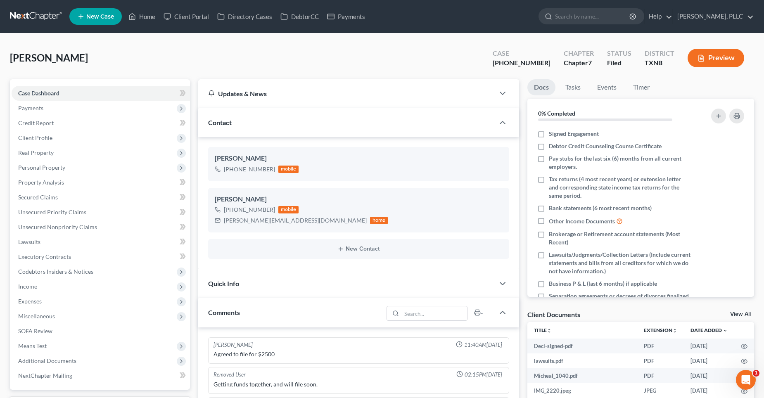
scroll to position [914, 0]
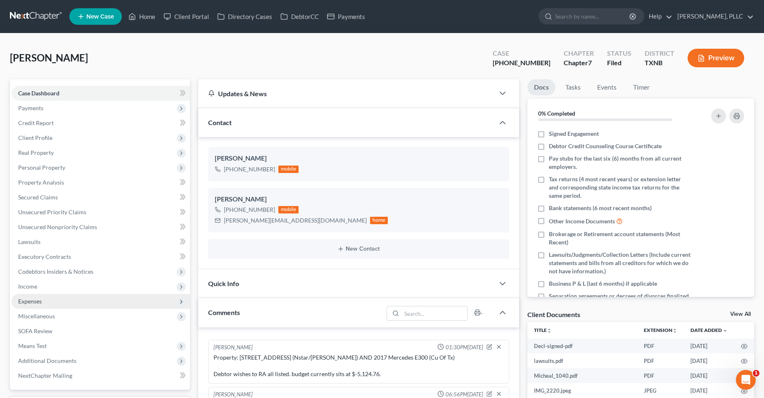
drag, startPoint x: 36, startPoint y: 303, endPoint x: 44, endPoint y: 297, distance: 10.7
click at [36, 303] on span "Expenses" at bounding box center [30, 301] width 24 height 7
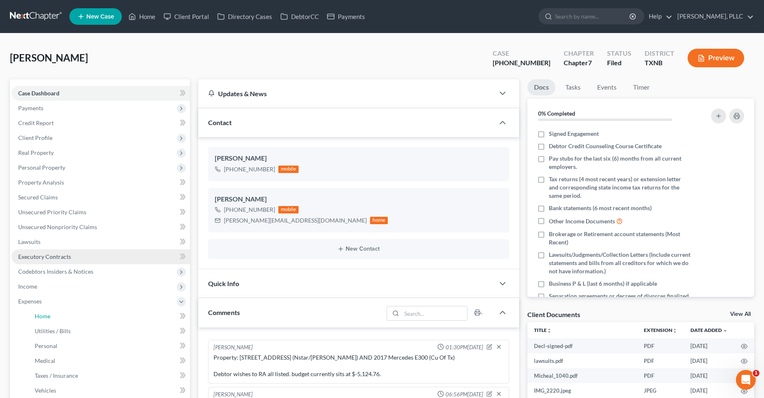
click at [63, 311] on link "Home" at bounding box center [109, 316] width 162 height 15
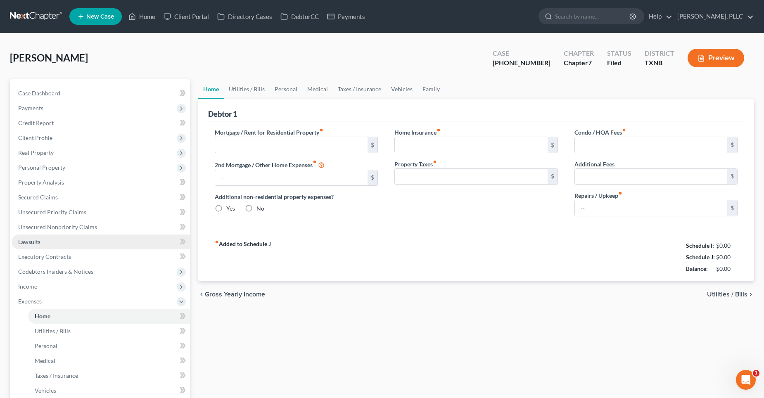
type input "2,717.00"
type input "0.00"
radio input "true"
type input "0.00"
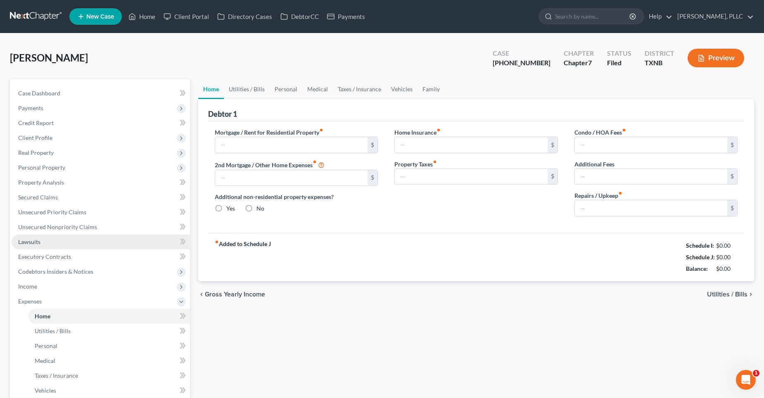
type input "0.00"
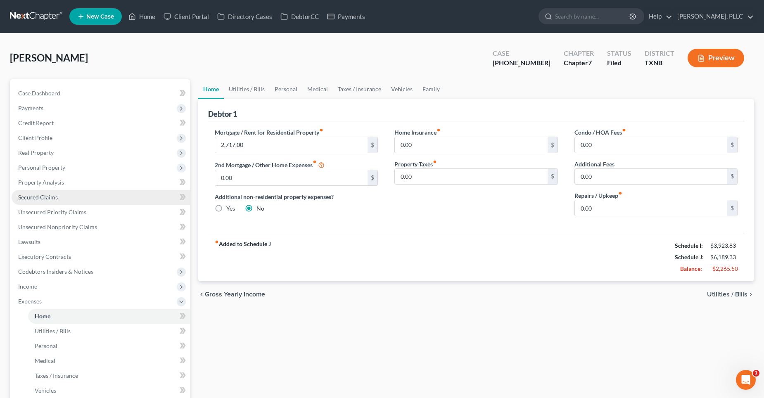
click at [50, 201] on link "Secured Claims" at bounding box center [101, 197] width 178 height 15
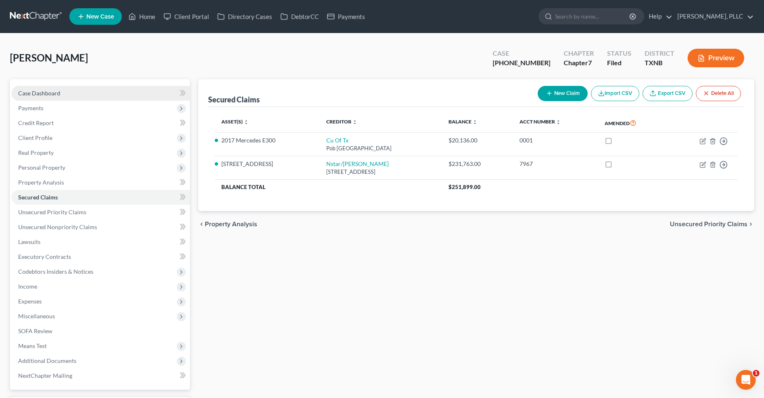
click at [57, 90] on span "Case Dashboard" at bounding box center [39, 93] width 42 height 7
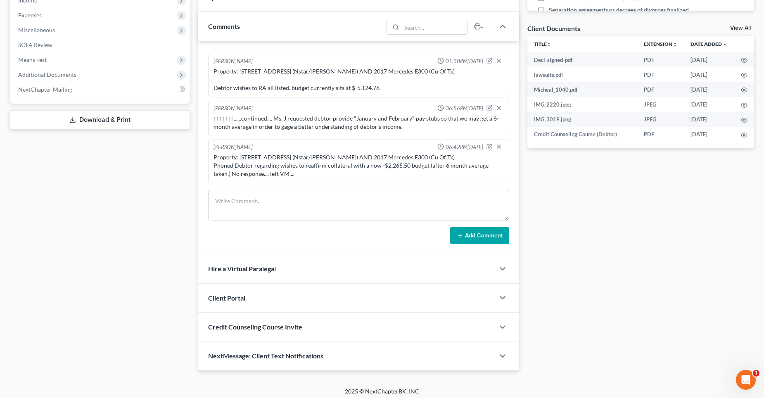
scroll to position [290, 0]
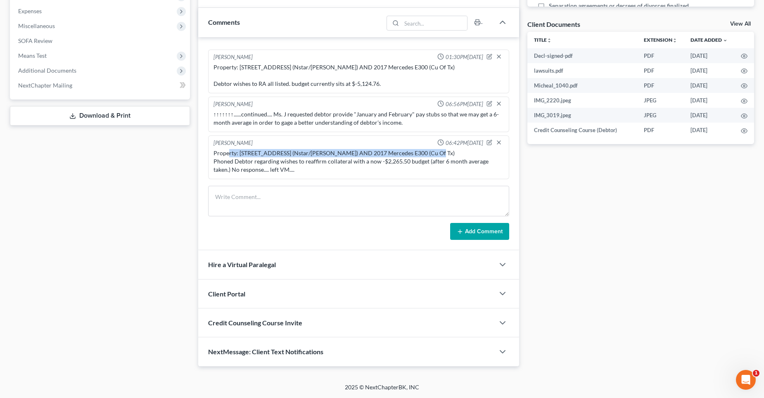
drag, startPoint x: 432, startPoint y: 152, endPoint x: 228, endPoint y: 156, distance: 203.7
click at [228, 156] on div "Property: [STREET_ADDRESS] (Nstar/[PERSON_NAME]) AND 2017 Mercedes E300 (Cu Of …" at bounding box center [359, 161] width 290 height 25
click at [215, 161] on div "Property: [STREET_ADDRESS] (Nstar/[PERSON_NAME]) AND 2017 Mercedes E300 (Cu Of …" at bounding box center [359, 161] width 290 height 25
drag, startPoint x: 215, startPoint y: 158, endPoint x: 273, endPoint y: 162, distance: 57.9
click at [247, 176] on div "[PERSON_NAME] 06:42PM[DATE] Property: [STREET_ADDRESS] (Nstar/[PERSON_NAME]) AN…" at bounding box center [358, 157] width 301 height 44
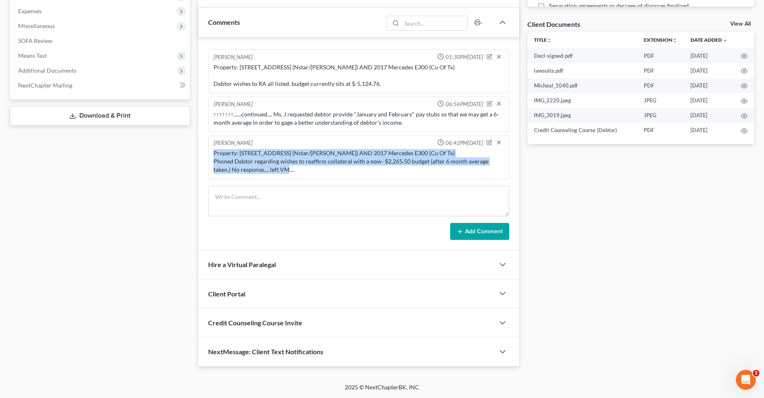
drag, startPoint x: 213, startPoint y: 153, endPoint x: 297, endPoint y: 172, distance: 86.0
click at [297, 172] on div "Property: [STREET_ADDRESS] (Nstar/[PERSON_NAME]) AND 2017 Mercedes E300 (Cu Of …" at bounding box center [359, 161] width 290 height 25
copy div "Property: [STREET_ADDRESS] (Nstar/[PERSON_NAME]) AND 2017 Mercedes E300 (Cu Of …"
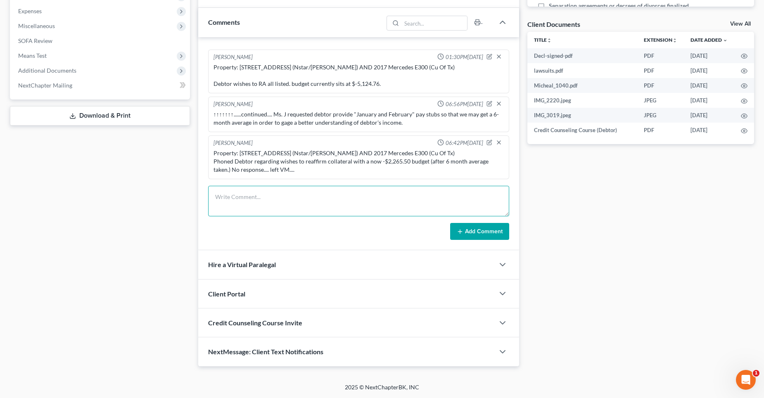
click at [281, 199] on textarea at bounding box center [358, 201] width 301 height 31
paste textarea "Property: [STREET_ADDRESS] (Nstar/[PERSON_NAME]) AND 2017 Mercedes E300 (Cu Of …"
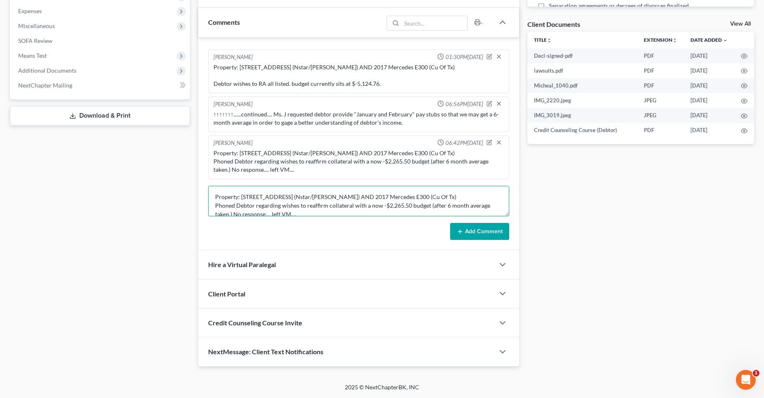
scroll to position [2, 0]
click at [380, 202] on textarea "Property: [STREET_ADDRESS] (Nstar/[PERSON_NAME]) AND 2017 Mercedes E300 (Cu Of …" at bounding box center [358, 201] width 301 height 31
click at [386, 200] on textarea "Property: [STREET_ADDRESS] (Nstar/[PERSON_NAME]) AND 2017 Mercedes E300 (Cu Of …" at bounding box center [358, 201] width 301 height 31
click at [264, 211] on textarea "Property: [STREET_ADDRESS] (Nstar/[PERSON_NAME]) AND 2017 Mercedes E300 (Cu Of …" at bounding box center [358, 201] width 301 height 31
type textarea "Property: [STREET_ADDRESS] (Nstar/[PERSON_NAME]) AND 2017 Mercedes E300 (Cu Of …"
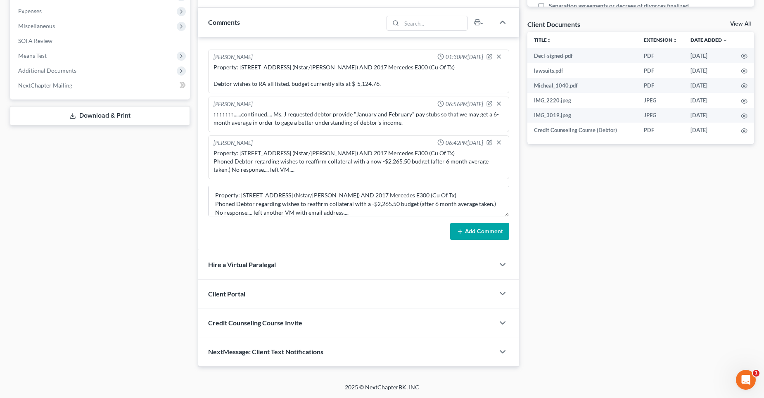
click at [463, 228] on button "Add Comment" at bounding box center [479, 231] width 59 height 17
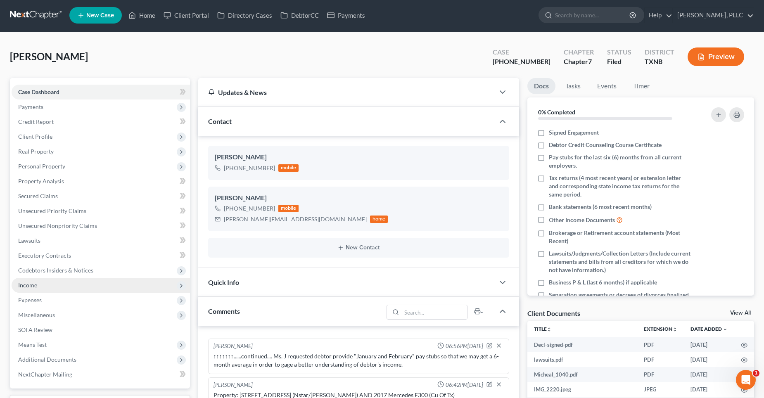
scroll to position [0, 0]
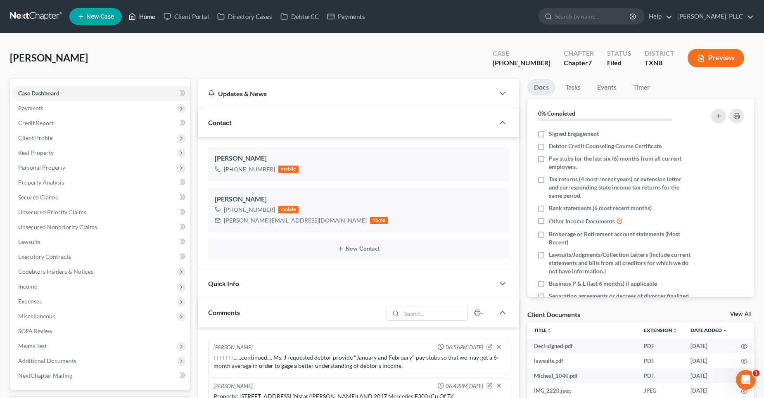
click at [151, 16] on link "Home" at bounding box center [141, 16] width 35 height 15
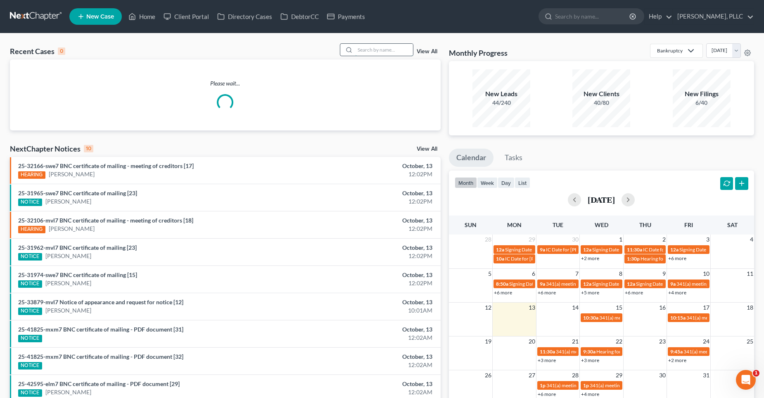
click at [366, 50] on input "search" at bounding box center [384, 50] width 58 height 12
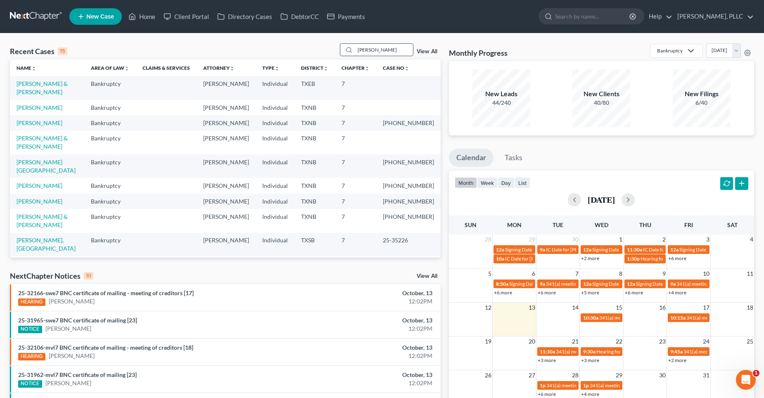
type input "[PERSON_NAME]"
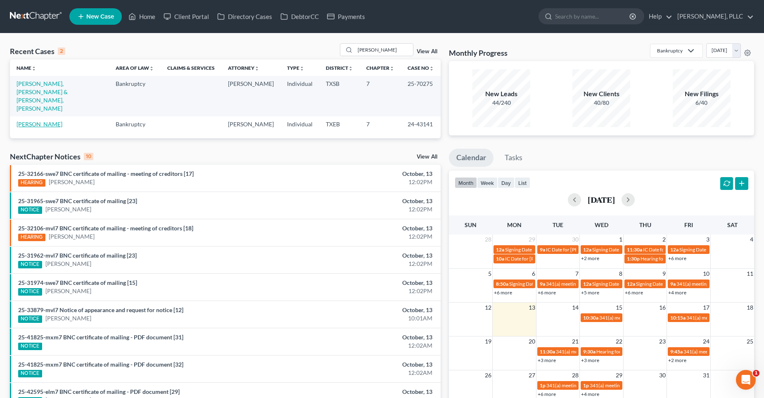
click at [49, 121] on link "[PERSON_NAME]" at bounding box center [40, 124] width 46 height 7
select select "4"
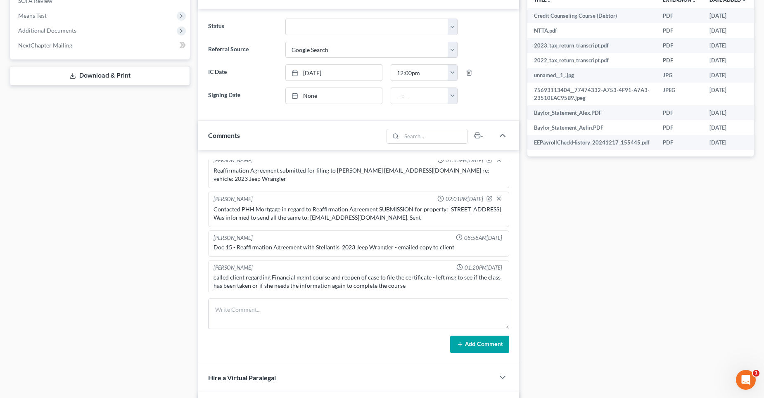
scroll to position [903, 0]
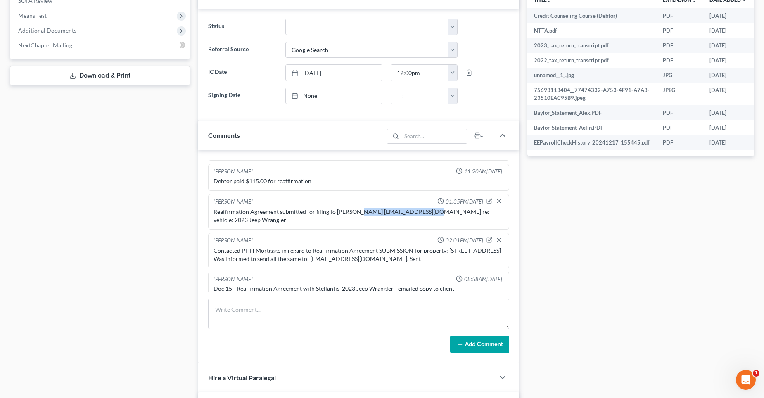
drag, startPoint x: 357, startPoint y: 213, endPoint x: 424, endPoint y: 213, distance: 66.5
click at [424, 213] on div "Reaffirmation Agreement submitted for filing to [PERSON_NAME] [EMAIL_ADDRESS][D…" at bounding box center [359, 216] width 290 height 17
copy div "[EMAIL_ADDRESS][DOMAIN_NAME]"
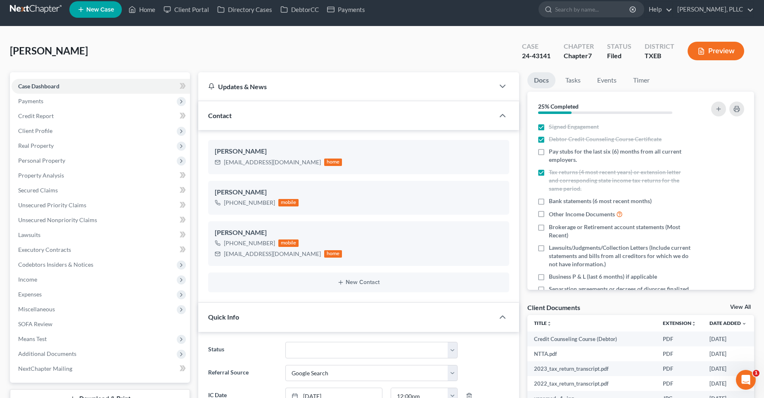
scroll to position [0, 0]
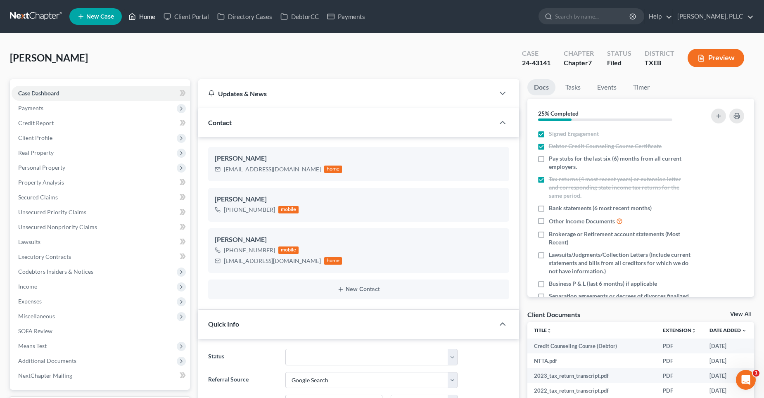
click at [143, 16] on link "Home" at bounding box center [141, 16] width 35 height 15
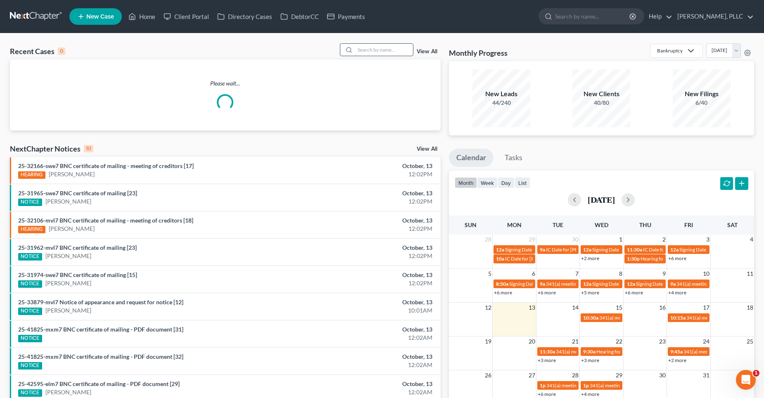
click at [376, 50] on input "search" at bounding box center [384, 50] width 58 height 12
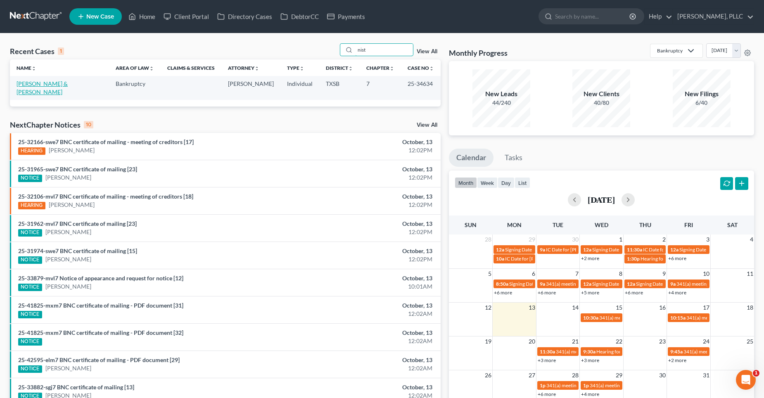
type input "nist"
click at [62, 83] on link "[PERSON_NAME] & [PERSON_NAME]" at bounding box center [42, 87] width 51 height 15
select select "4"
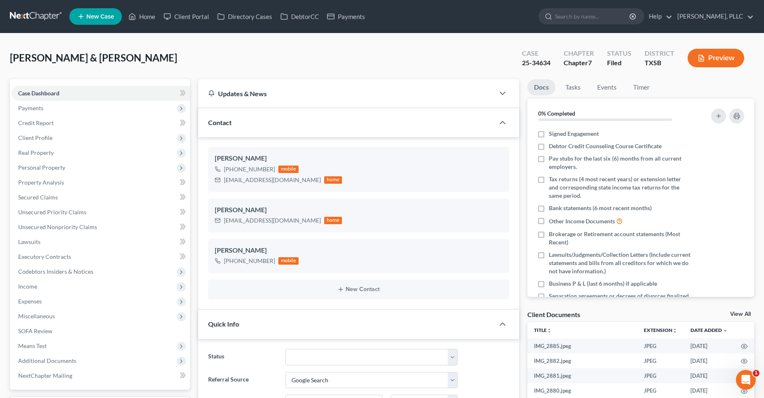
scroll to position [1057, 0]
drag, startPoint x: 520, startPoint y: 66, endPoint x: 553, endPoint y: 65, distance: 32.6
click at [553, 65] on div "Case 25-34634" at bounding box center [536, 59] width 42 height 24
drag, startPoint x: 31, startPoint y: 196, endPoint x: 289, endPoint y: 159, distance: 260.3
click at [31, 196] on span "Secured Claims" at bounding box center [38, 197] width 40 height 7
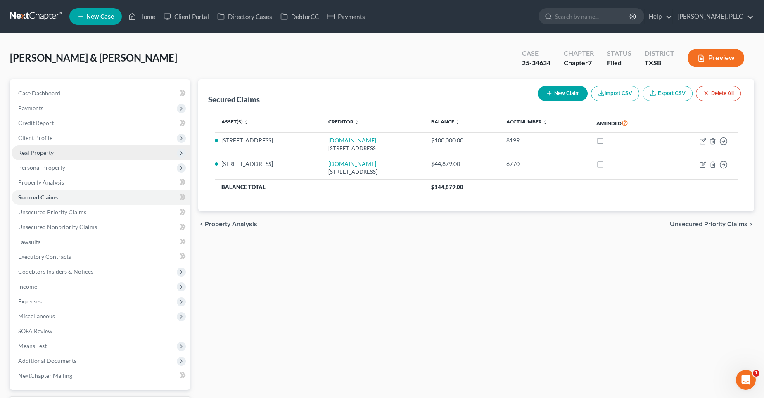
click at [58, 149] on span "Real Property" at bounding box center [101, 152] width 178 height 15
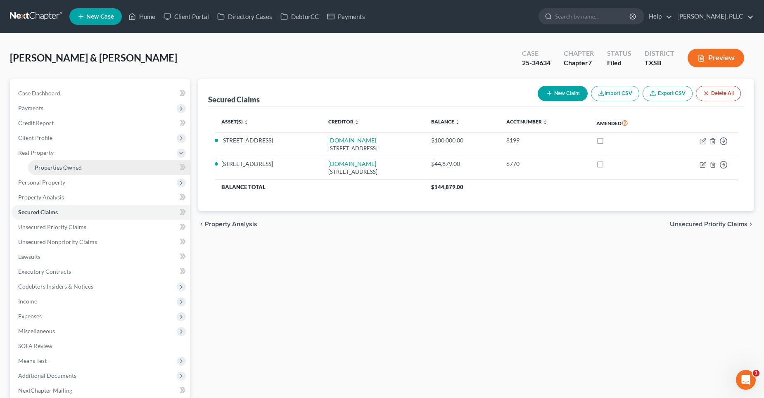
click at [55, 166] on span "Properties Owned" at bounding box center [58, 167] width 47 height 7
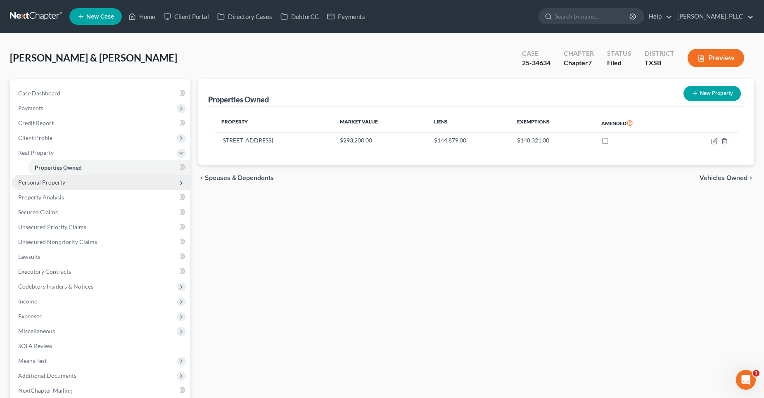
click at [40, 182] on span "Personal Property" at bounding box center [41, 182] width 47 height 7
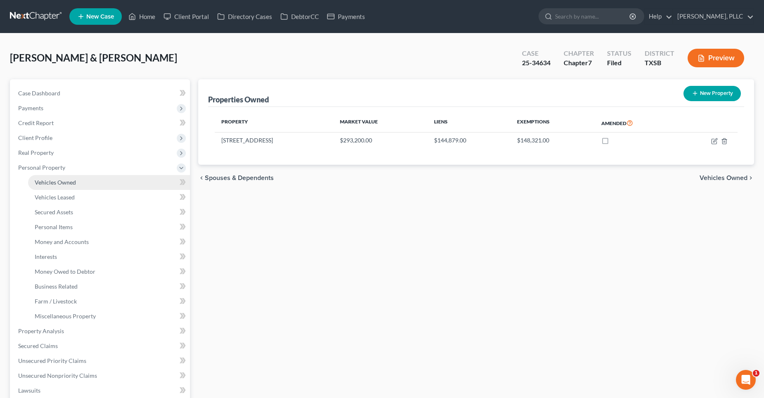
click at [50, 183] on span "Vehicles Owned" at bounding box center [55, 182] width 41 height 7
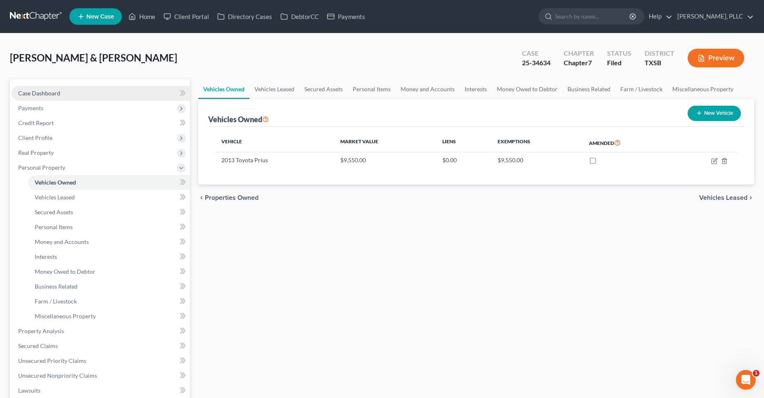
click at [66, 88] on link "Case Dashboard" at bounding box center [101, 93] width 178 height 15
select select "4"
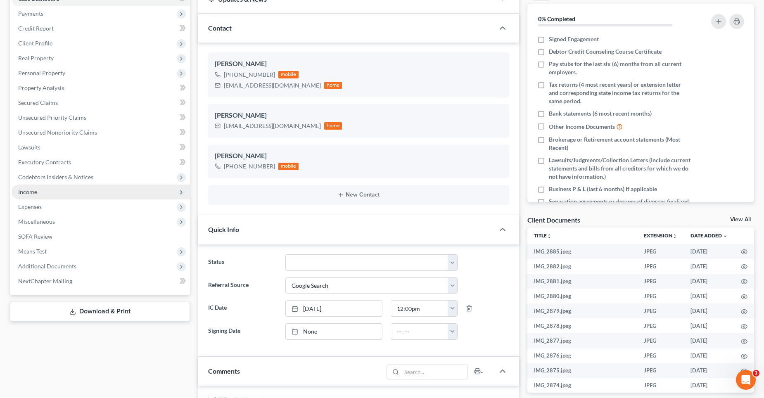
scroll to position [83, 0]
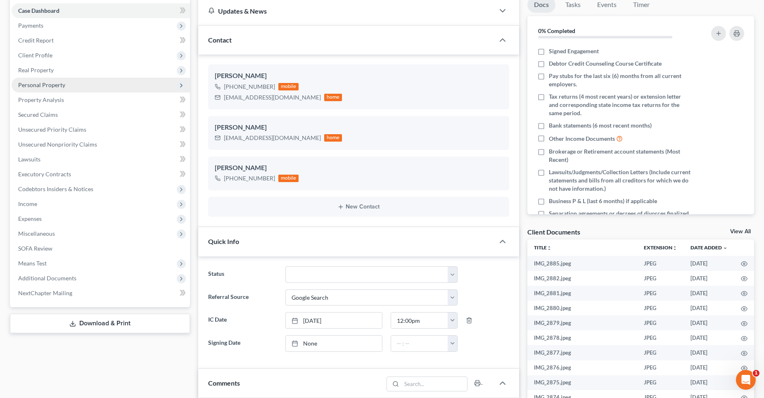
click at [41, 86] on span "Personal Property" at bounding box center [41, 84] width 47 height 7
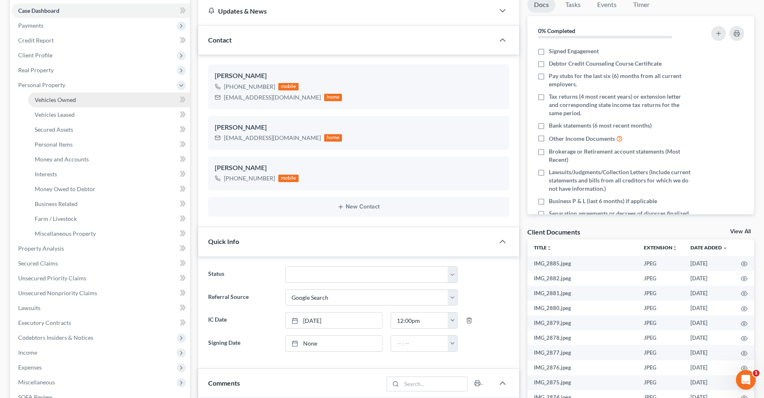
click at [46, 97] on span "Vehicles Owned" at bounding box center [55, 99] width 41 height 7
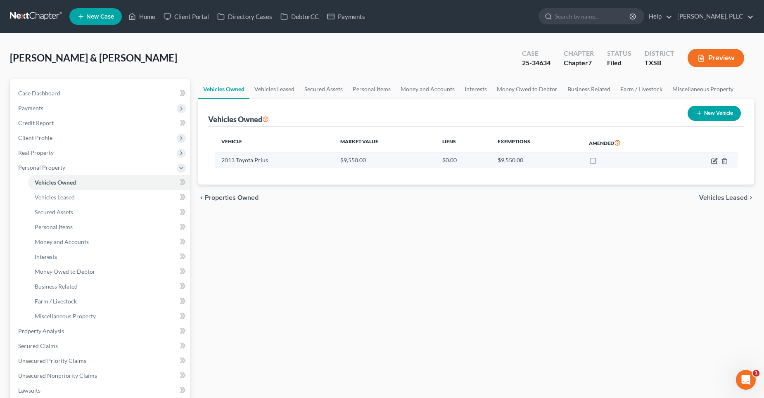
click at [712, 161] on icon "button" at bounding box center [714, 161] width 5 height 5
select select "0"
select select "13"
select select "2"
select select "4"
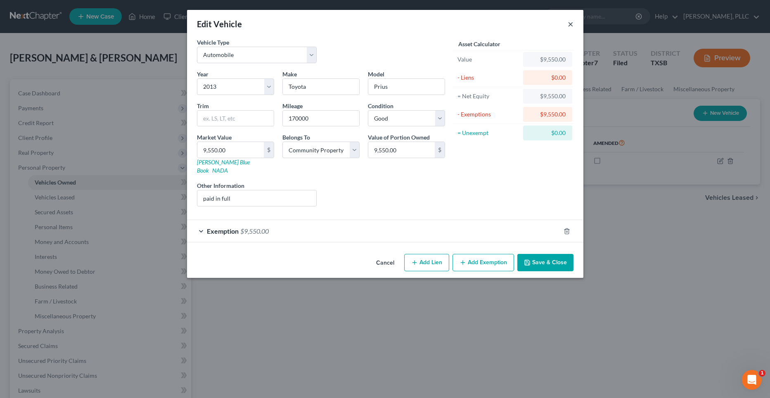
drag, startPoint x: 570, startPoint y: 24, endPoint x: 539, endPoint y: 32, distance: 31.8
click at [570, 23] on button "×" at bounding box center [571, 24] width 6 height 10
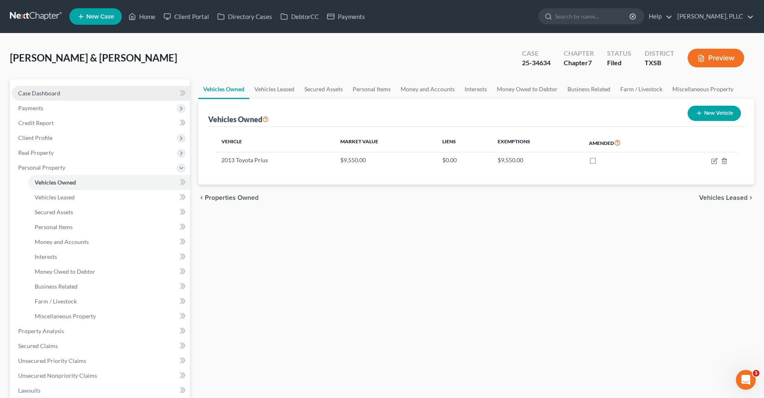
click at [50, 94] on span "Case Dashboard" at bounding box center [39, 93] width 42 height 7
select select "4"
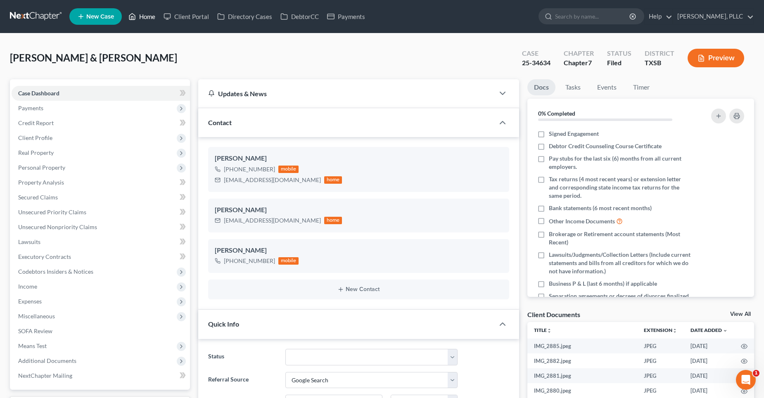
drag, startPoint x: 150, startPoint y: 15, endPoint x: 426, endPoint y: 55, distance: 278.7
click at [150, 15] on link "Home" at bounding box center [141, 16] width 35 height 15
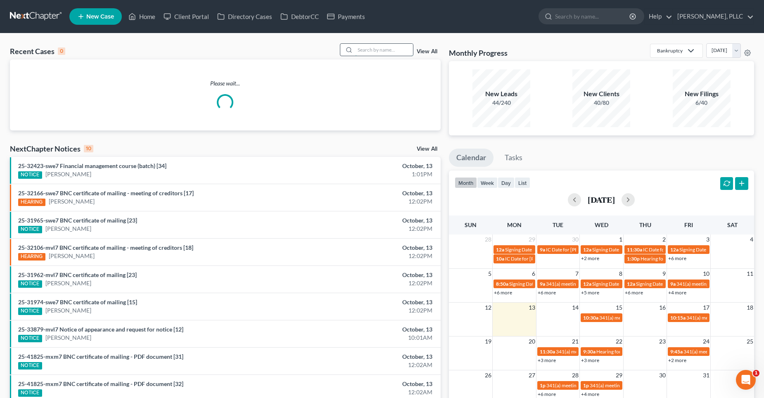
click at [402, 46] on input "search" at bounding box center [384, 50] width 58 height 12
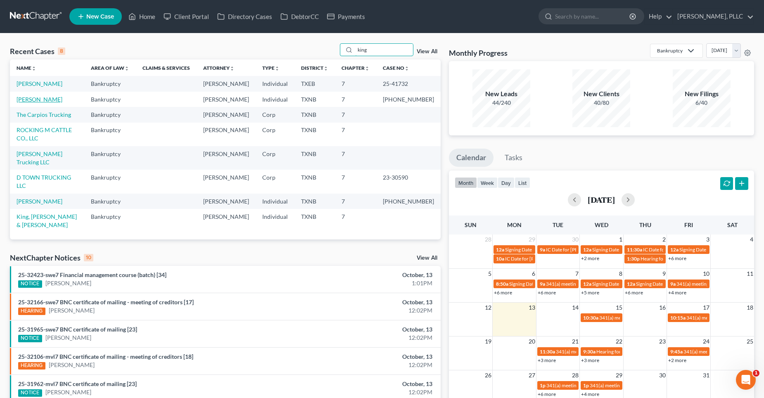
type input "king"
click at [44, 100] on link "[PERSON_NAME]" at bounding box center [40, 99] width 46 height 7
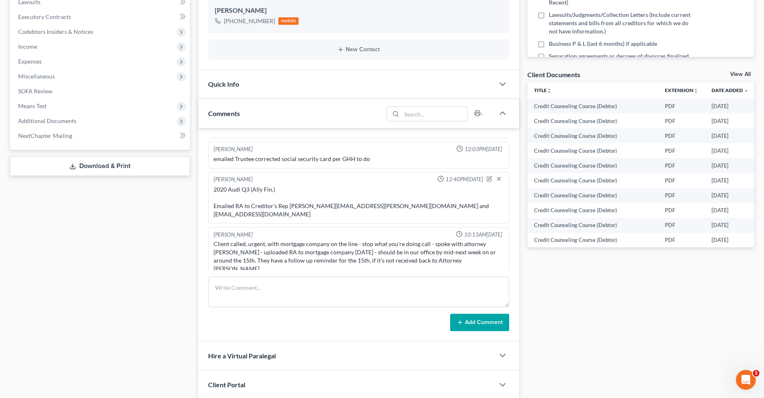
scroll to position [165, 0]
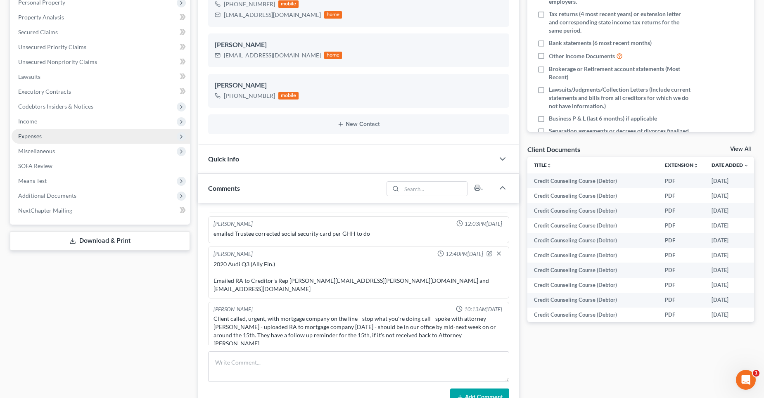
click at [36, 134] on span "Expenses" at bounding box center [30, 136] width 24 height 7
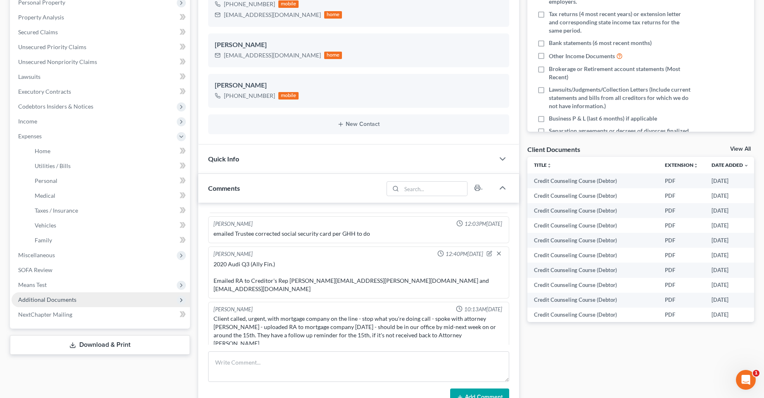
click at [57, 297] on span "Additional Documents" at bounding box center [47, 299] width 58 height 7
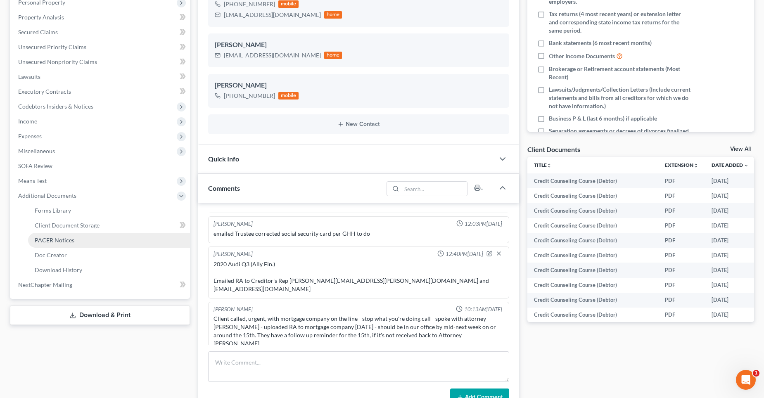
click at [54, 241] on span "PACER Notices" at bounding box center [55, 240] width 40 height 7
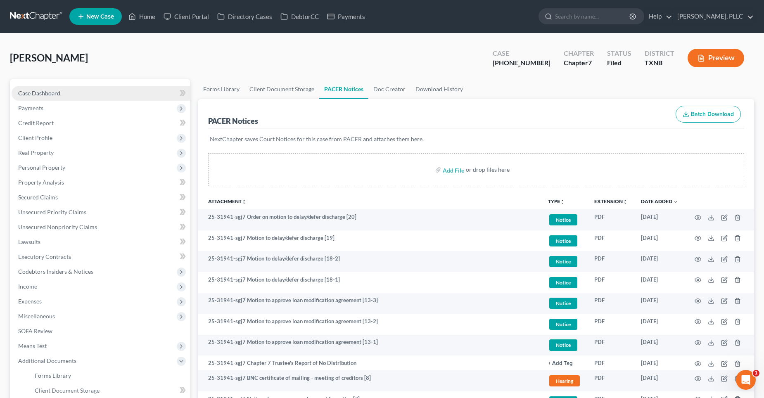
click at [33, 93] on span "Case Dashboard" at bounding box center [39, 93] width 42 height 7
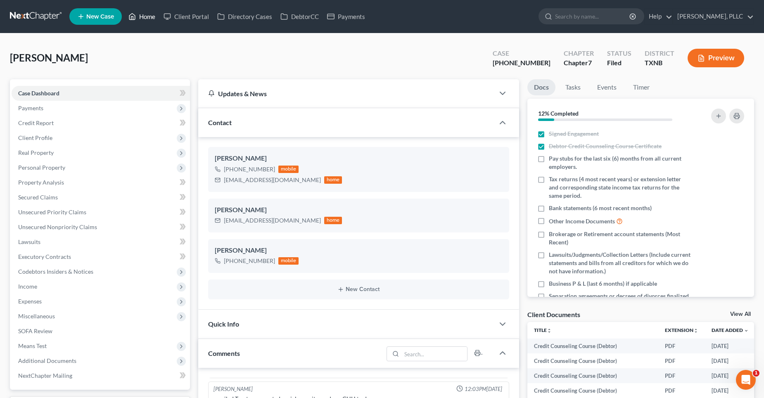
drag, startPoint x: 147, startPoint y: 18, endPoint x: 358, endPoint y: 47, distance: 212.3
click at [147, 18] on link "Home" at bounding box center [141, 16] width 35 height 15
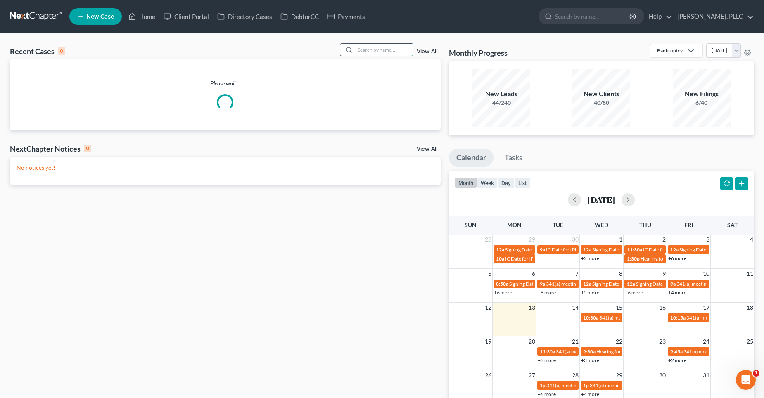
click at [371, 49] on input "search" at bounding box center [384, 50] width 58 height 12
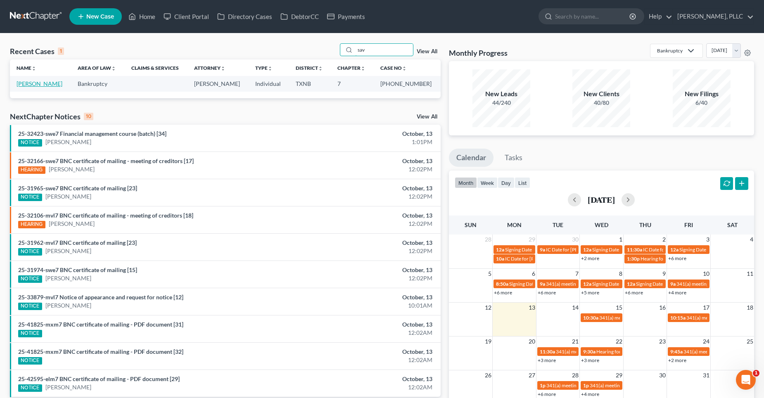
type input "sav"
click at [38, 84] on link "[PERSON_NAME]" at bounding box center [40, 83] width 46 height 7
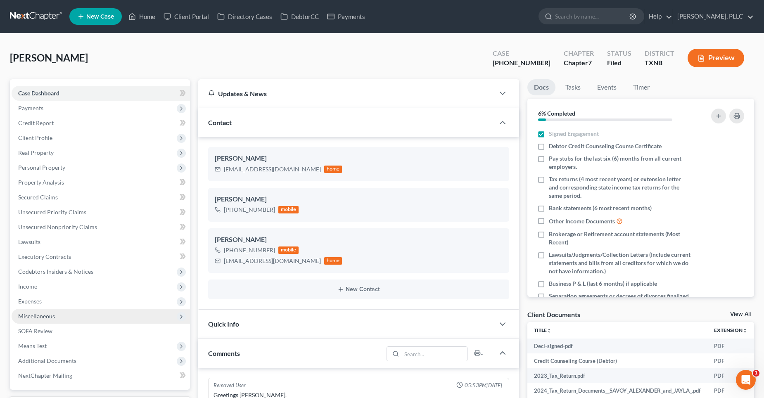
scroll to position [1372, 0]
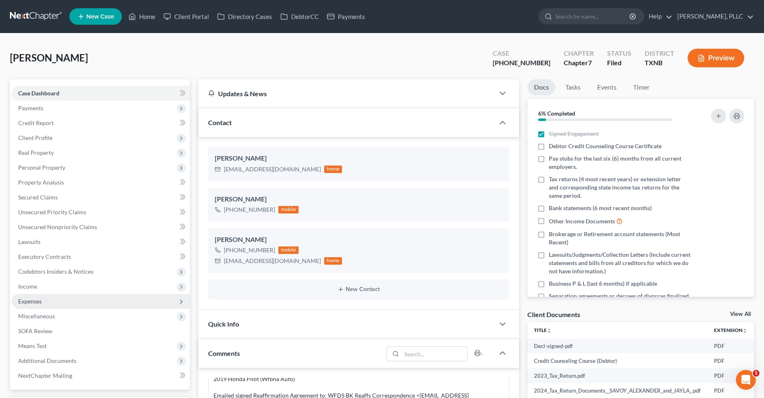
click at [50, 300] on span "Expenses" at bounding box center [101, 301] width 178 height 15
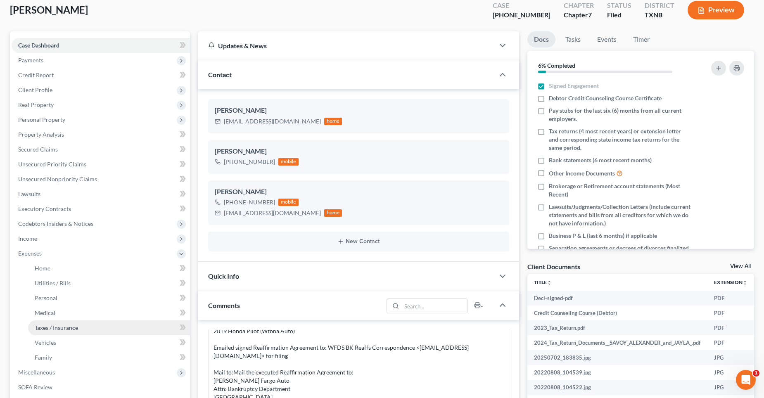
scroll to position [165, 0]
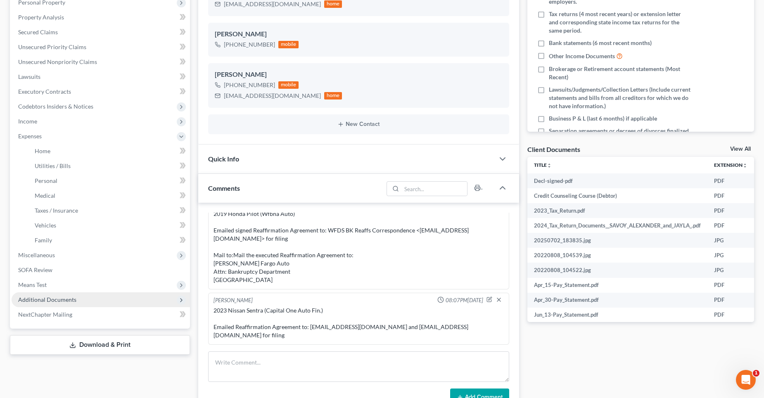
click at [51, 297] on span "Additional Documents" at bounding box center [47, 299] width 58 height 7
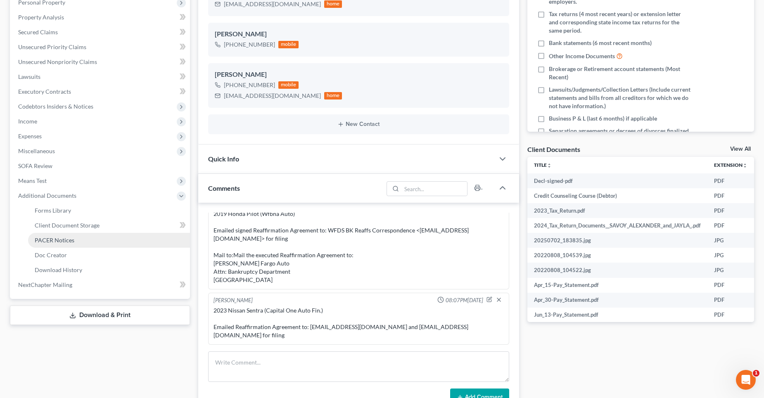
click at [71, 237] on span "PACER Notices" at bounding box center [55, 240] width 40 height 7
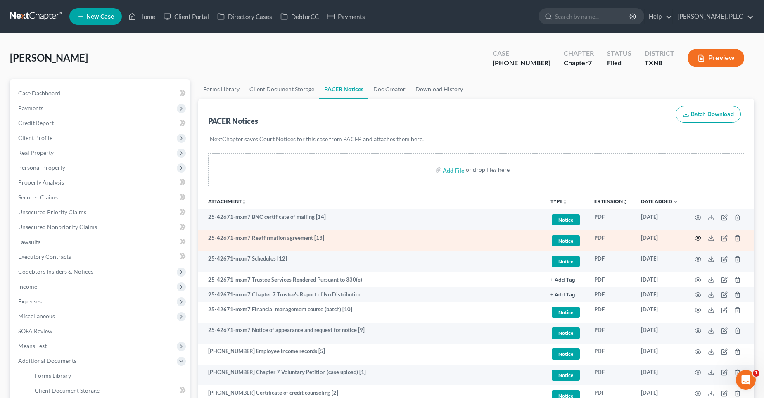
click at [698, 237] on circle "button" at bounding box center [698, 238] width 2 height 2
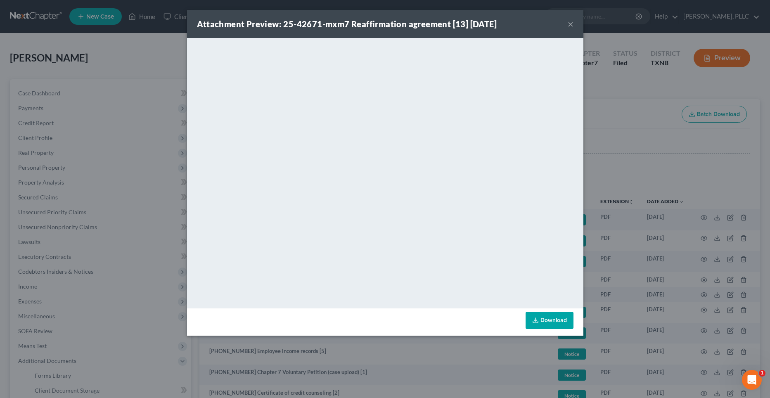
click at [570, 24] on button "×" at bounding box center [571, 24] width 6 height 10
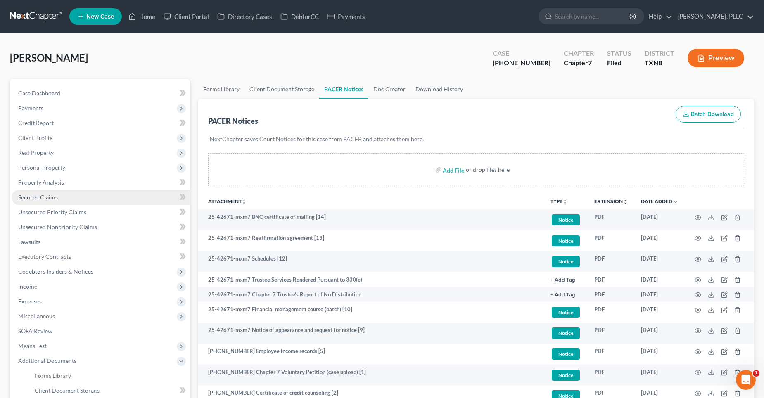
click at [62, 196] on link "Secured Claims" at bounding box center [101, 197] width 178 height 15
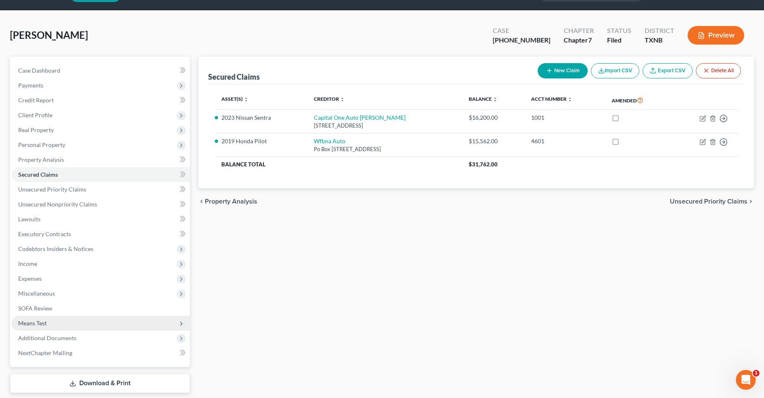
scroll to position [41, 0]
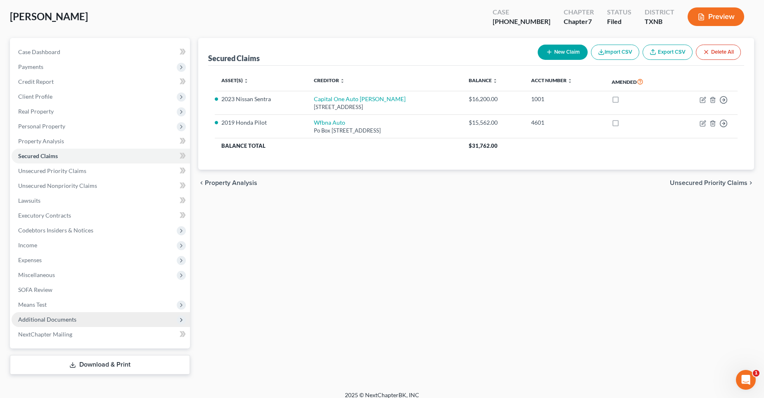
click at [64, 316] on span "Additional Documents" at bounding box center [47, 319] width 58 height 7
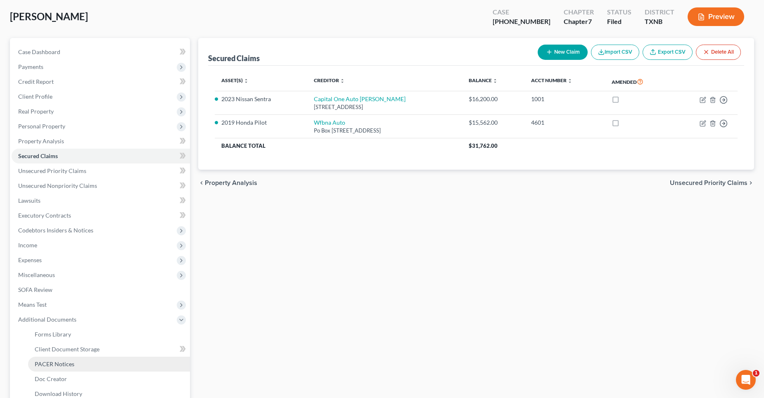
click at [62, 361] on span "PACER Notices" at bounding box center [55, 364] width 40 height 7
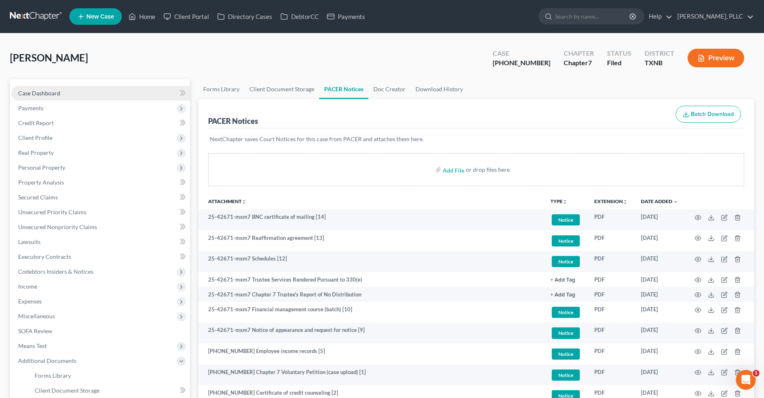
click at [43, 92] on span "Case Dashboard" at bounding box center [39, 93] width 42 height 7
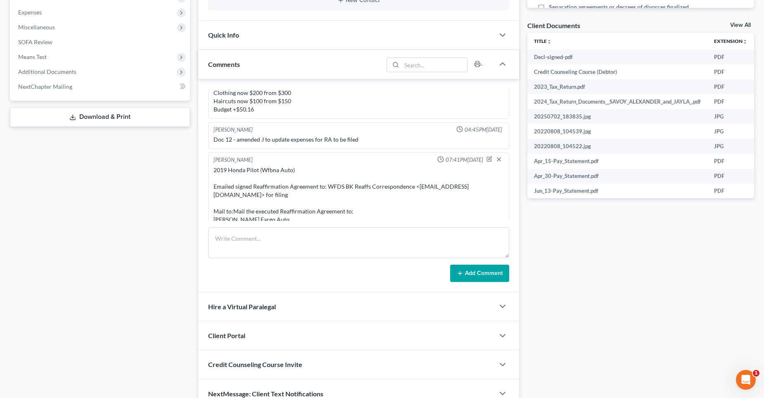
scroll to position [1331, 0]
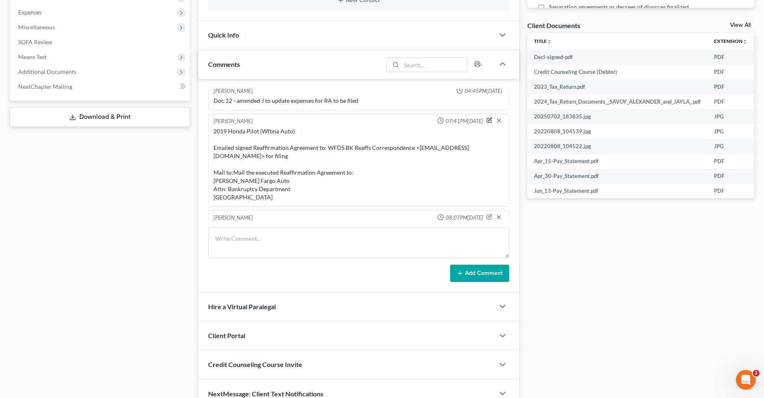
click at [487, 119] on icon "button" at bounding box center [490, 120] width 6 height 6
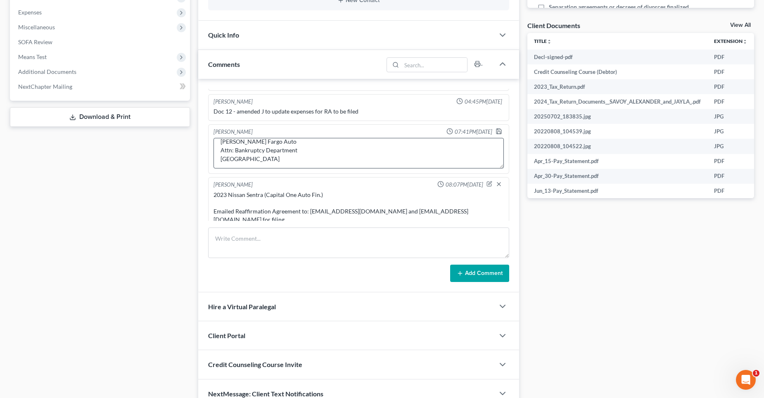
scroll to position [30, 0]
type textarea "2019 Honda Pilot (Wfbna Auto) Emailed signed Reaffirmation Agreement to: WFDS B…"
click at [496, 132] on icon "button" at bounding box center [499, 131] width 7 height 7
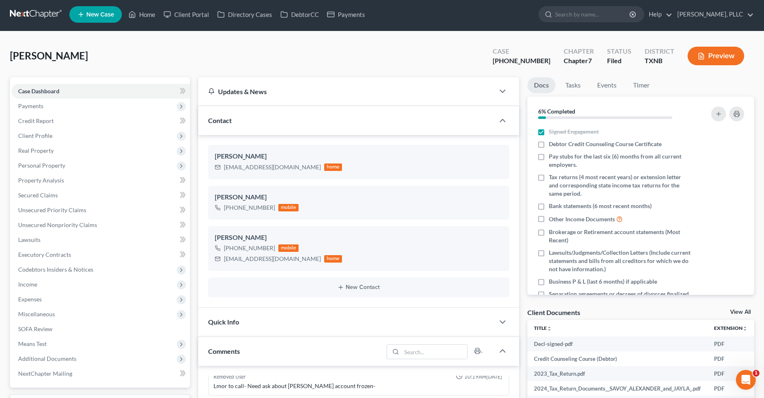
scroll to position [0, 0]
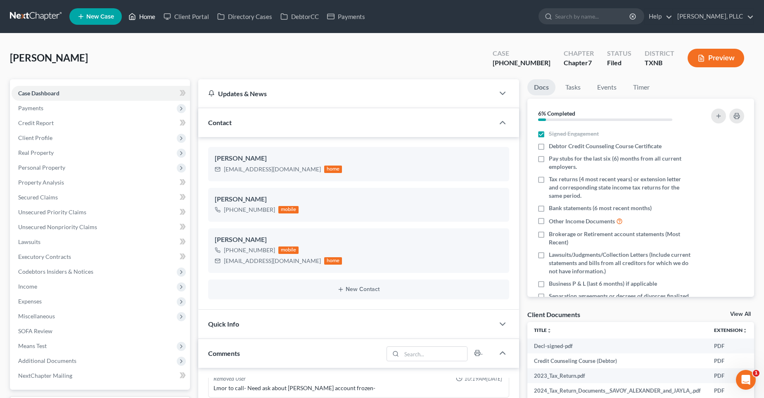
drag, startPoint x: 152, startPoint y: 16, endPoint x: 328, endPoint y: 54, distance: 180.0
click at [152, 16] on link "Home" at bounding box center [141, 16] width 35 height 15
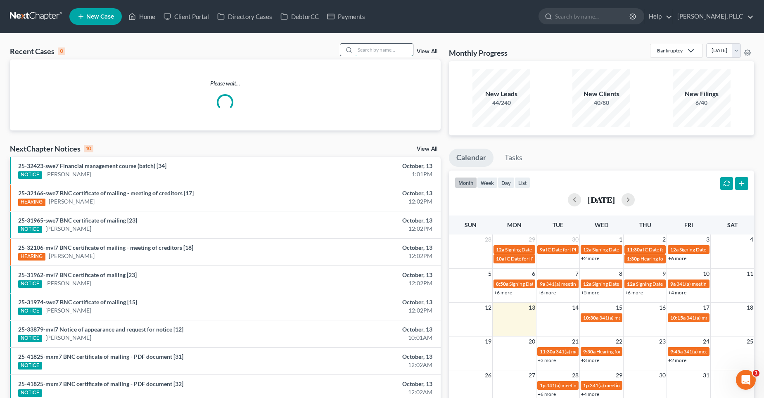
click at [365, 51] on input "search" at bounding box center [384, 50] width 58 height 12
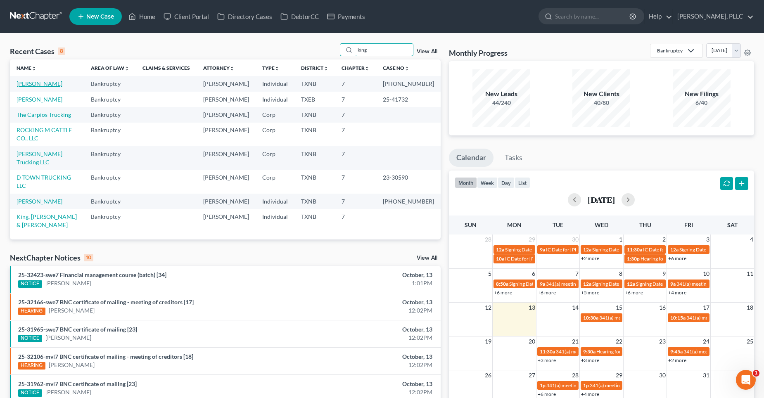
type input "king"
click at [47, 83] on link "[PERSON_NAME]" at bounding box center [40, 83] width 46 height 7
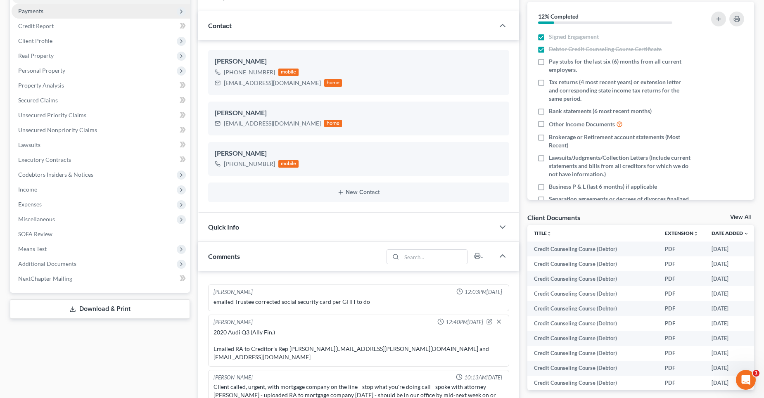
scroll to position [83, 0]
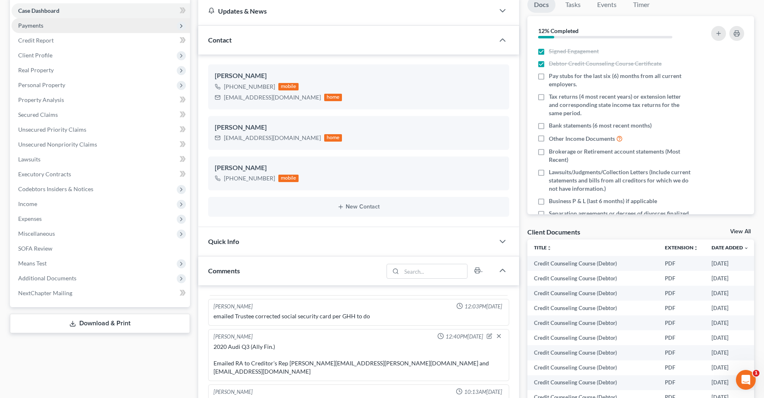
click at [39, 29] on span "Payments" at bounding box center [101, 25] width 178 height 15
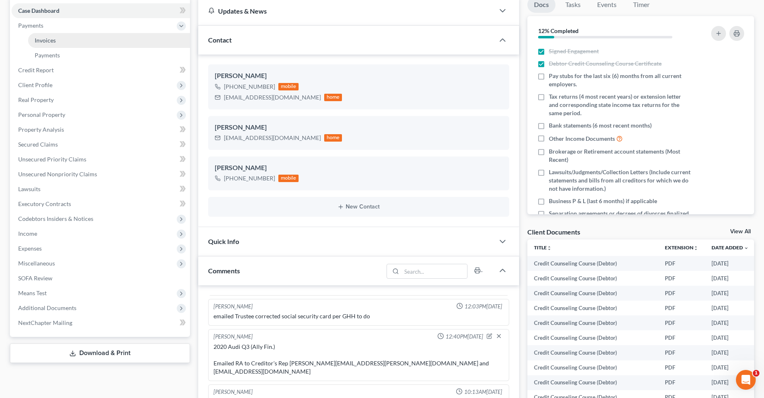
click at [50, 40] on span "Invoices" at bounding box center [45, 40] width 21 height 7
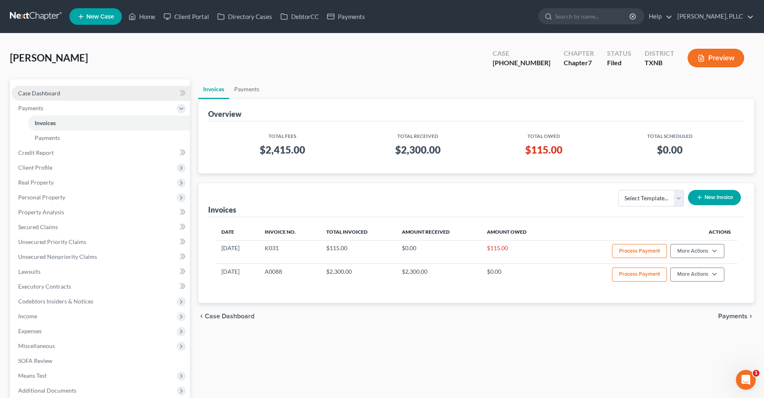
click at [43, 93] on span "Case Dashboard" at bounding box center [39, 93] width 42 height 7
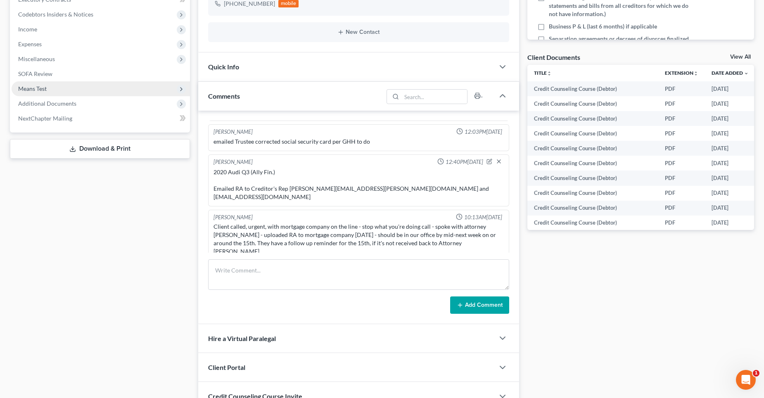
scroll to position [248, 0]
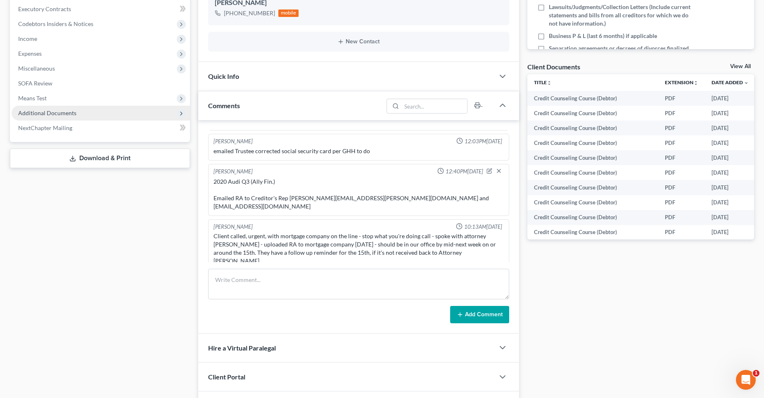
click at [74, 115] on span "Additional Documents" at bounding box center [47, 112] width 58 height 7
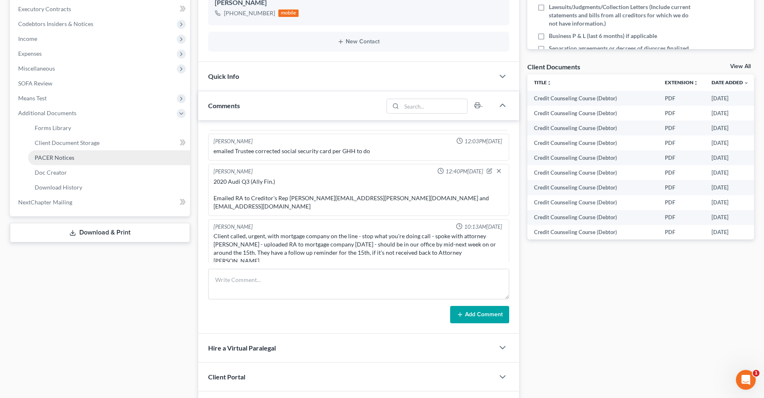
click at [74, 159] on link "PACER Notices" at bounding box center [109, 157] width 162 height 15
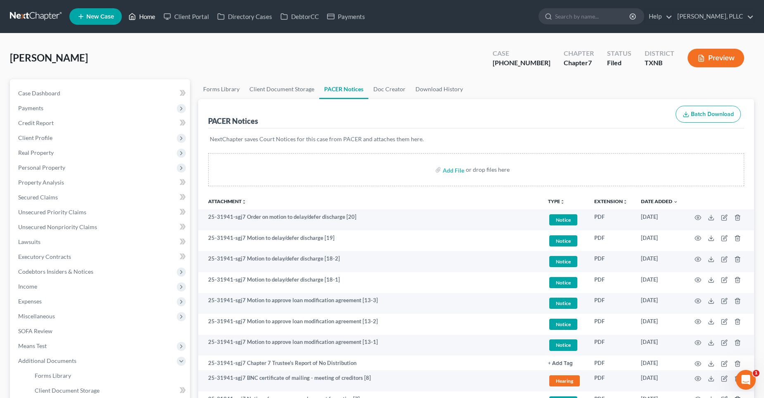
drag, startPoint x: 145, startPoint y: 19, endPoint x: 266, endPoint y: 33, distance: 121.4
click at [146, 19] on link "Home" at bounding box center [141, 16] width 35 height 15
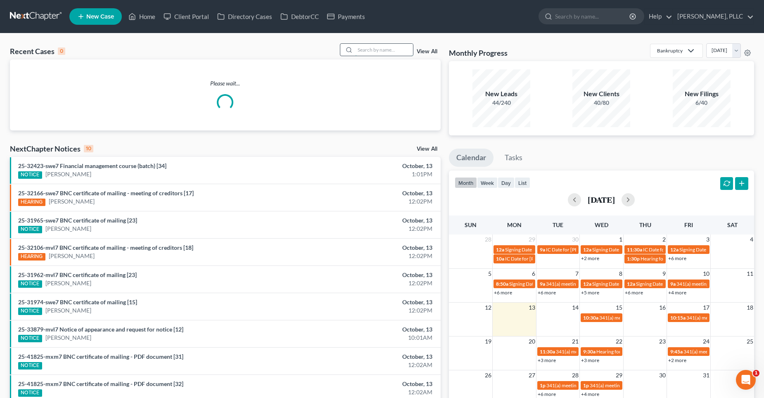
click at [375, 52] on input "search" at bounding box center [384, 50] width 58 height 12
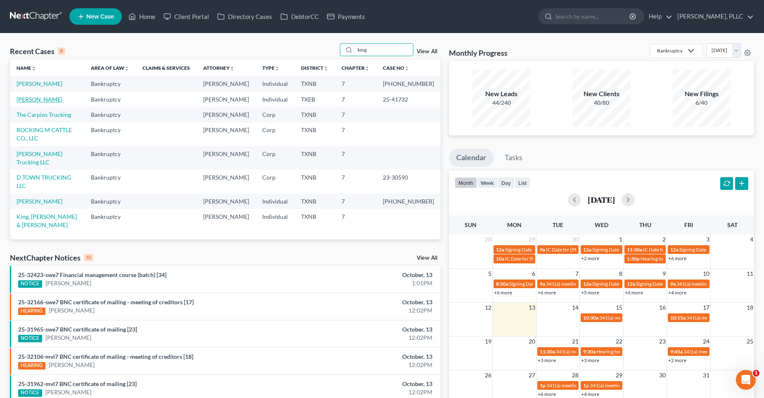
type input "king"
click at [39, 100] on link "[PERSON_NAME]" at bounding box center [40, 99] width 46 height 7
select select "4"
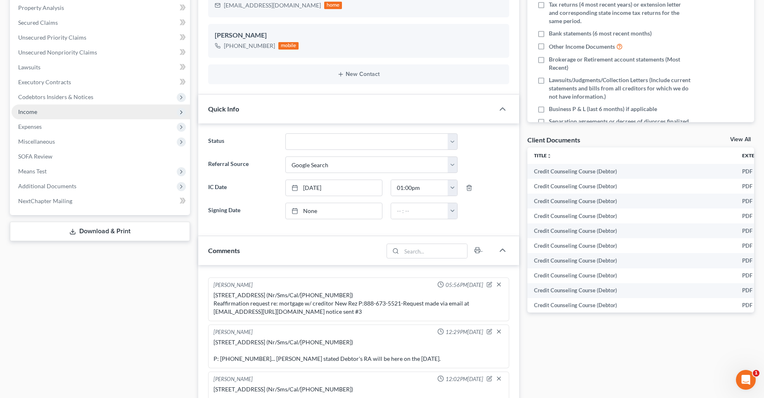
scroll to position [165, 0]
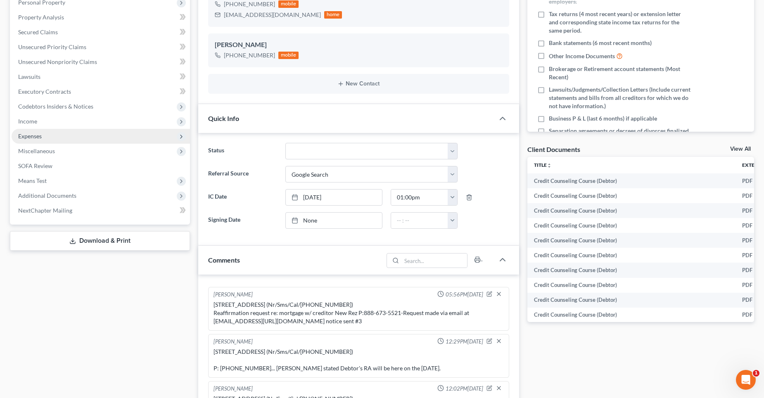
click at [55, 131] on span "Expenses" at bounding box center [101, 136] width 178 height 15
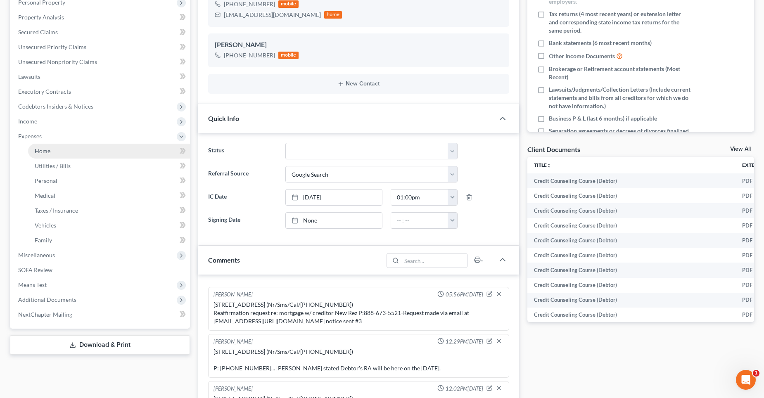
click at [60, 150] on link "Home" at bounding box center [109, 151] width 162 height 15
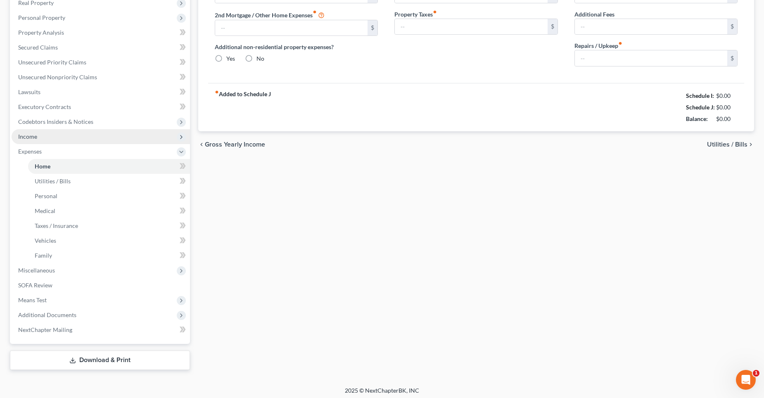
type input "4,062.00"
type input "0.00"
radio input "true"
type input "0.00"
type input "125.00"
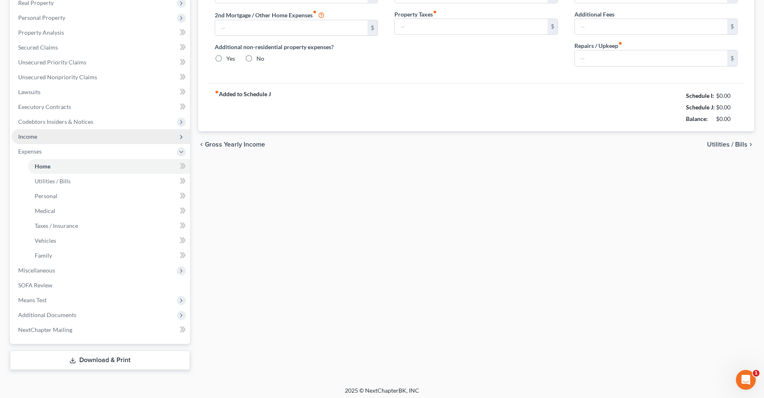
type input "0.00"
type input "50.00"
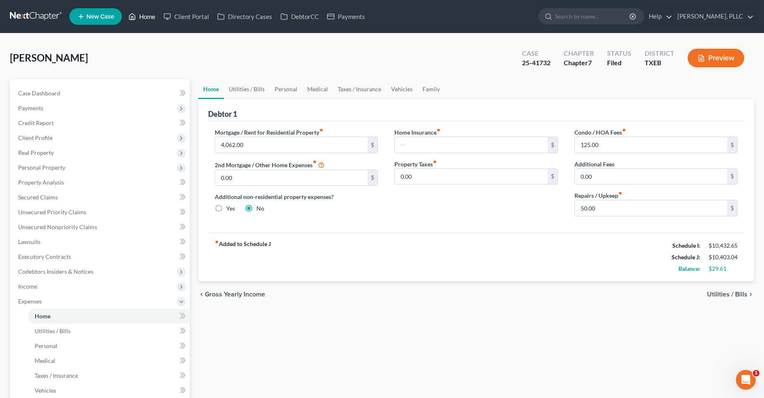
click at [147, 15] on link "Home" at bounding box center [141, 16] width 35 height 15
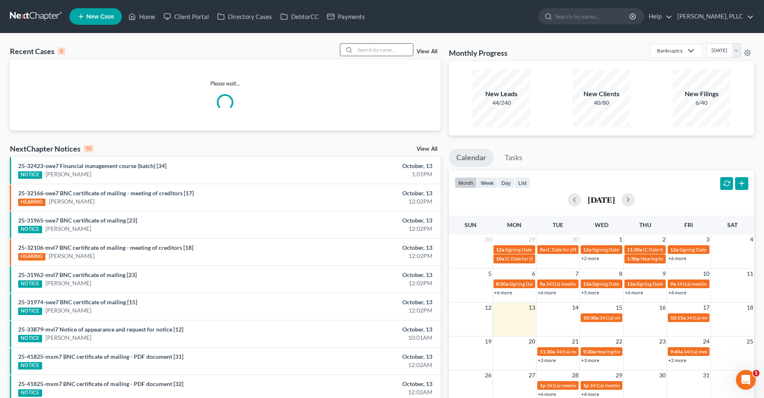
click at [389, 53] on input "search" at bounding box center [384, 50] width 58 height 12
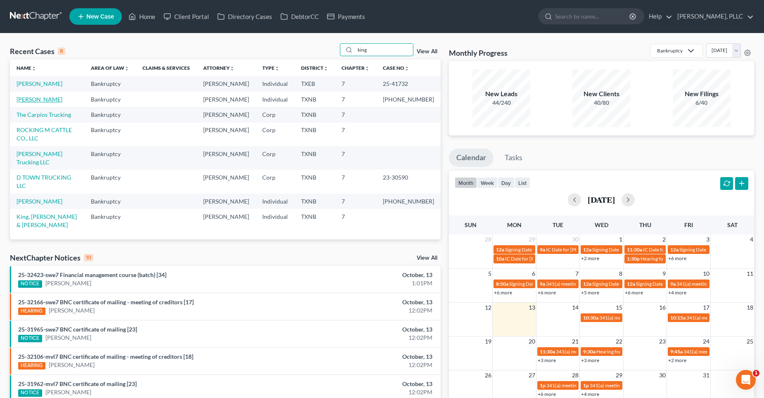
type input "king"
click at [35, 97] on link "[PERSON_NAME]" at bounding box center [40, 99] width 46 height 7
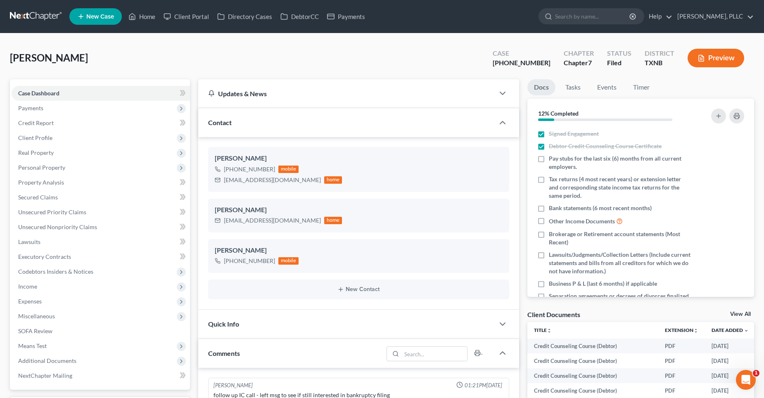
scroll to position [1673, 0]
click at [31, 302] on span "Expenses" at bounding box center [30, 301] width 24 height 7
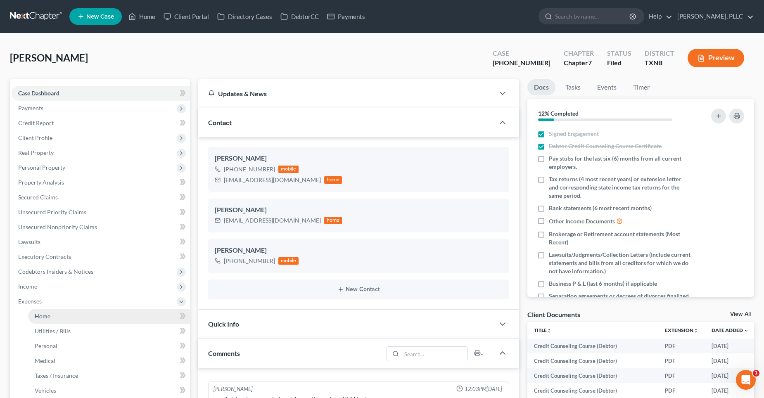
click at [40, 317] on span "Home" at bounding box center [43, 316] width 16 height 7
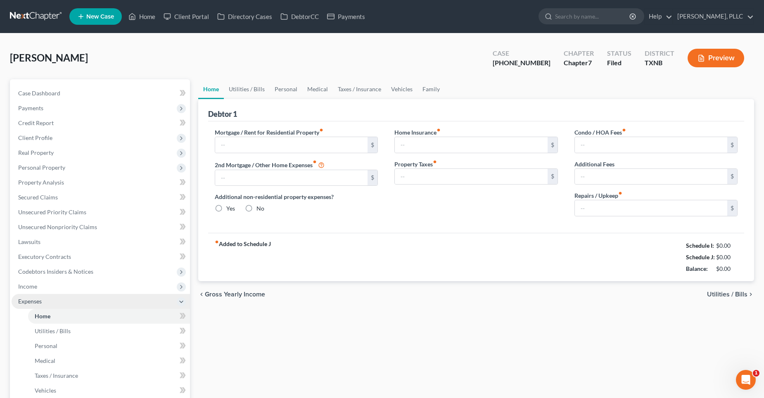
type input "3,223.25"
type input "0.00"
radio input "true"
type input "0.00"
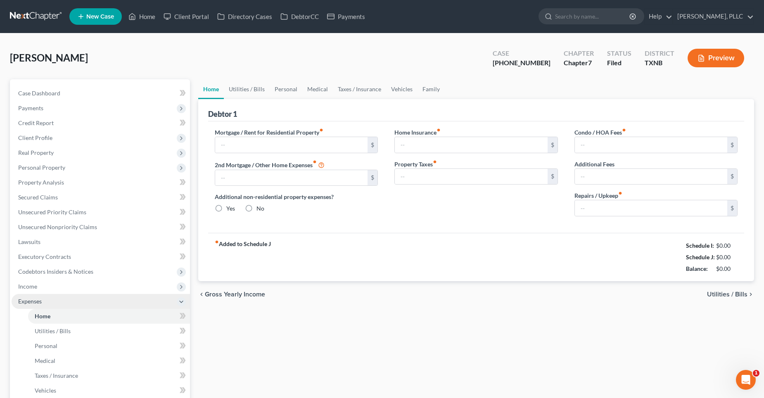
type input "0.00"
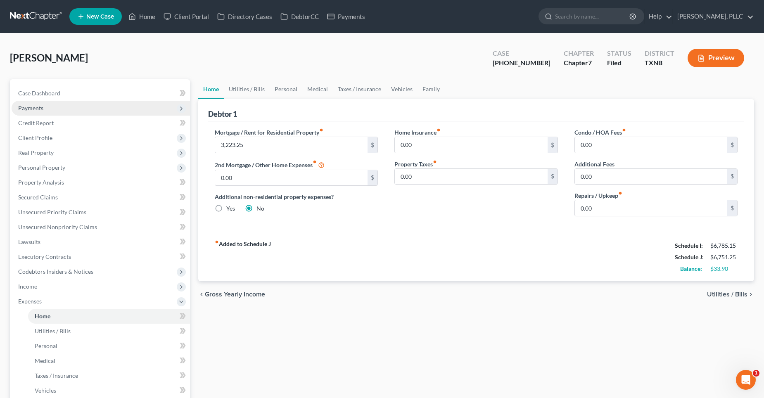
click at [49, 107] on span "Payments" at bounding box center [101, 108] width 178 height 15
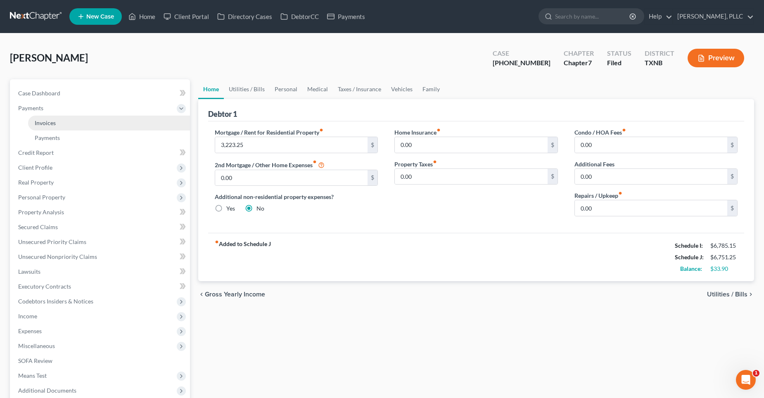
click at [56, 123] on link "Invoices" at bounding box center [109, 123] width 162 height 15
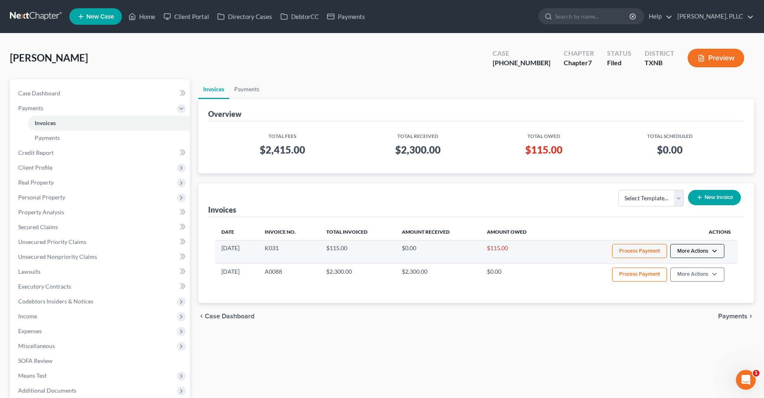
click at [703, 250] on button "More Actions" at bounding box center [697, 251] width 54 height 14
click at [693, 269] on link "View/Edit" at bounding box center [709, 268] width 97 height 14
select select "1"
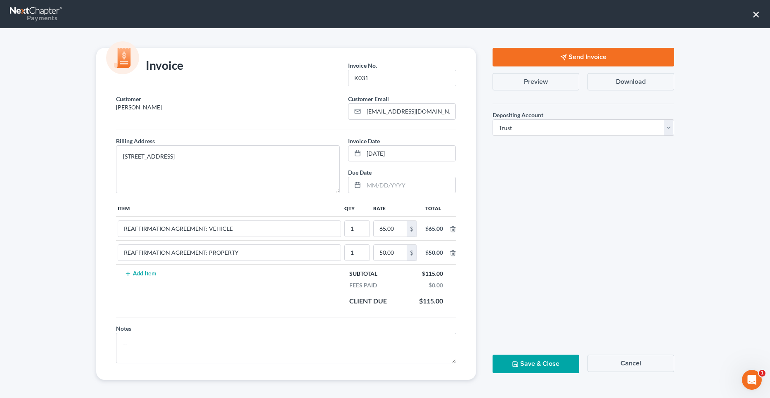
click at [555, 57] on button "Send Invoice" at bounding box center [584, 57] width 182 height 19
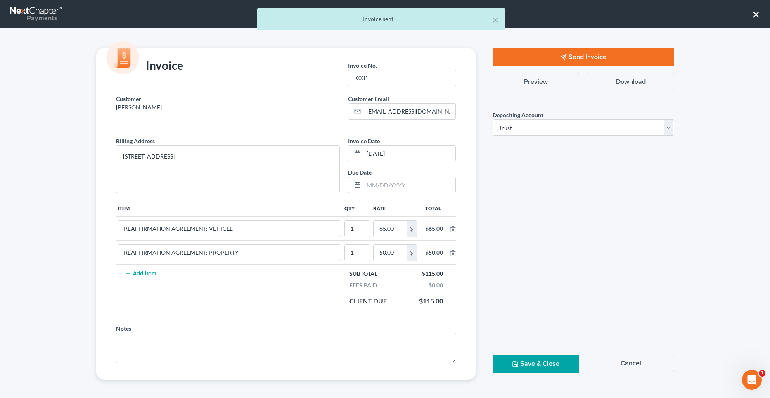
click at [546, 362] on button "Save & Close" at bounding box center [536, 364] width 87 height 19
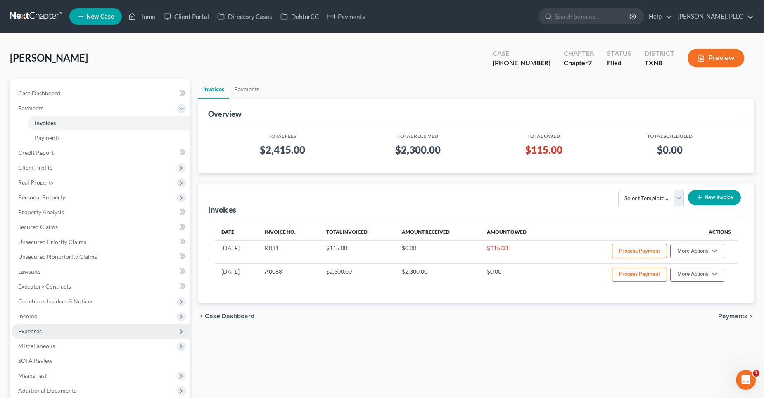
click at [48, 332] on span "Expenses" at bounding box center [101, 331] width 178 height 15
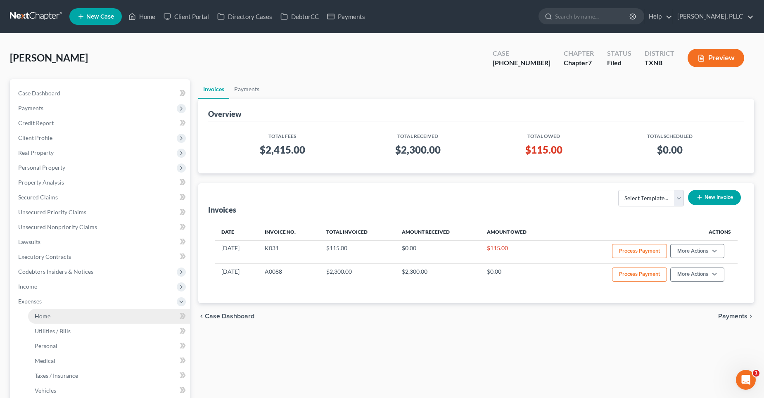
click at [93, 317] on link "Home" at bounding box center [109, 316] width 162 height 15
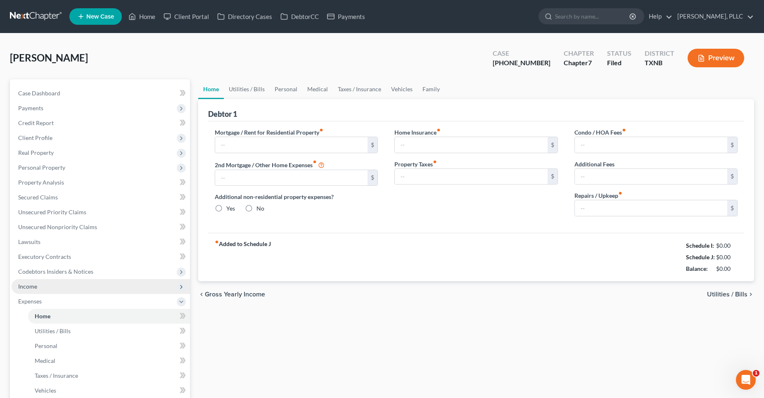
type input "3,223.25"
type input "0.00"
radio input "true"
type input "0.00"
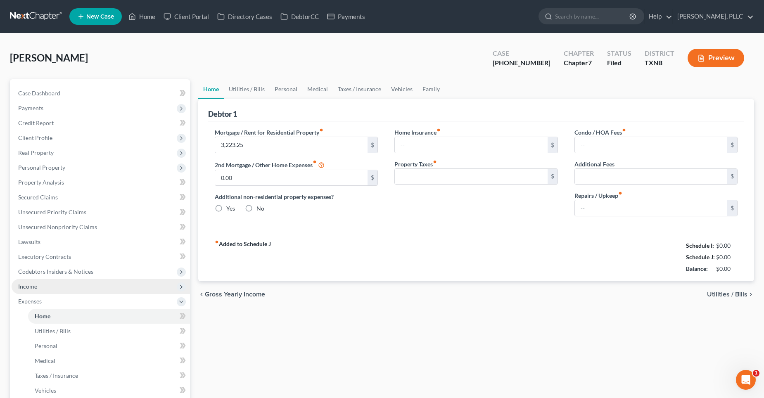
type input "0.00"
